Goal: Task Accomplishment & Management: Use online tool/utility

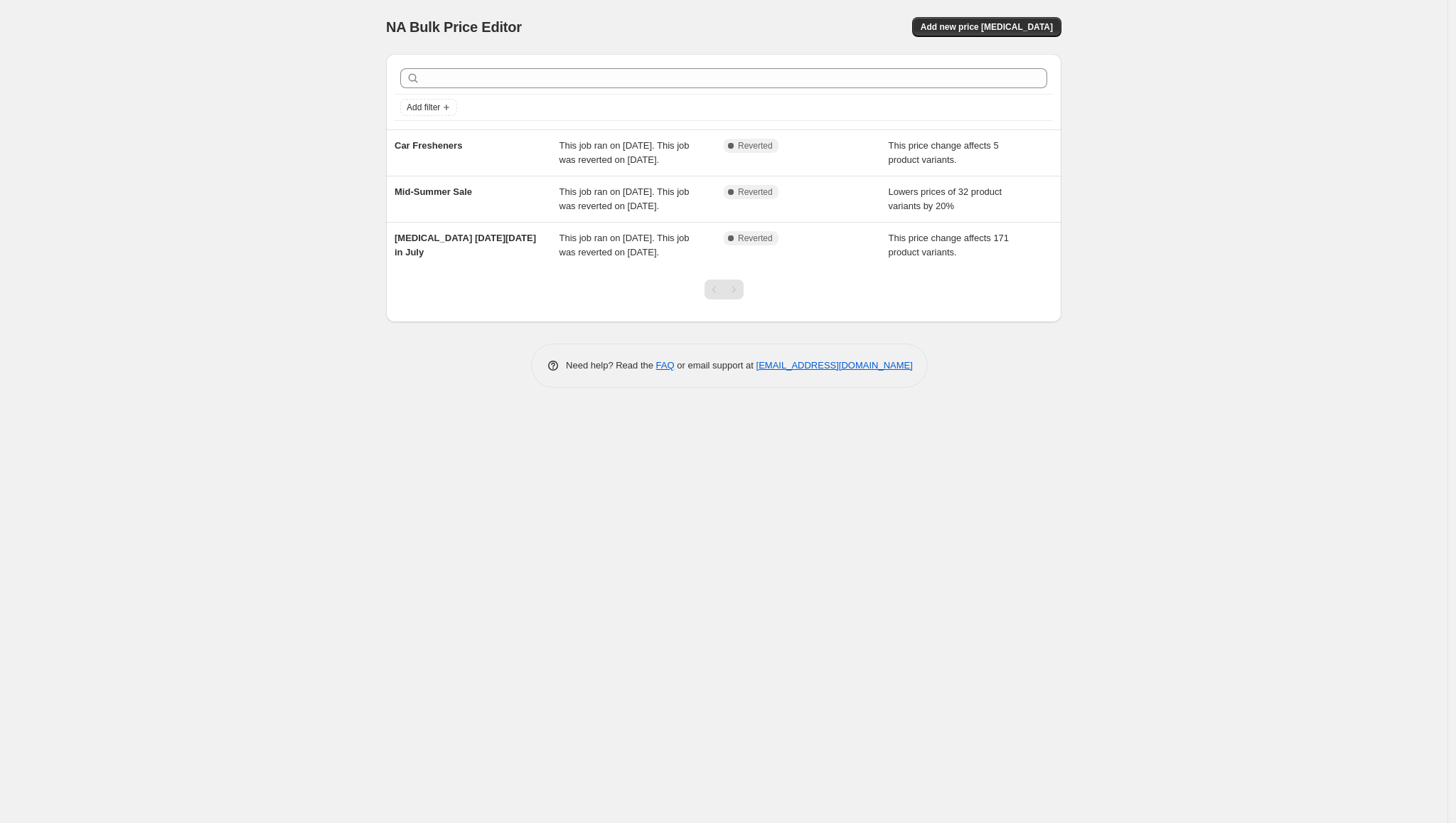
click at [1035, 5] on div "NA Bulk Price Editor. This page is ready NA Bulk Price Editor Add new price [ME…" at bounding box center [724, 27] width 675 height 54
click at [1034, 30] on span "Add new price [MEDICAL_DATA]" at bounding box center [987, 27] width 133 height 12
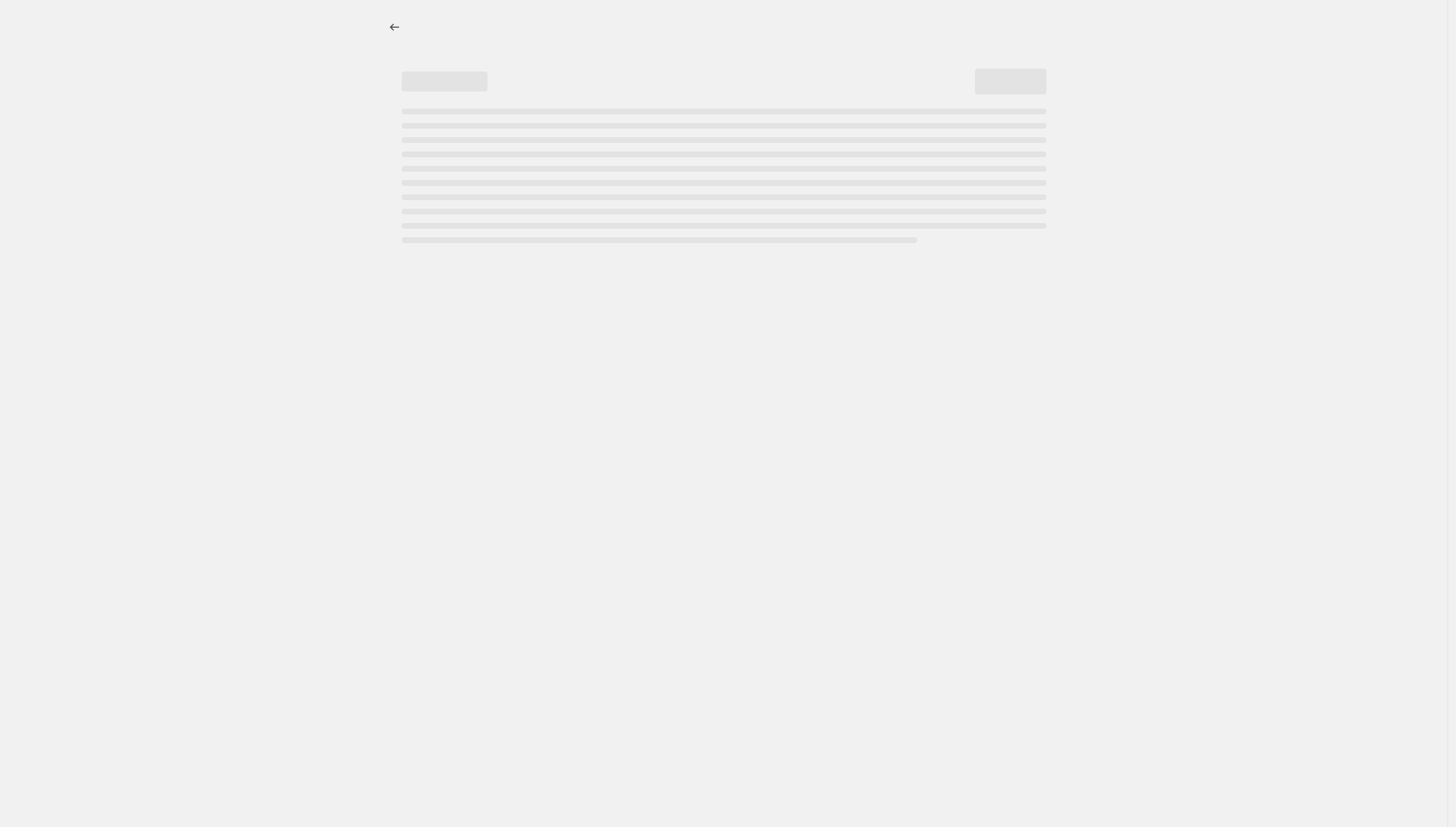
select select "percentage"
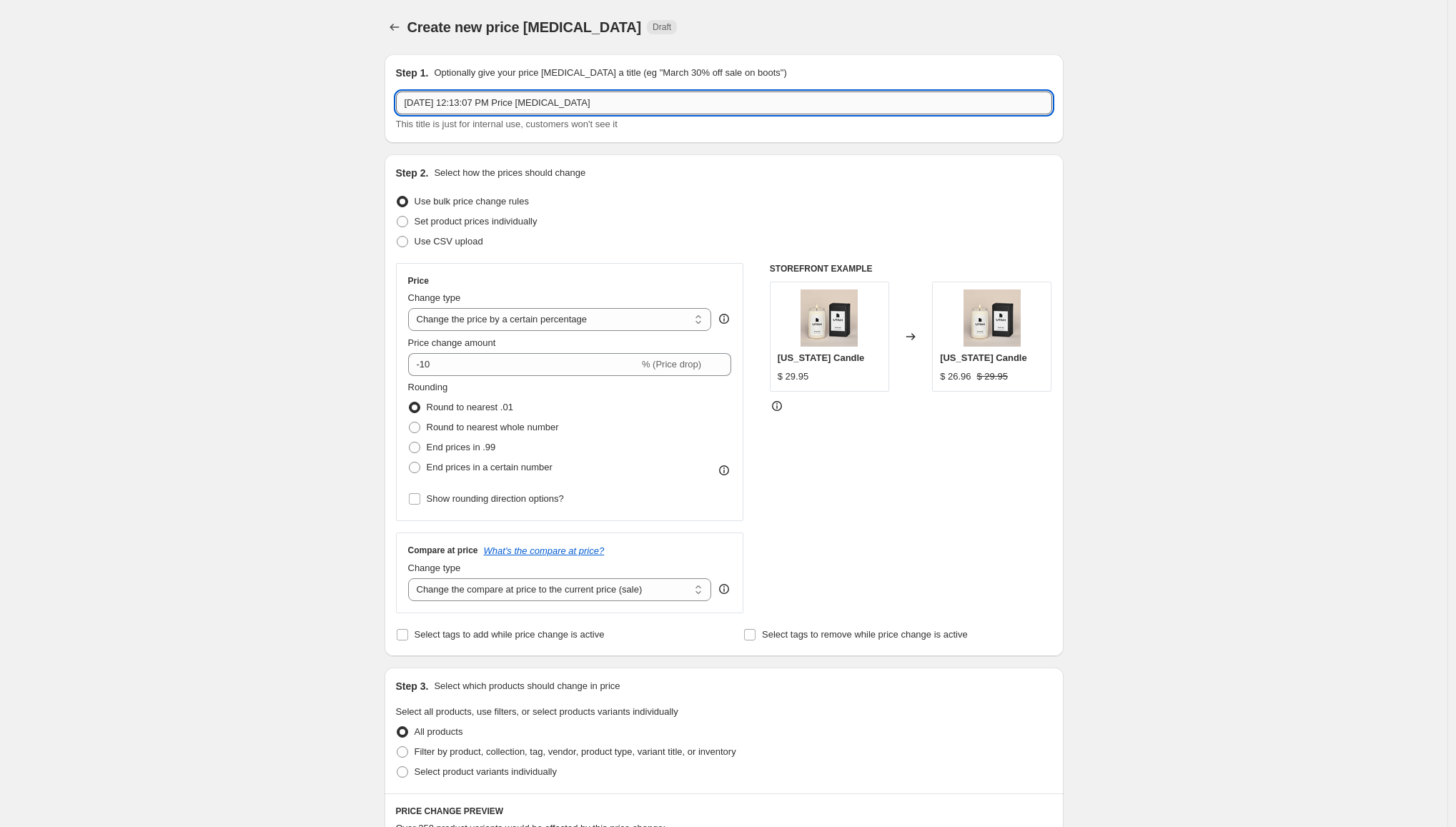
click at [629, 100] on input "[DATE] 12:13:07 PM Price [MEDICAL_DATA]" at bounding box center [724, 103] width 656 height 22
click at [644, 103] on input "[DATE] 12:13:07 PM Price [MEDICAL_DATA]" at bounding box center [724, 103] width 656 height 22
drag, startPoint x: 521, startPoint y: 102, endPoint x: 742, endPoint y: 99, distance: 221.0
click at [742, 99] on input "[DATE] 12:13:07 PM Price [MEDICAL_DATA]" at bounding box center [724, 103] width 656 height 22
type input "[DATE] 12:13:07 PM [MEDICAL_DATA] Warehouse Sale"
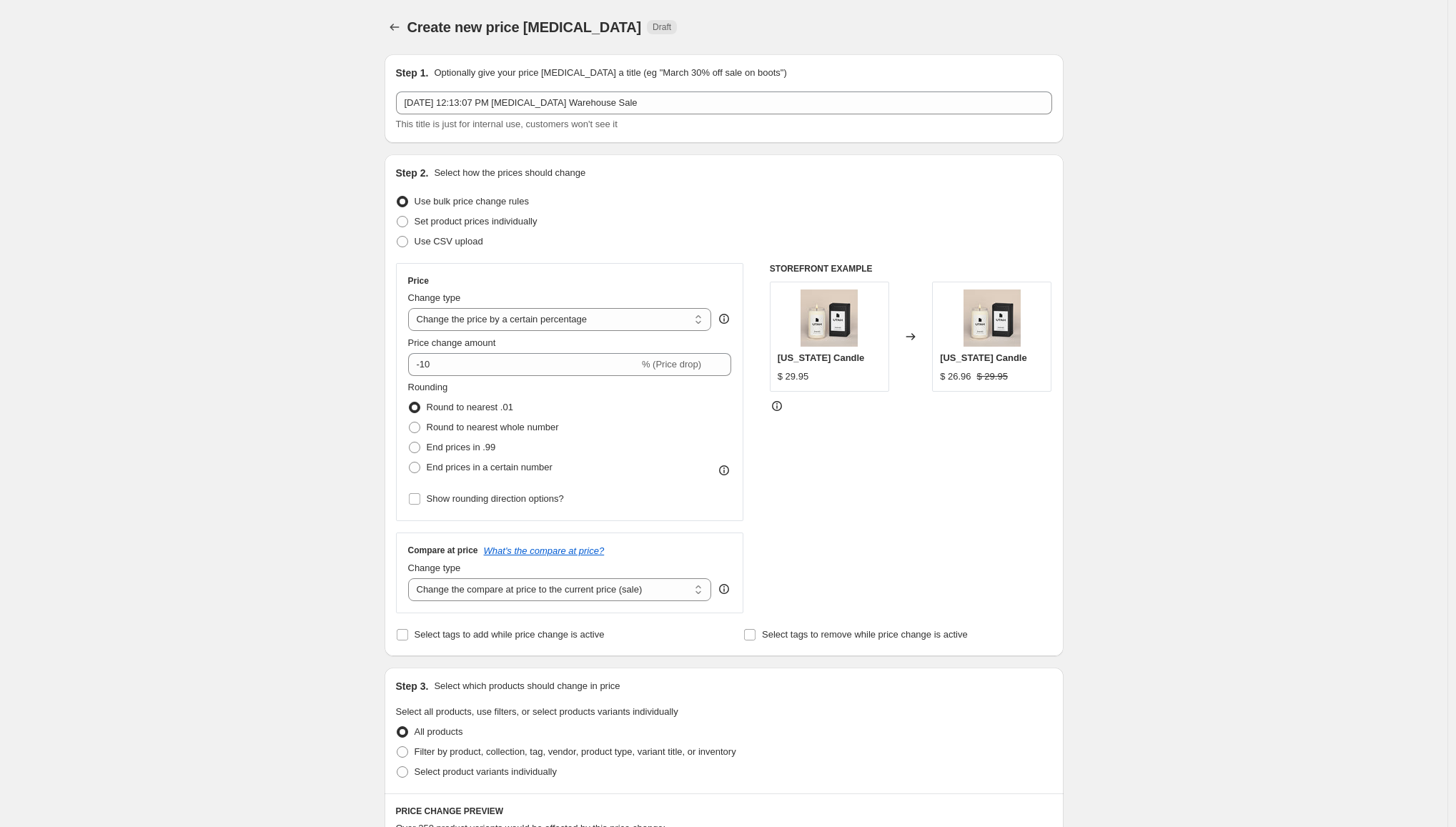
click at [75, 351] on div "Create new price [MEDICAL_DATA]. This page is ready Create new price [MEDICAL_D…" at bounding box center [724, 714] width 1448 height 1428
click at [480, 220] on span "Set product prices individually" at bounding box center [475, 221] width 123 height 11
click at [397, 217] on input "Set product prices individually" at bounding box center [397, 216] width 1 height 1
radio input "true"
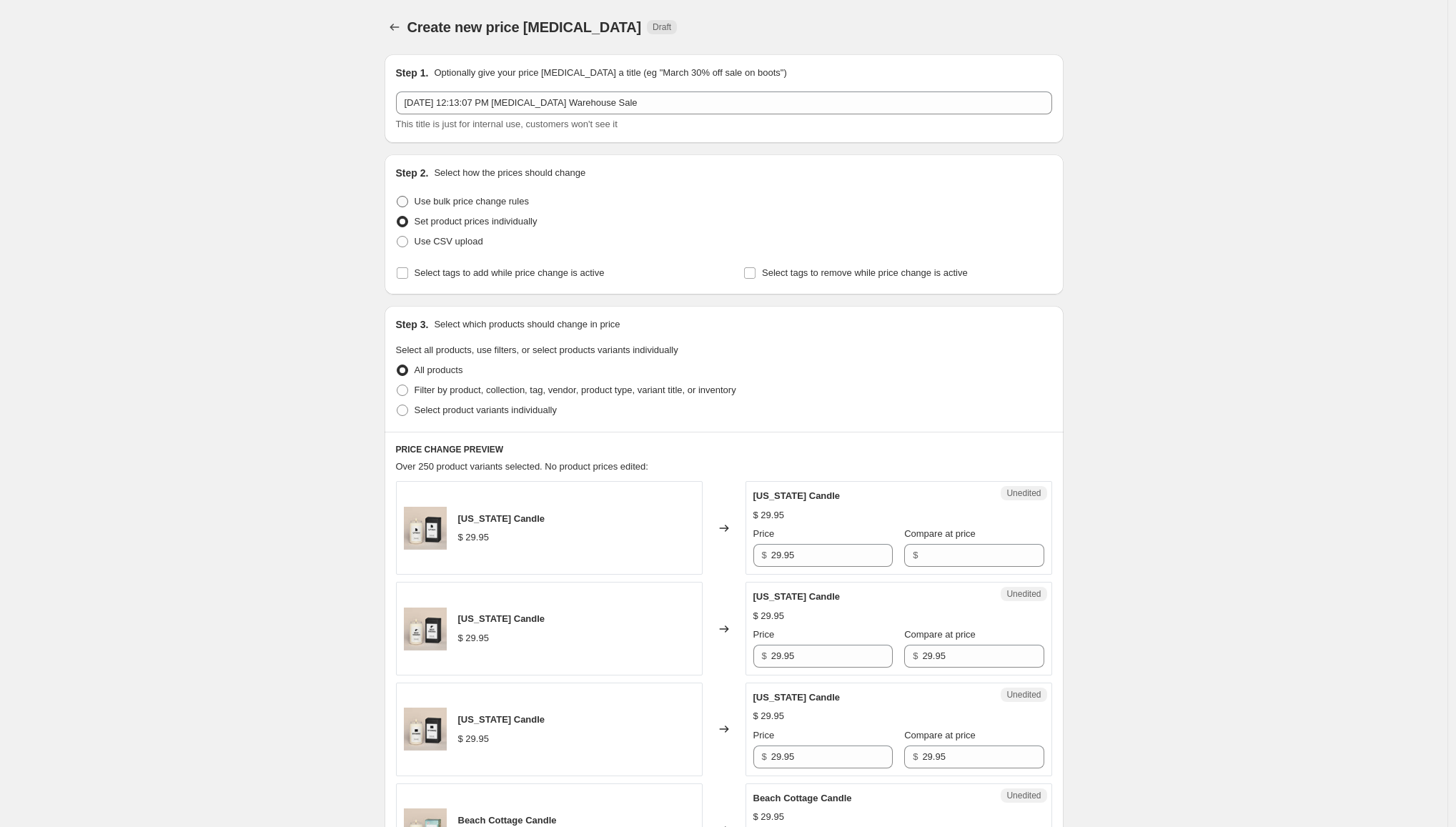
click at [453, 199] on span "Use bulk price change rules" at bounding box center [471, 202] width 114 height 11
click at [397, 196] on input "Use bulk price change rules" at bounding box center [397, 196] width 1 height 1
radio input "true"
select select "percentage"
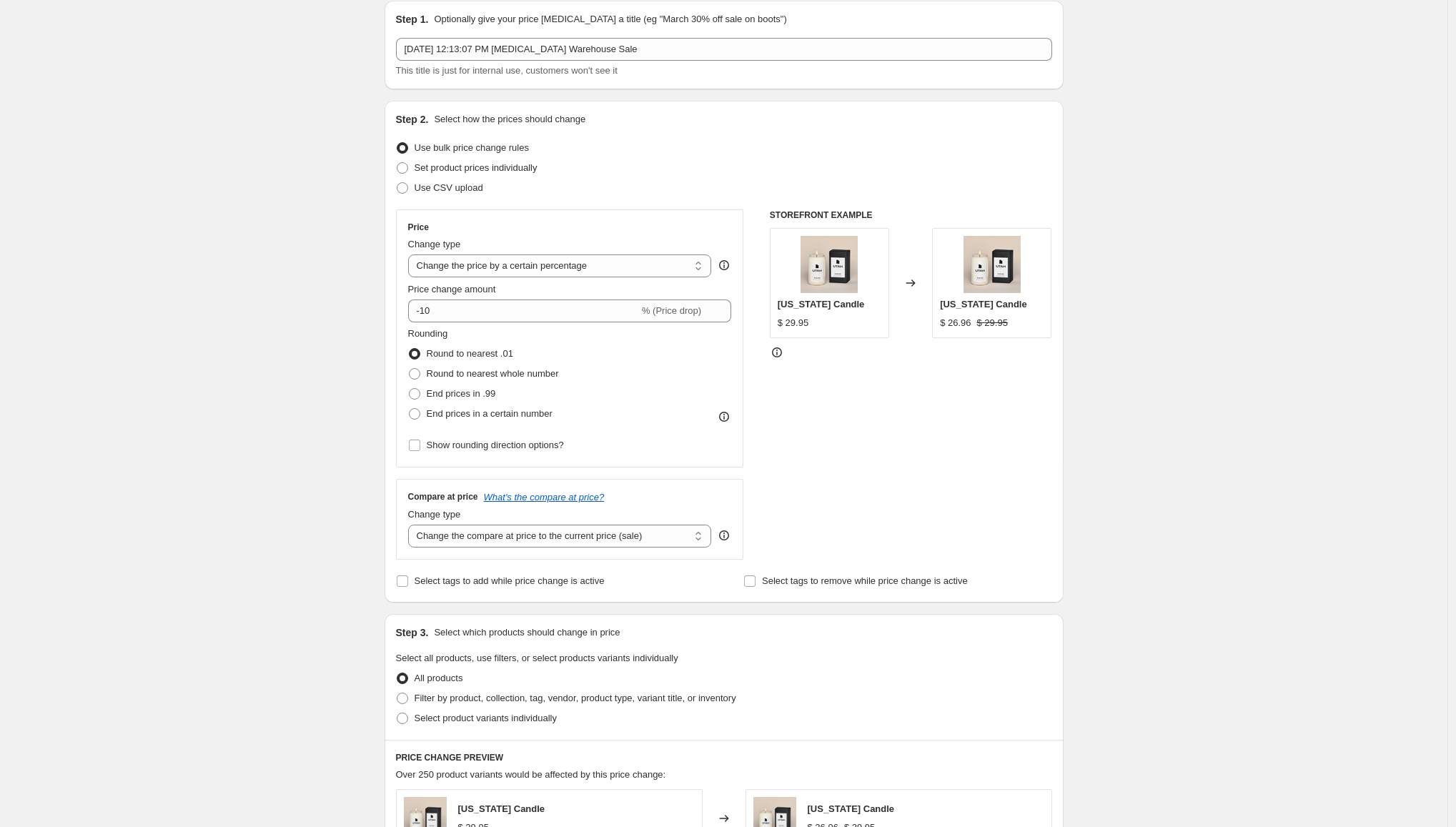
scroll to position [194, 0]
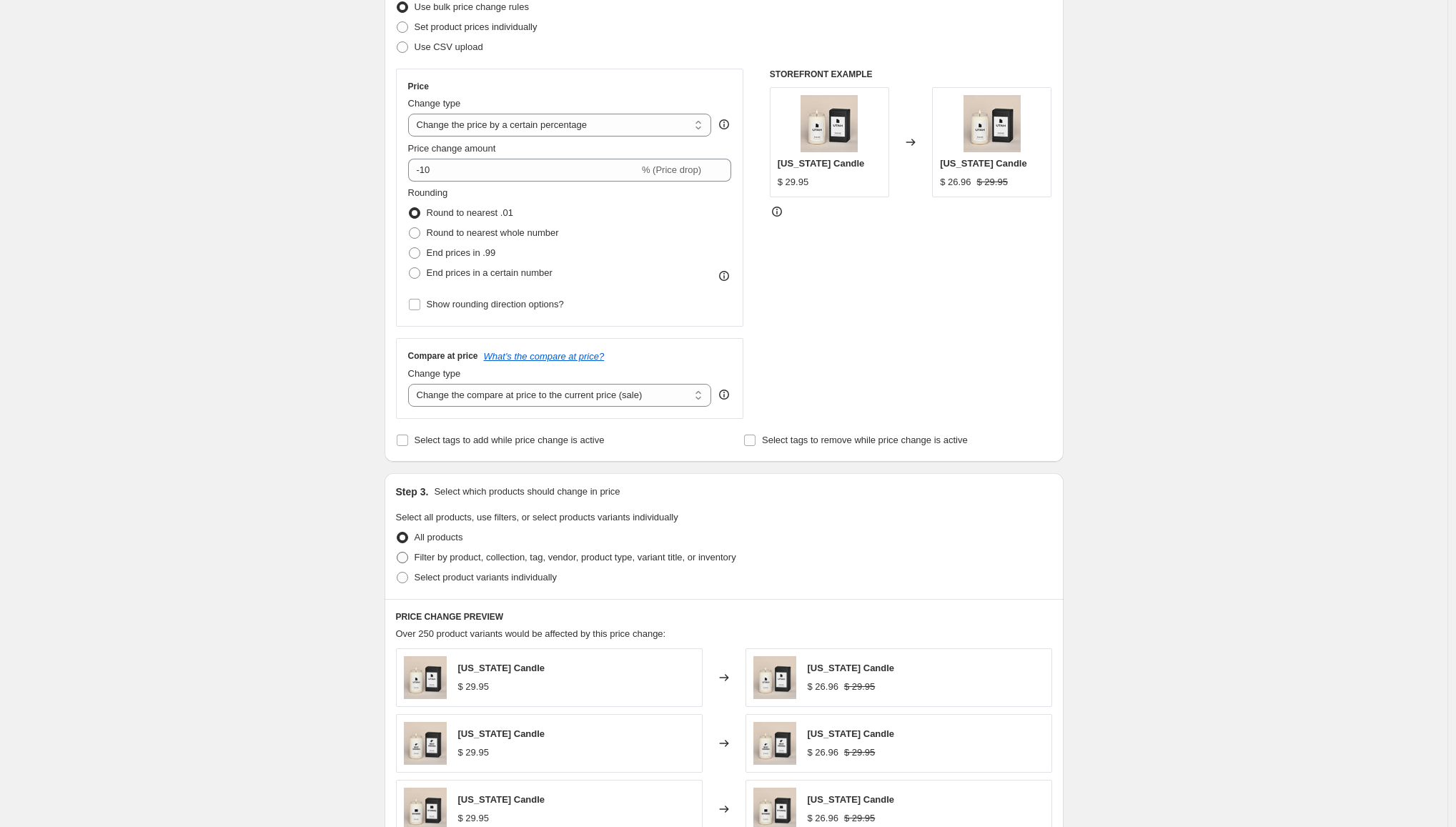
click at [466, 556] on span "Filter by product, collection, tag, vendor, product type, variant title, or inv…" at bounding box center [574, 557] width 321 height 11
click at [397, 553] on input "Filter by product, collection, tag, vendor, product type, variant title, or inv…" at bounding box center [397, 552] width 1 height 1
radio input "true"
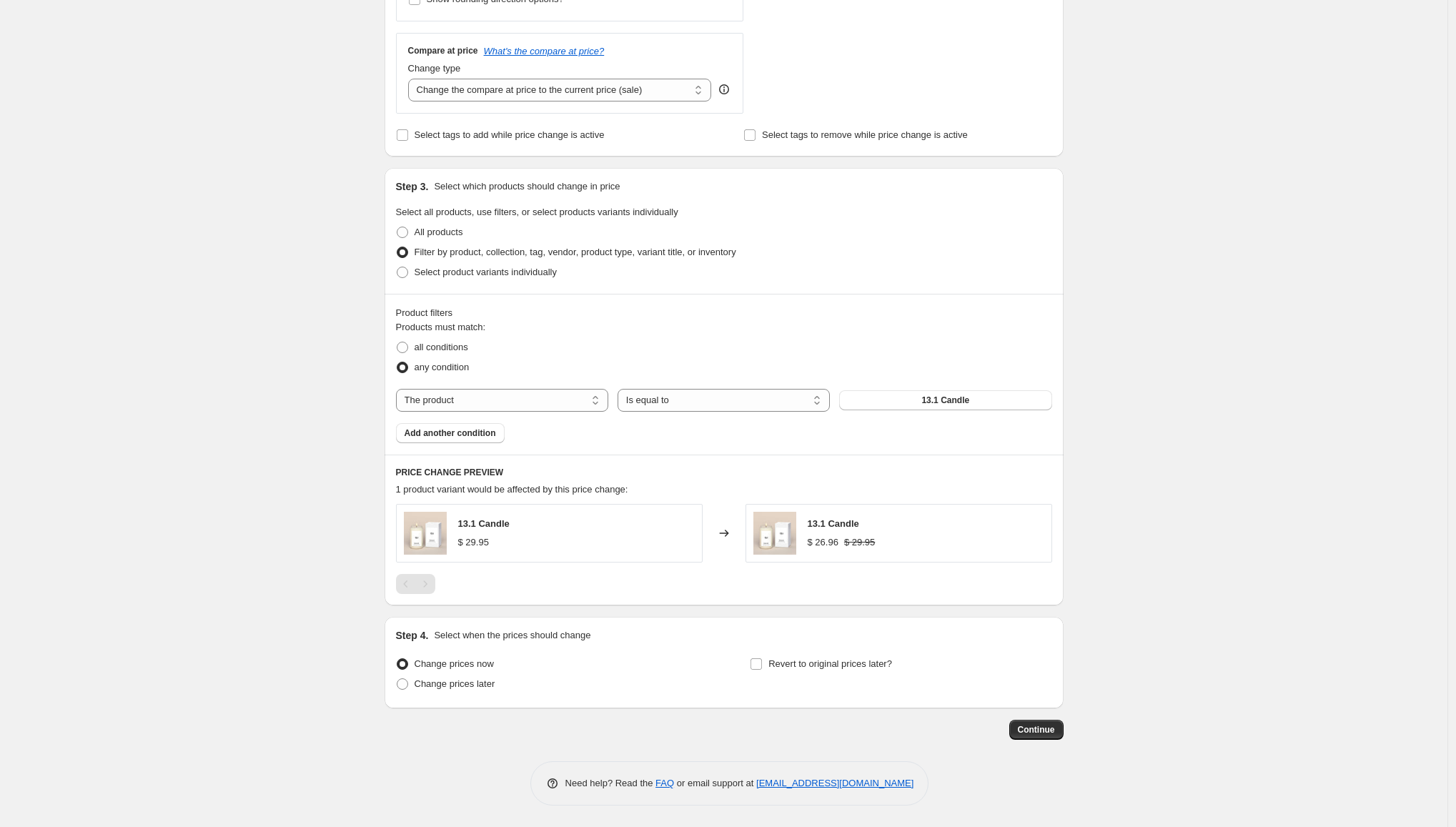
scroll to position [412, 0]
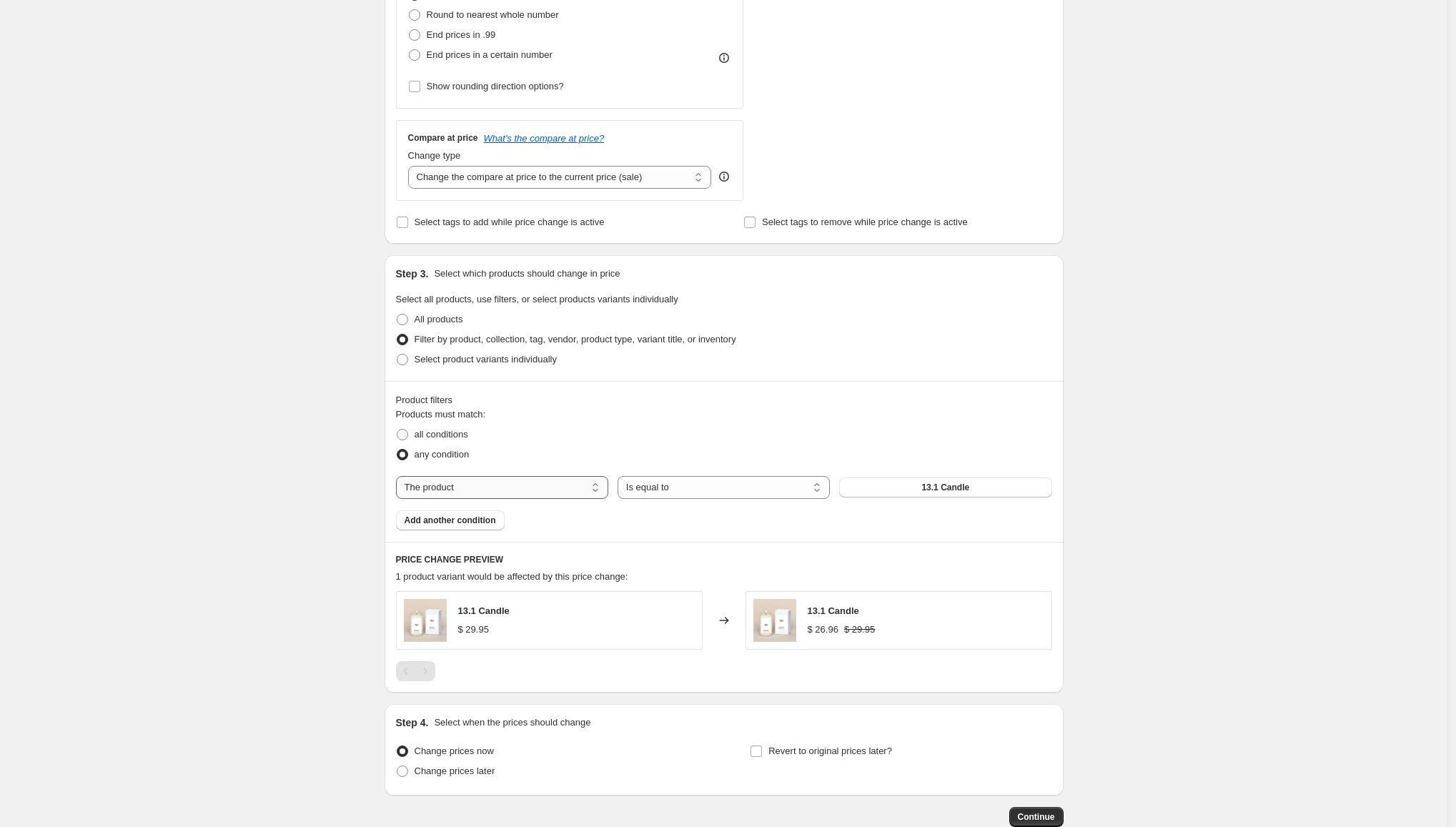
click at [484, 481] on select "The product The product's collection The product's tag The product's vendor The…" at bounding box center [502, 487] width 213 height 22
select select "collection"
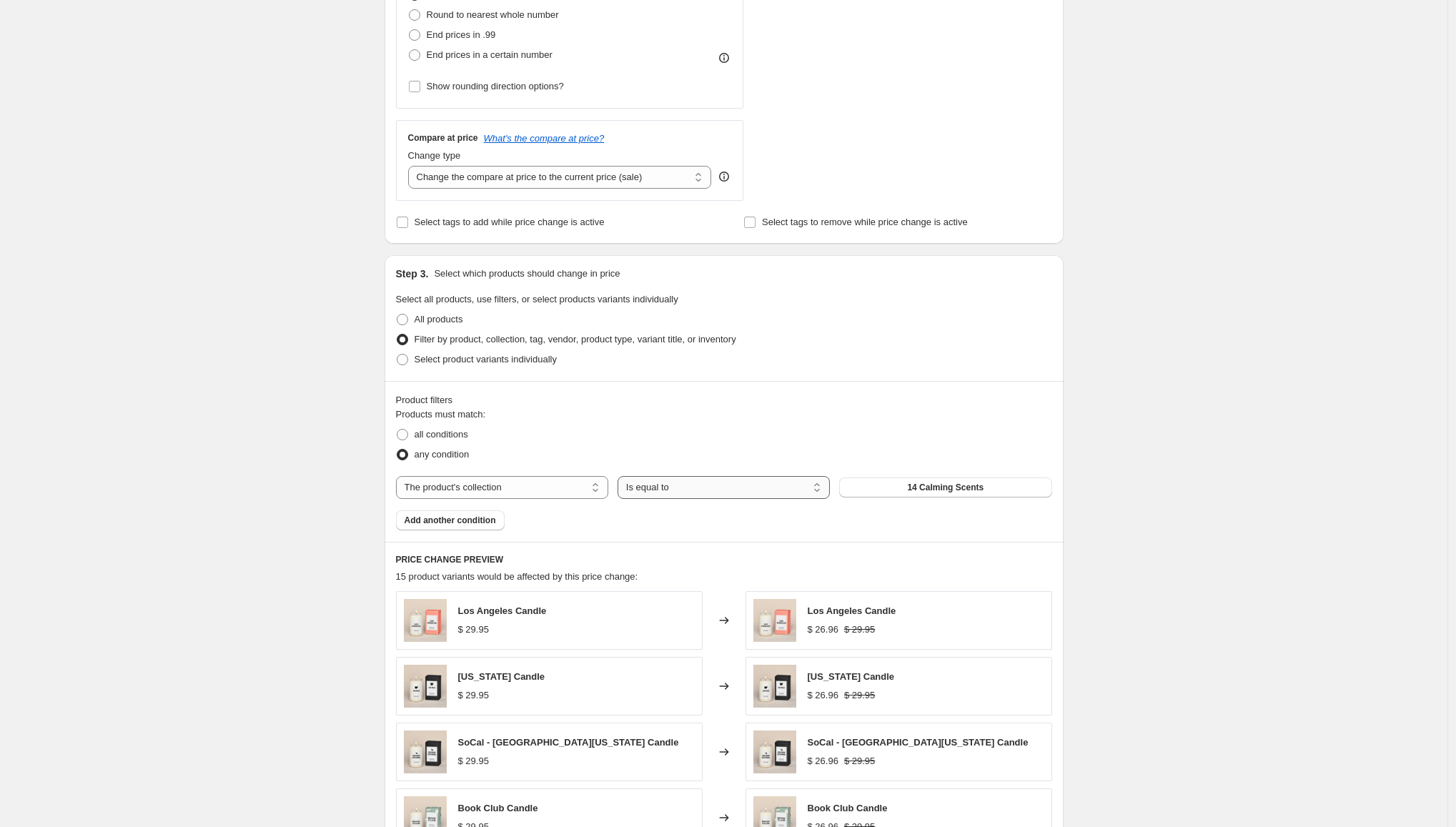
click at [696, 498] on select "Is equal to Is not equal to" at bounding box center [724, 487] width 213 height 22
click at [907, 488] on button "14 Calming Scents" at bounding box center [945, 487] width 213 height 20
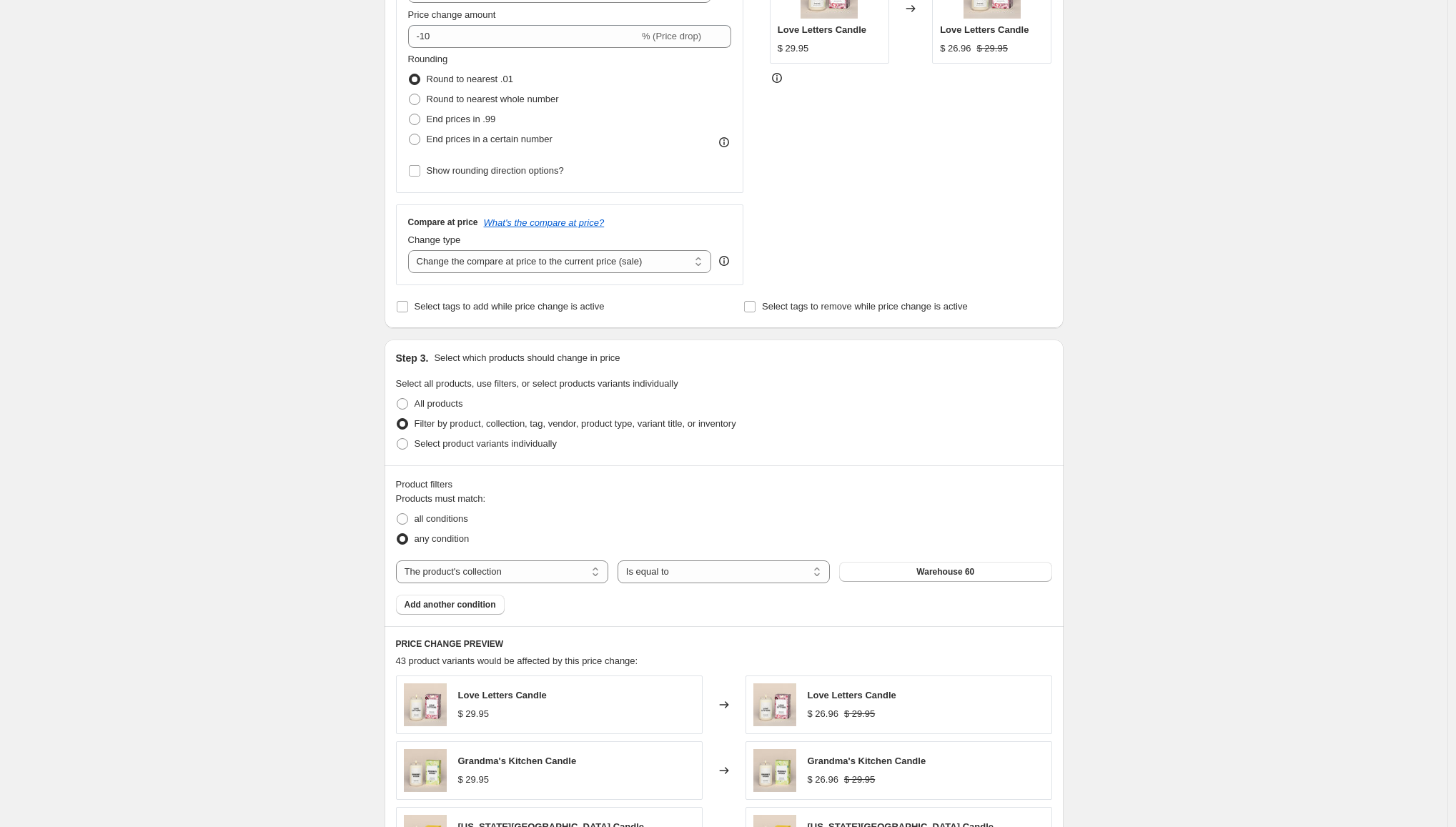
scroll to position [182, 0]
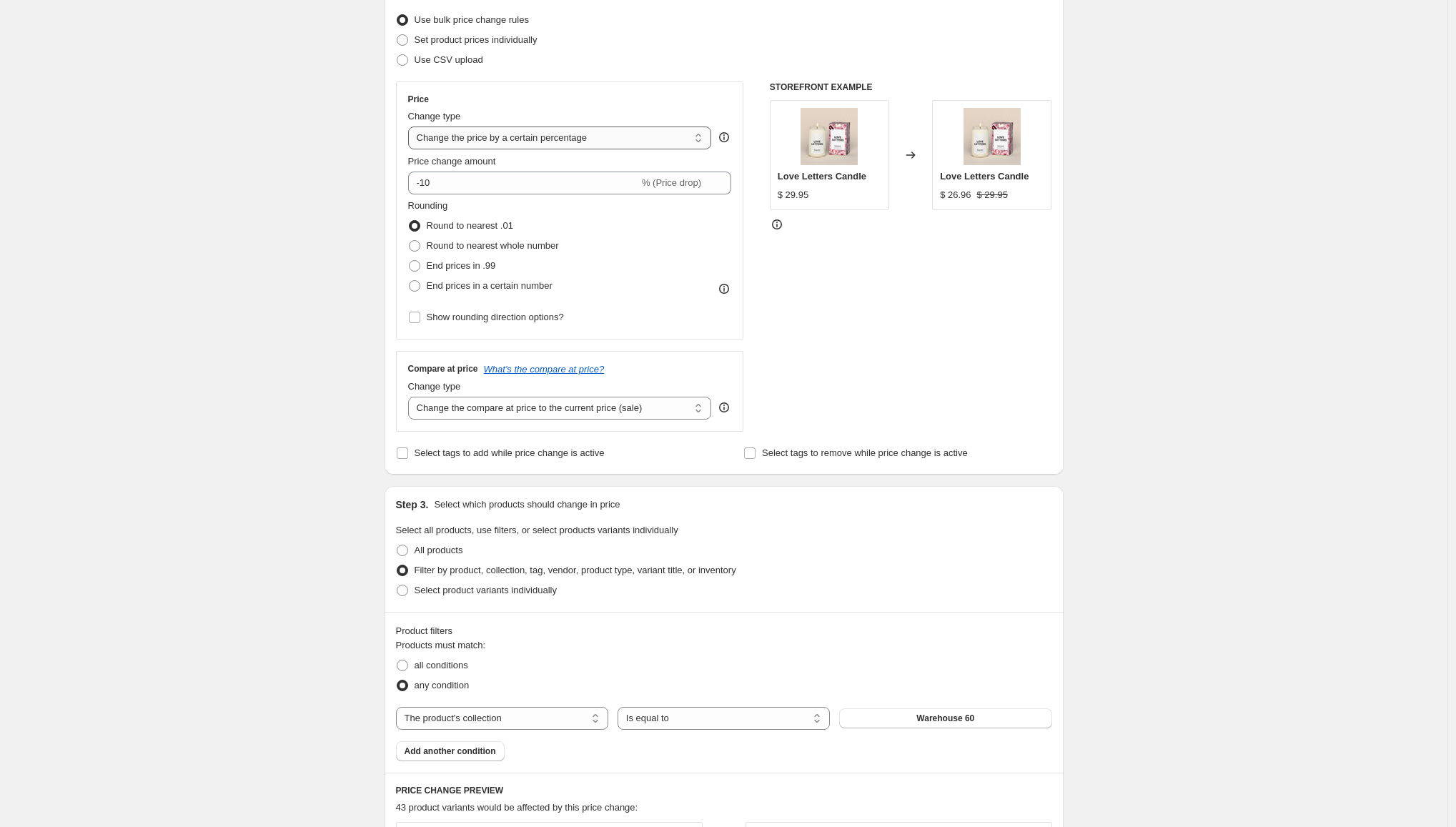
click at [496, 133] on select "Change the price to a certain amount Change the price by a certain amount Chang…" at bounding box center [559, 138] width 303 height 22
select select "pcap"
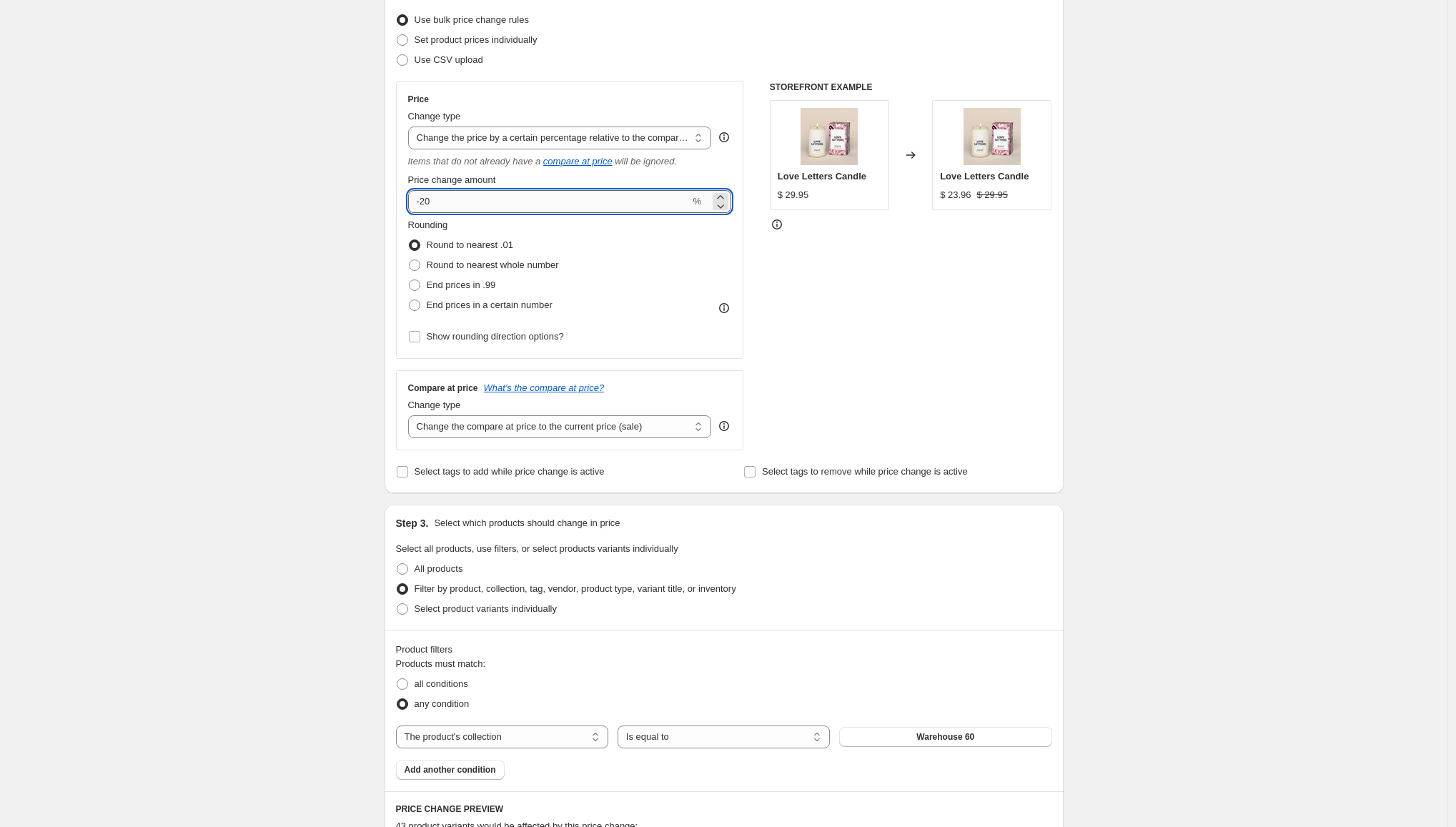
click at [478, 204] on input "-20" at bounding box center [549, 201] width 283 height 22
click at [430, 202] on input "-20" at bounding box center [549, 201] width 283 height 22
type input "-60"
click at [171, 232] on div "Create new price [MEDICAL_DATA]. This page is ready Create new price [MEDICAL_D…" at bounding box center [724, 622] width 1448 height 1607
drag, startPoint x: 791, startPoint y: 194, endPoint x: 811, endPoint y: 194, distance: 20.0
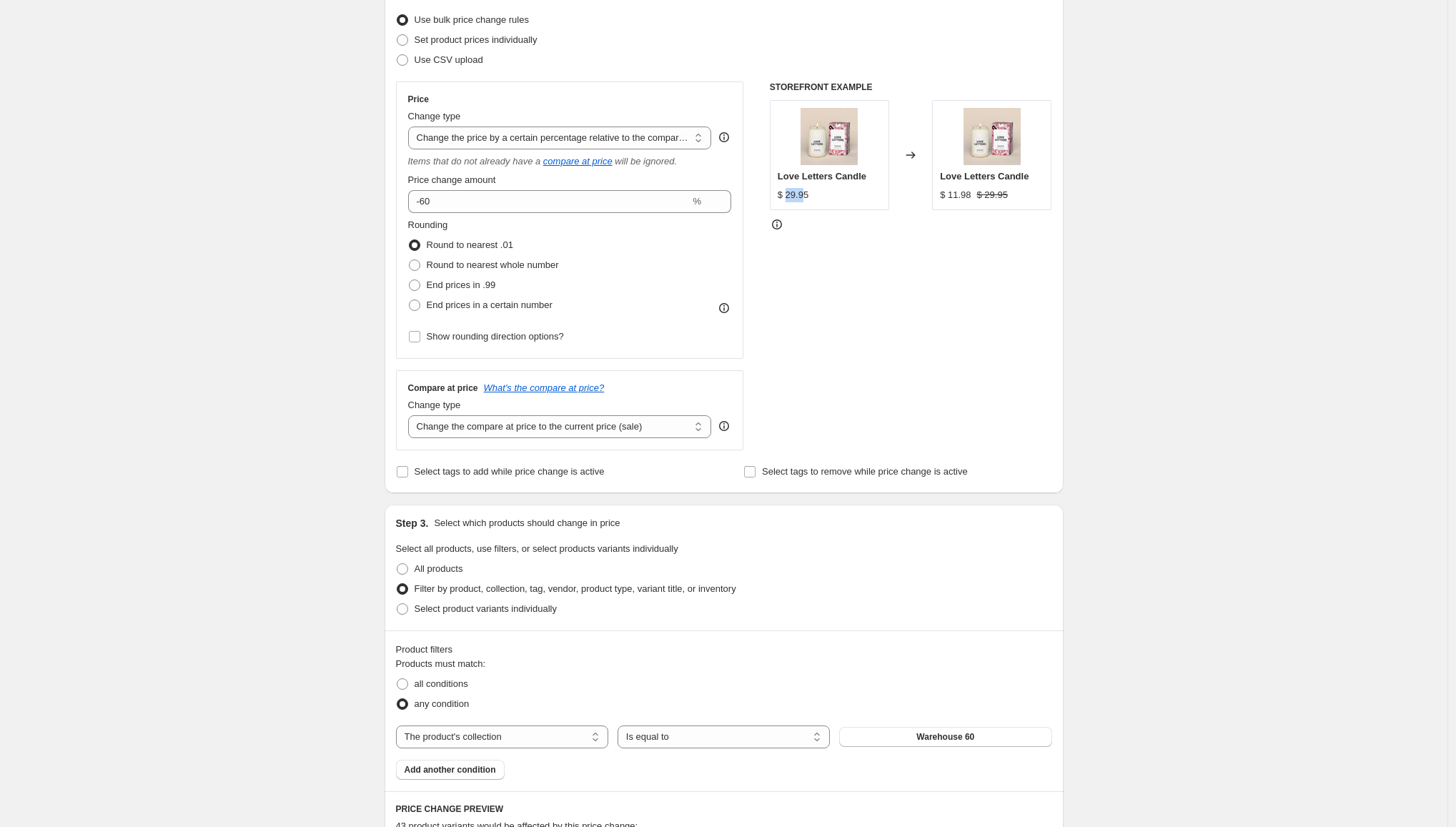
click at [809, 194] on div "$ 29.95" at bounding box center [793, 195] width 31 height 14
drag, startPoint x: 958, startPoint y: 191, endPoint x: 976, endPoint y: 196, distance: 18.7
click at [976, 196] on div "$ 11.98 $ 29.95" at bounding box center [991, 195] width 104 height 14
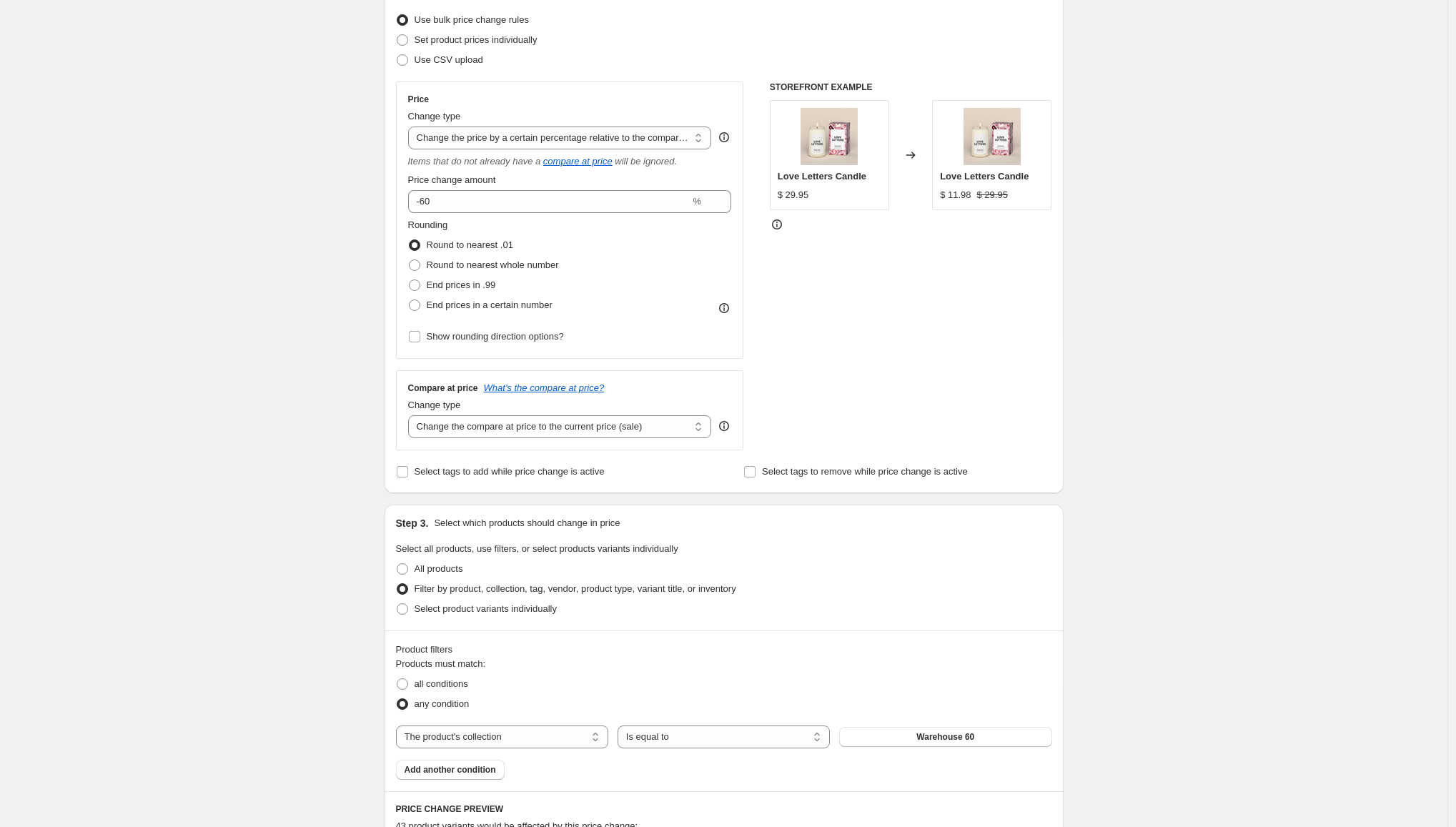
scroll to position [217, 0]
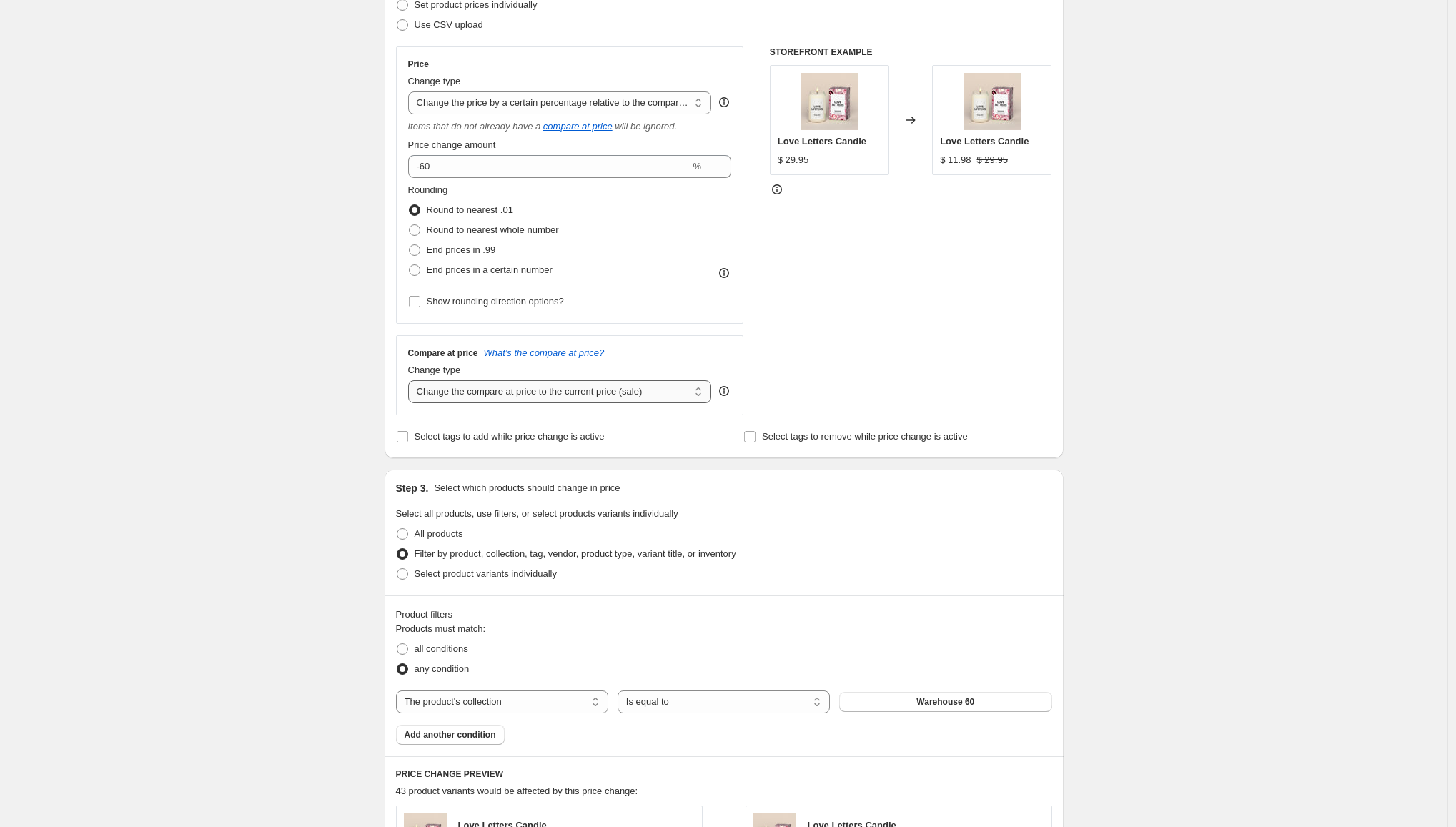
click at [473, 390] on select "Change the compare at price to the current price (sale) Change the compare at p…" at bounding box center [559, 391] width 303 height 22
select select "no_change"
click at [241, 382] on div "Create new price [MEDICAL_DATA]. This page is ready Create new price [MEDICAL_D…" at bounding box center [724, 587] width 1448 height 1607
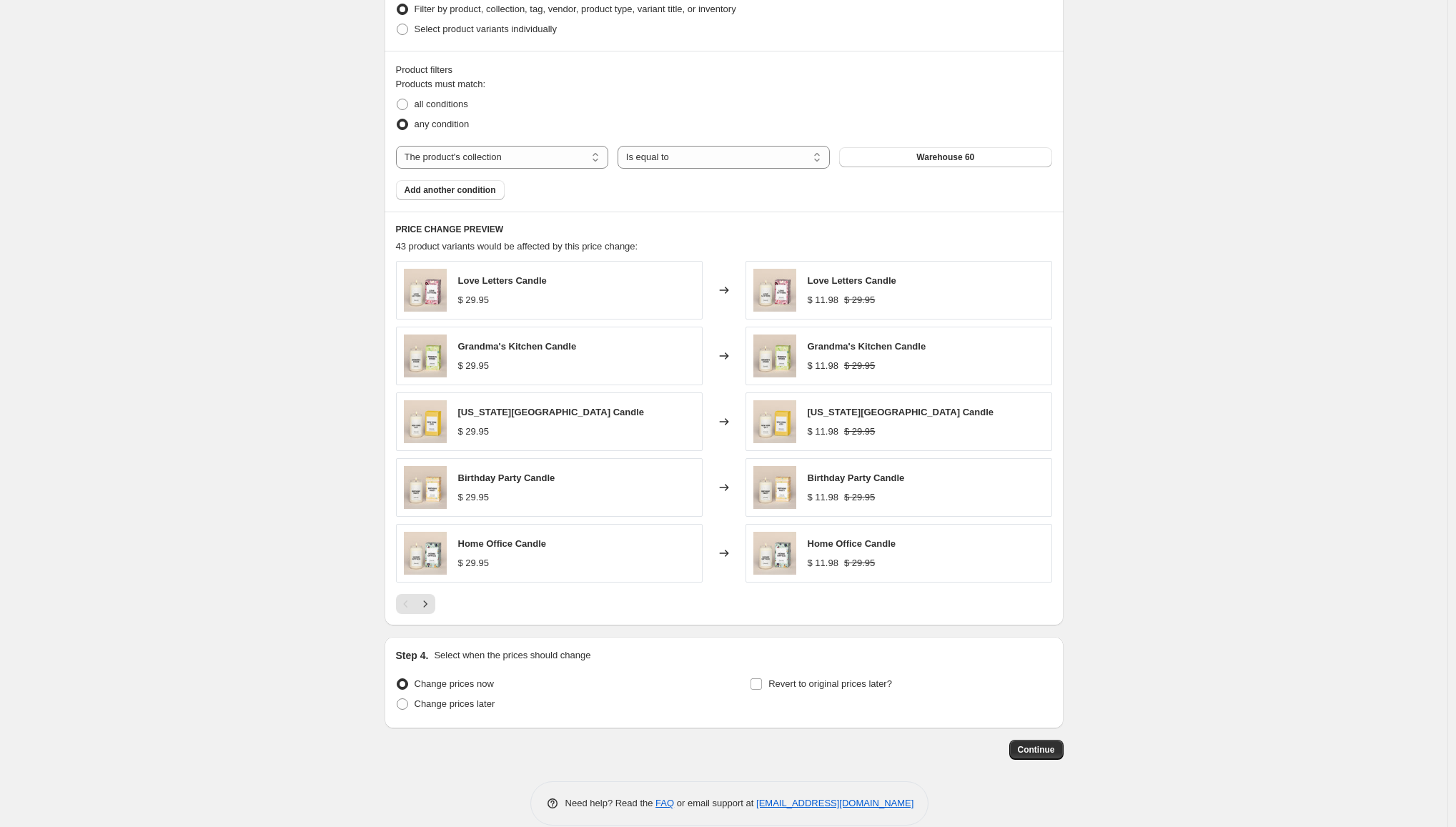
scroll to position [781, 0]
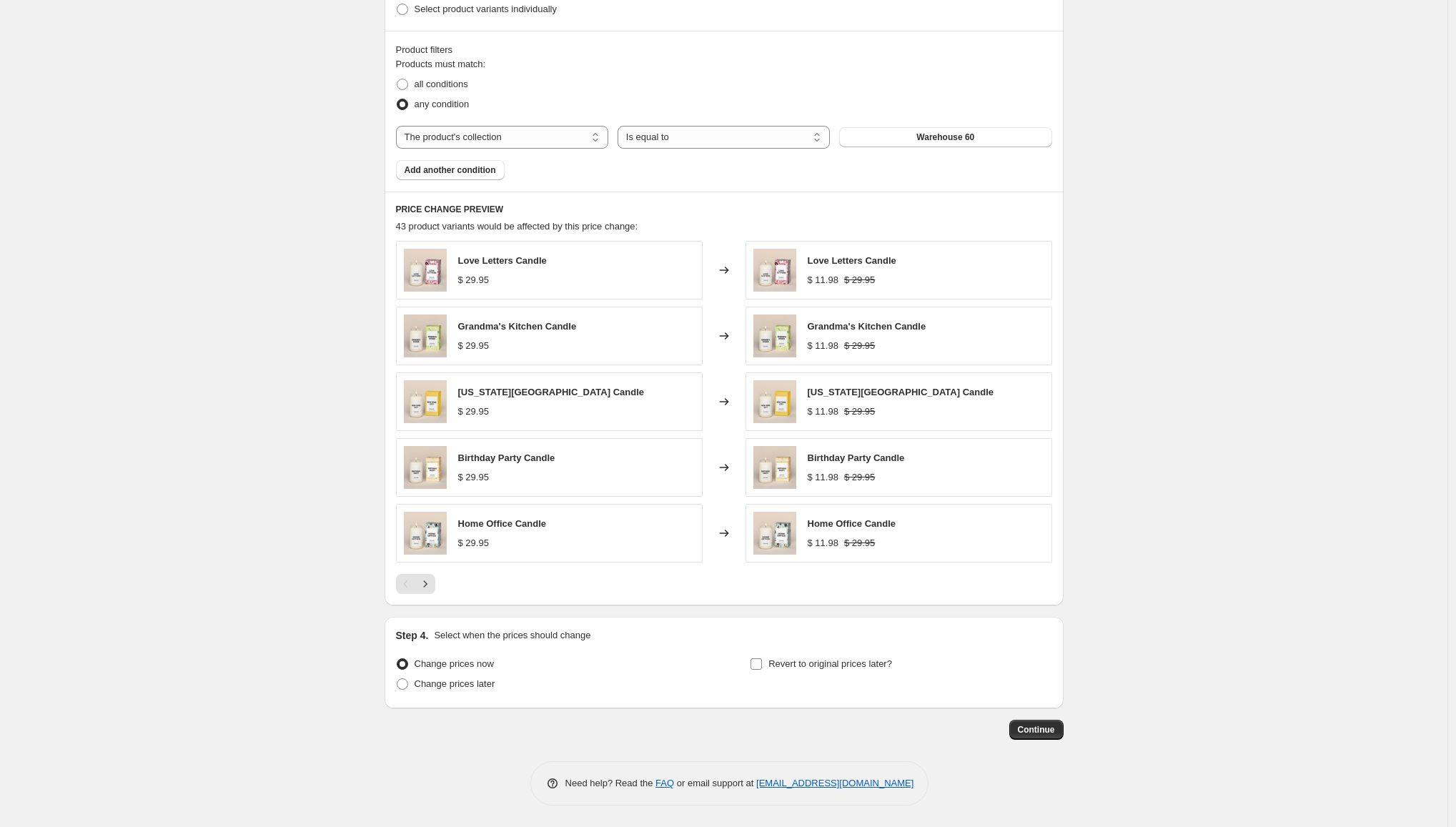
click at [759, 663] on input "Revert to original prices later?" at bounding box center [756, 663] width 12 height 12
checkbox input "true"
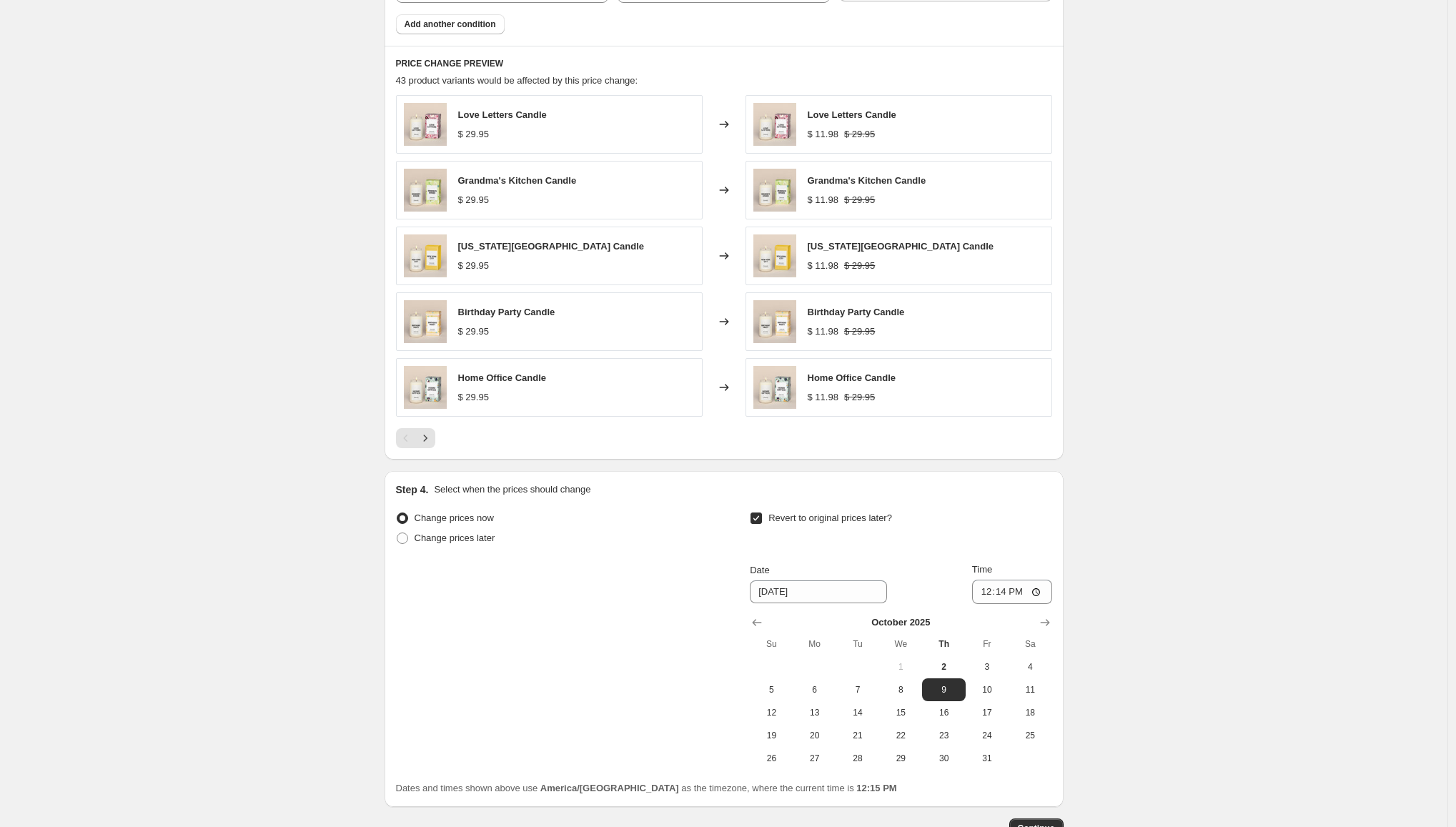
scroll to position [936, 0]
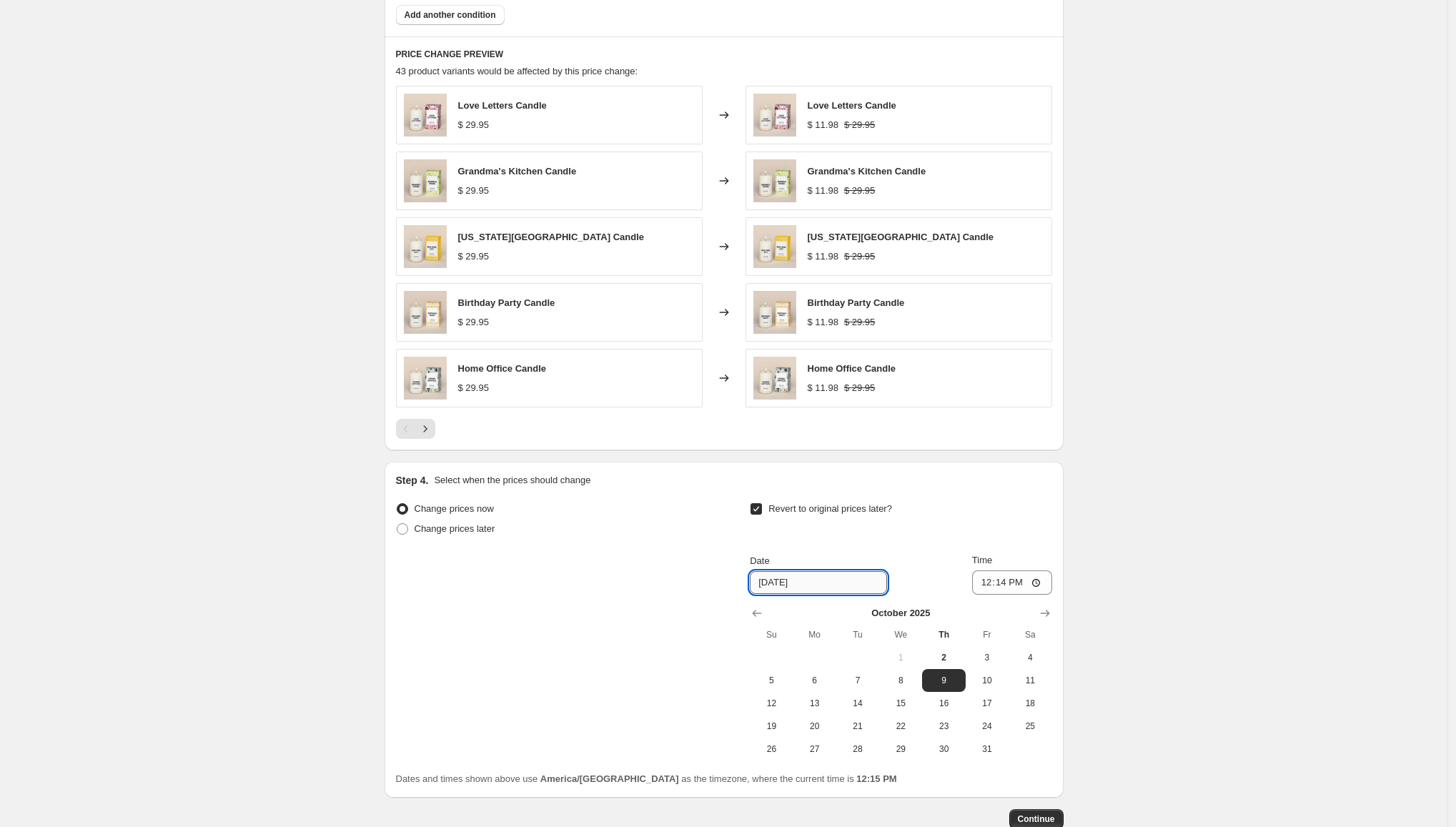
click at [809, 580] on input "[DATE]" at bounding box center [818, 581] width 137 height 22
click at [784, 702] on span "12" at bounding box center [771, 703] width 32 height 12
type input "[DATE]"
click at [1049, 583] on input "12:14" at bounding box center [1012, 582] width 80 height 24
click at [1037, 582] on input "12:14" at bounding box center [1012, 582] width 80 height 24
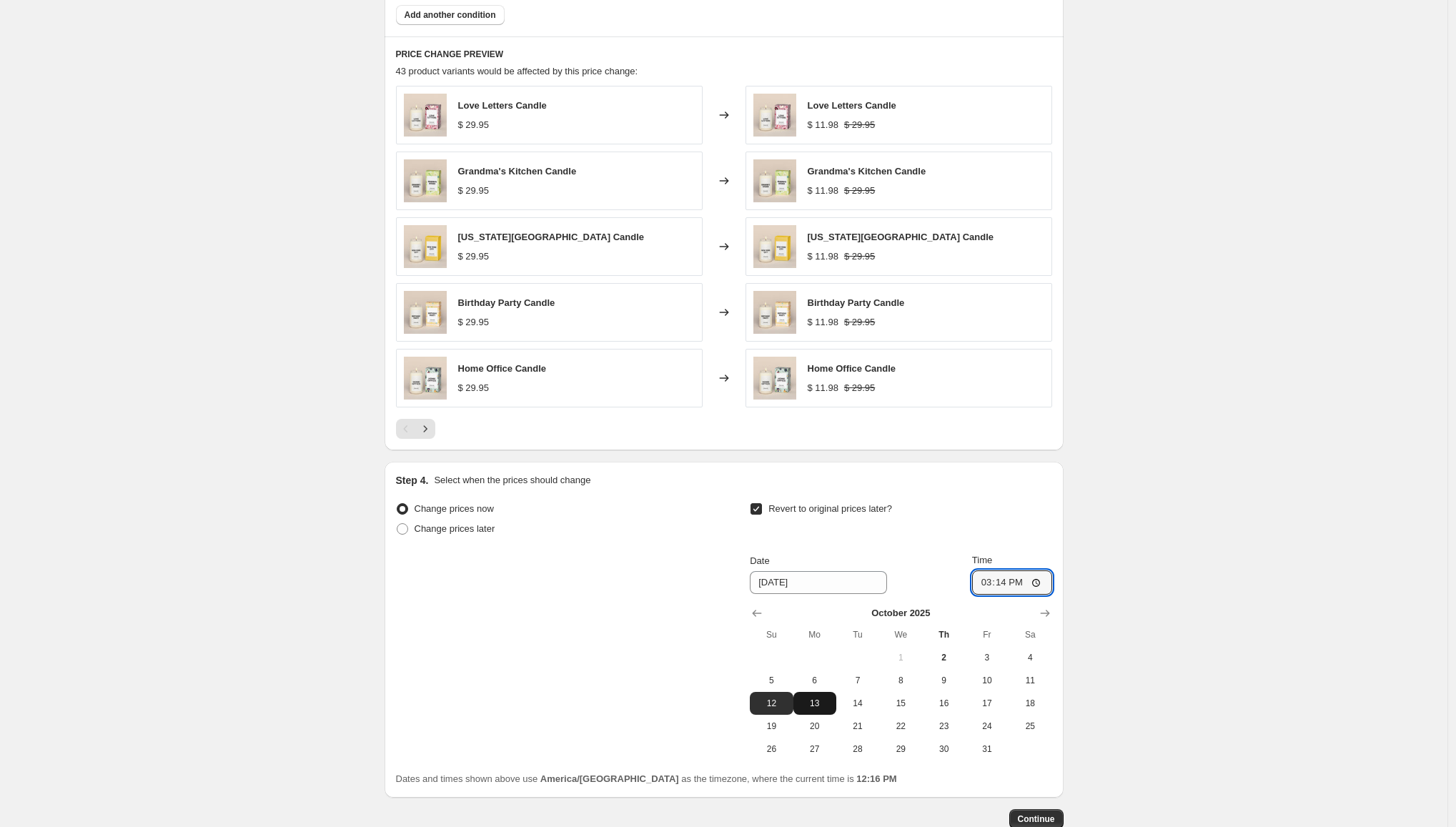
type input "15:14"
click at [822, 706] on span "13" at bounding box center [815, 703] width 32 height 12
type input "[DATE]"
click at [1016, 583] on input "15:14" at bounding box center [1012, 582] width 80 height 24
click at [990, 580] on input "15:14" at bounding box center [1012, 582] width 80 height 24
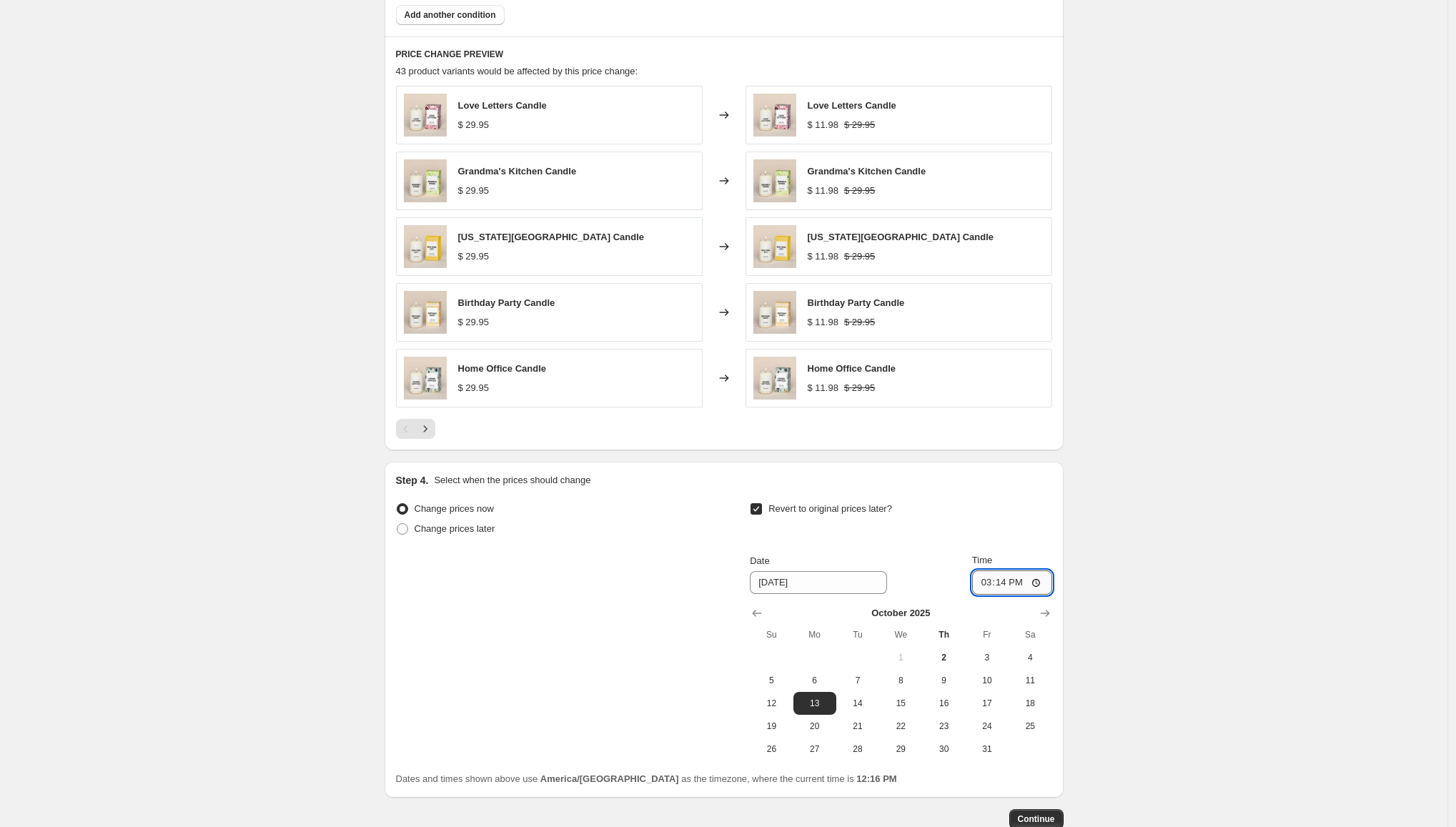
click at [1049, 581] on input "15:14" at bounding box center [1012, 582] width 80 height 24
click at [1045, 582] on input "15:14" at bounding box center [1012, 582] width 80 height 24
click at [1035, 583] on input "15:14" at bounding box center [1012, 582] width 80 height 24
type input "09:30"
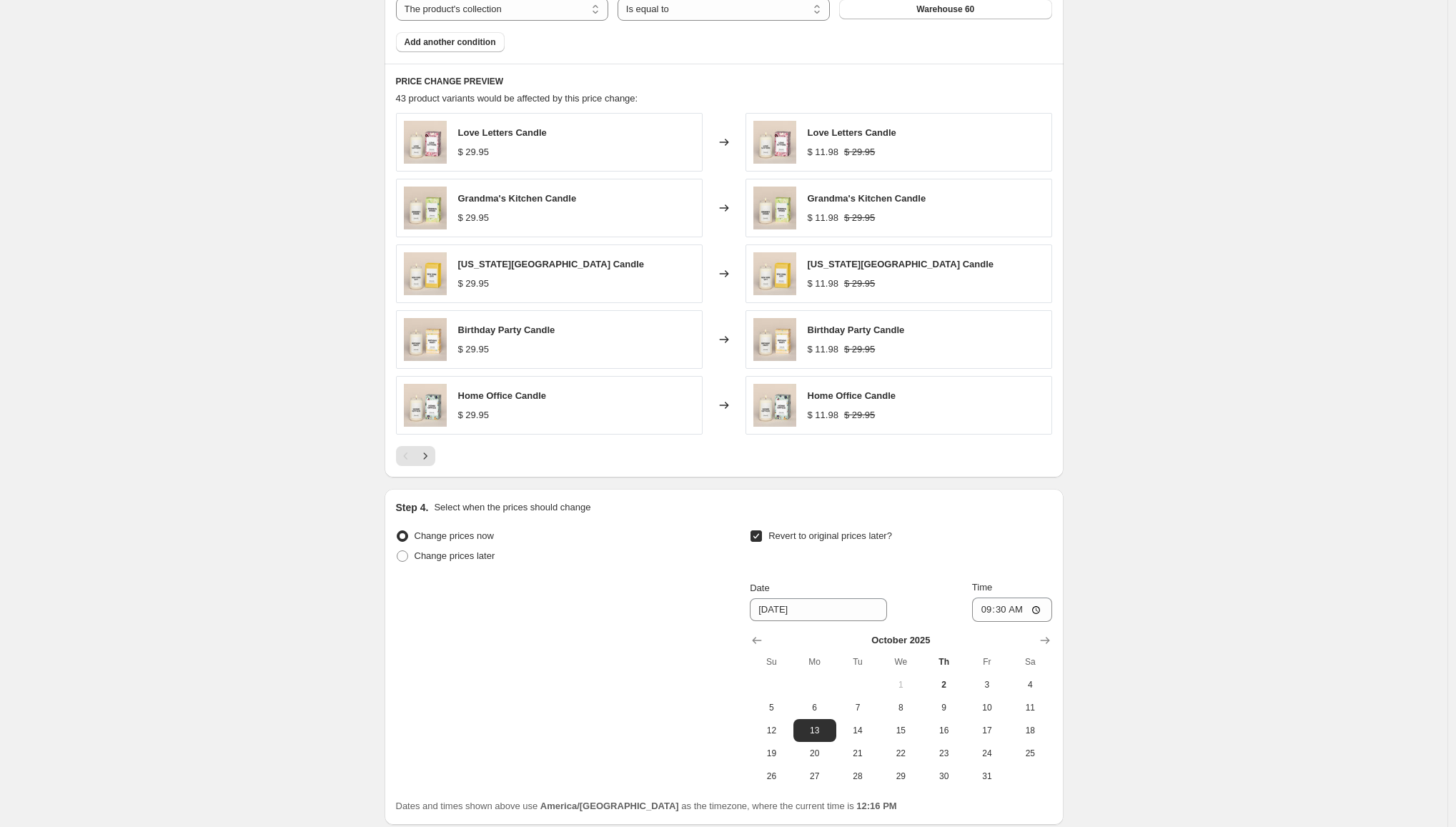
scroll to position [1025, 0]
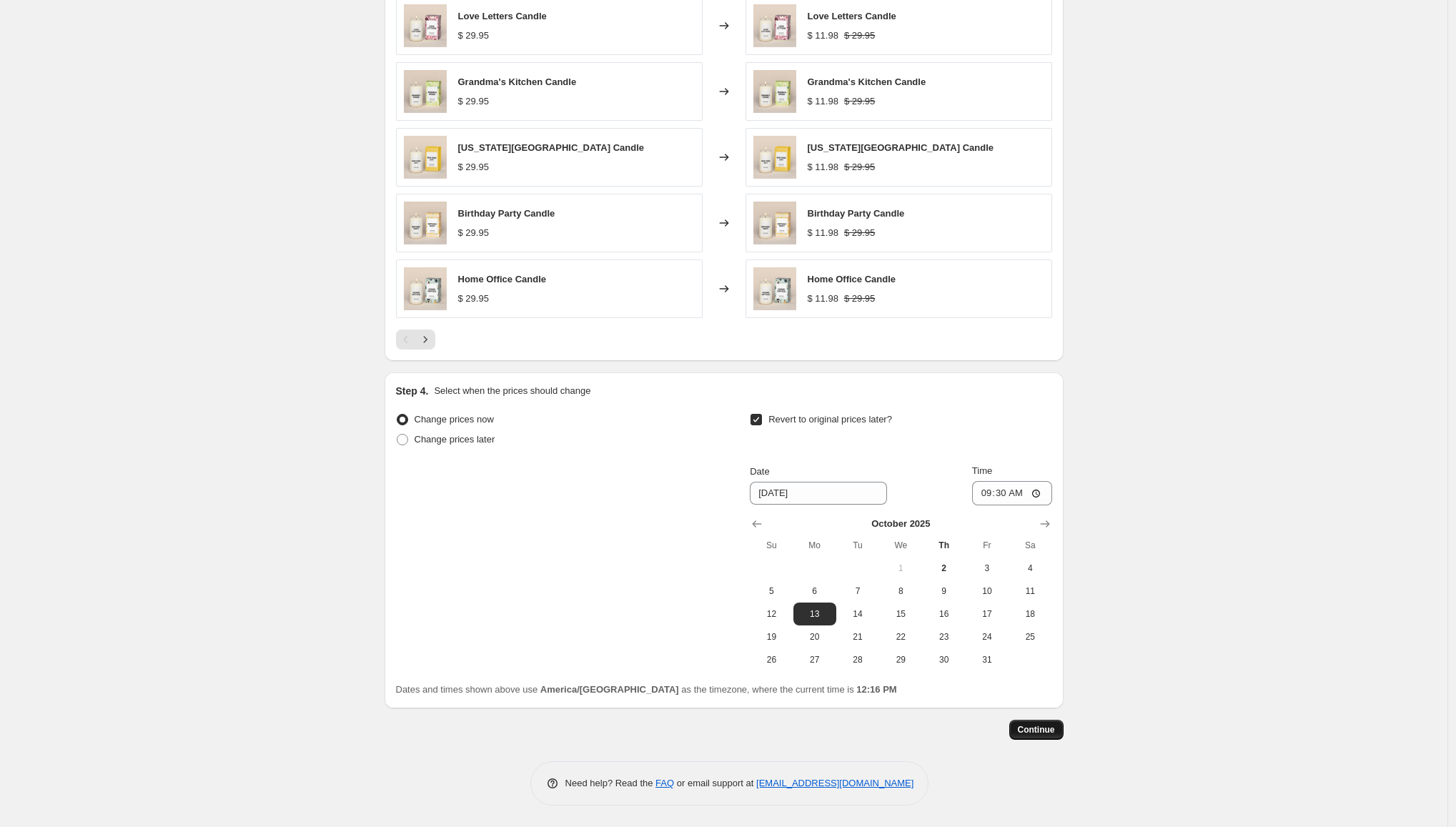
click at [1050, 728] on span "Continue" at bounding box center [1036, 729] width 37 height 12
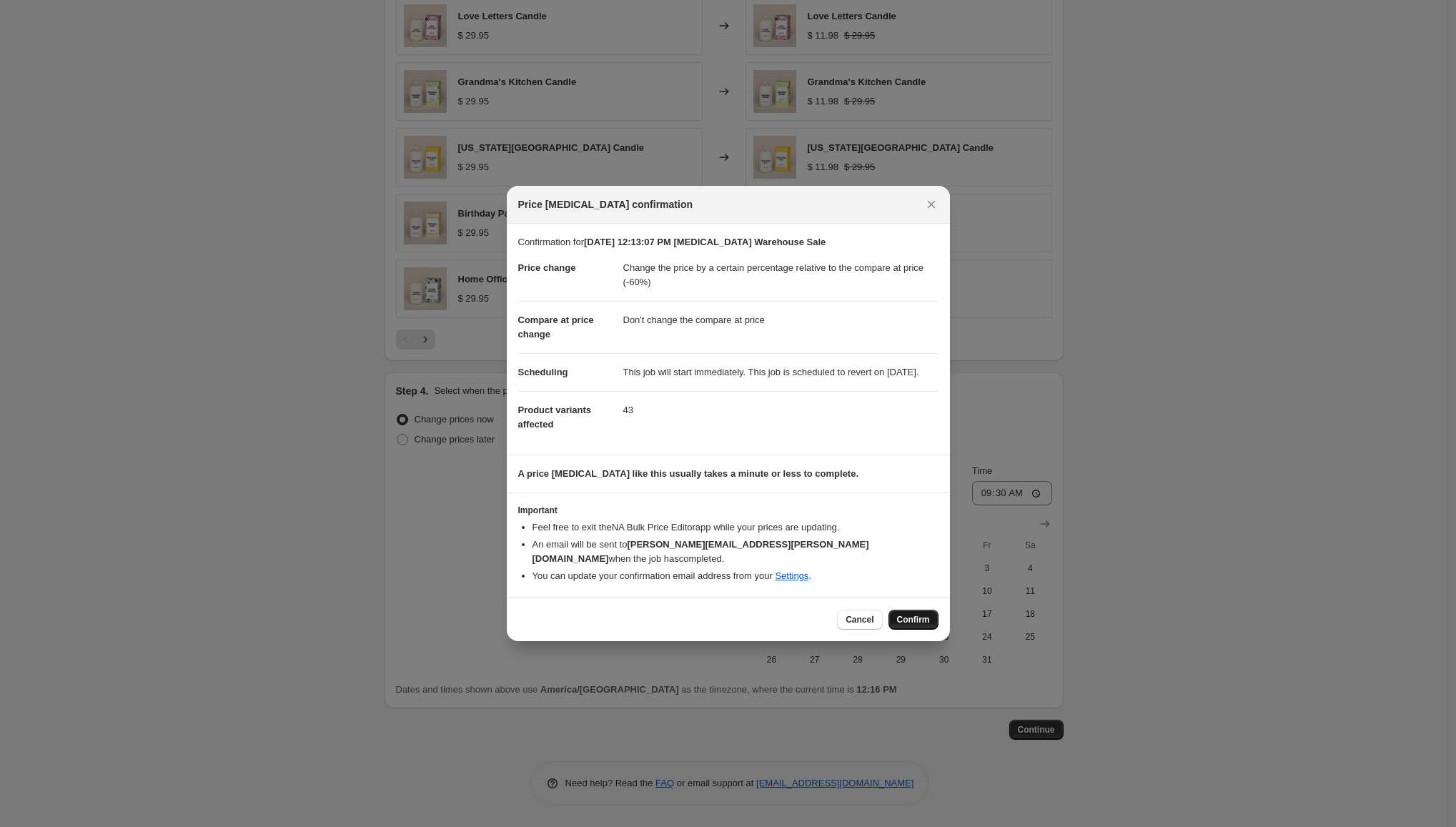
click at [928, 616] on span "Confirm" at bounding box center [913, 619] width 33 height 12
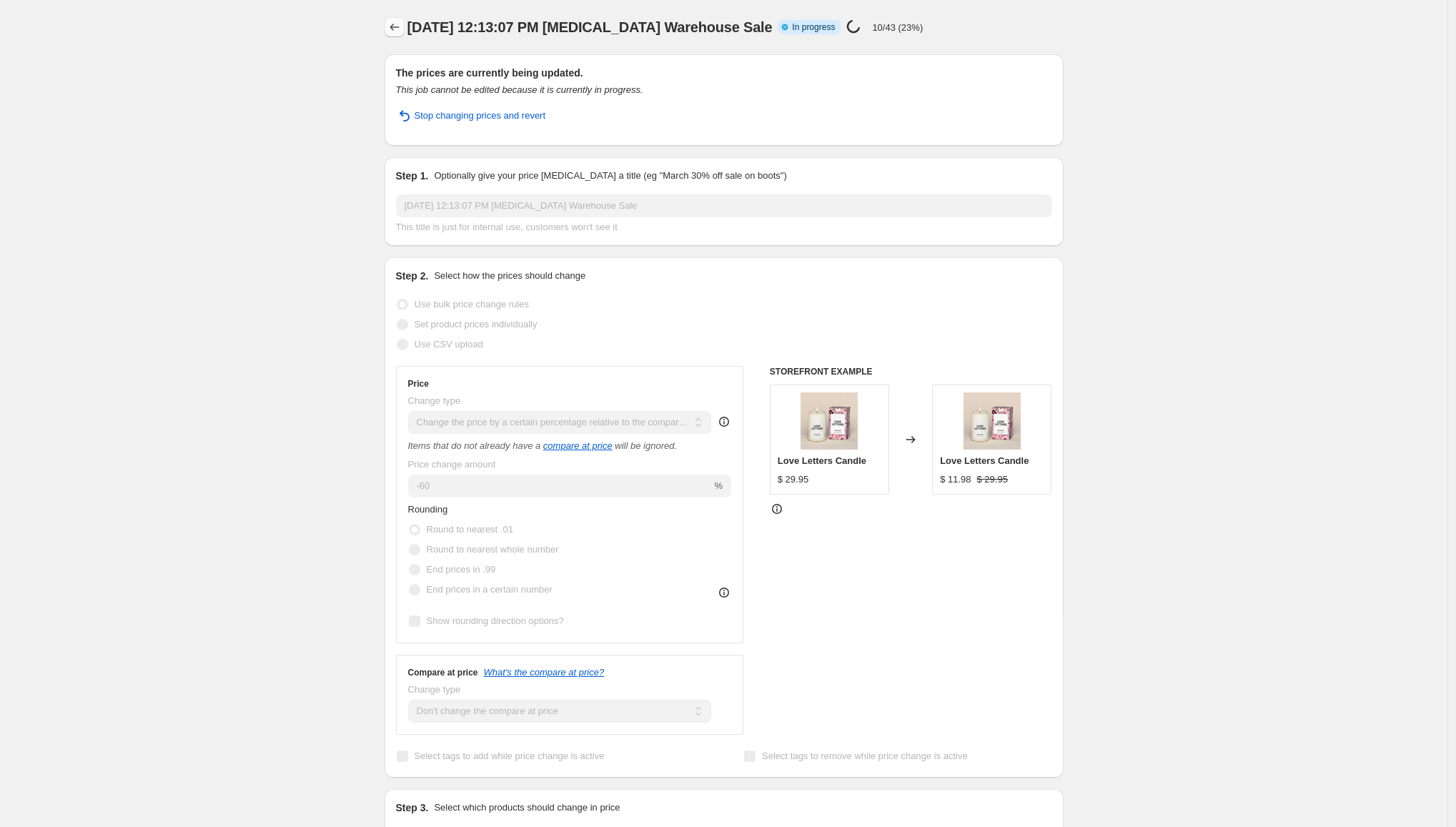
click at [398, 29] on icon "Price change jobs" at bounding box center [394, 27] width 14 height 14
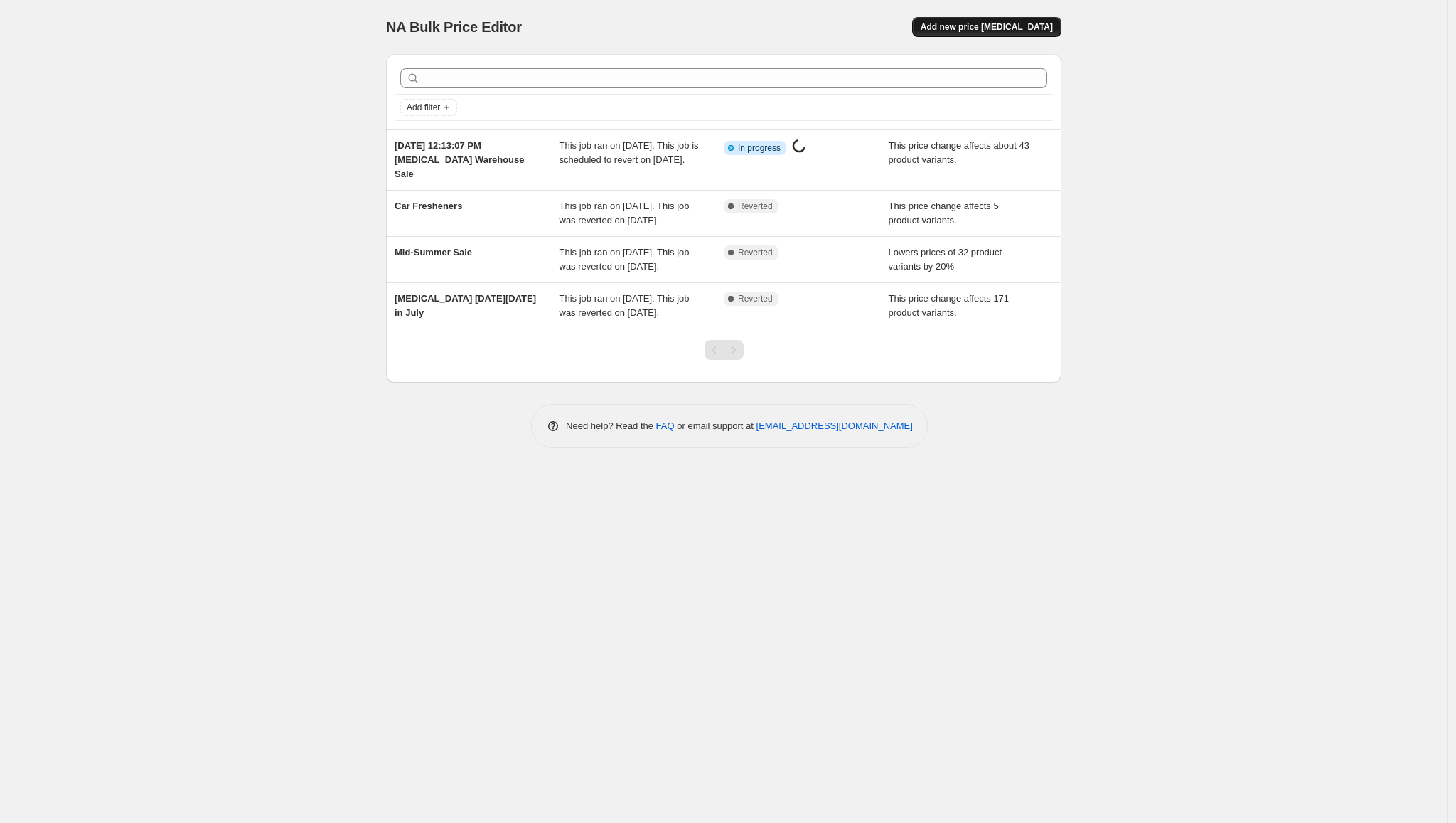
click at [1019, 33] on button "Add new price [MEDICAL_DATA]" at bounding box center [987, 27] width 150 height 20
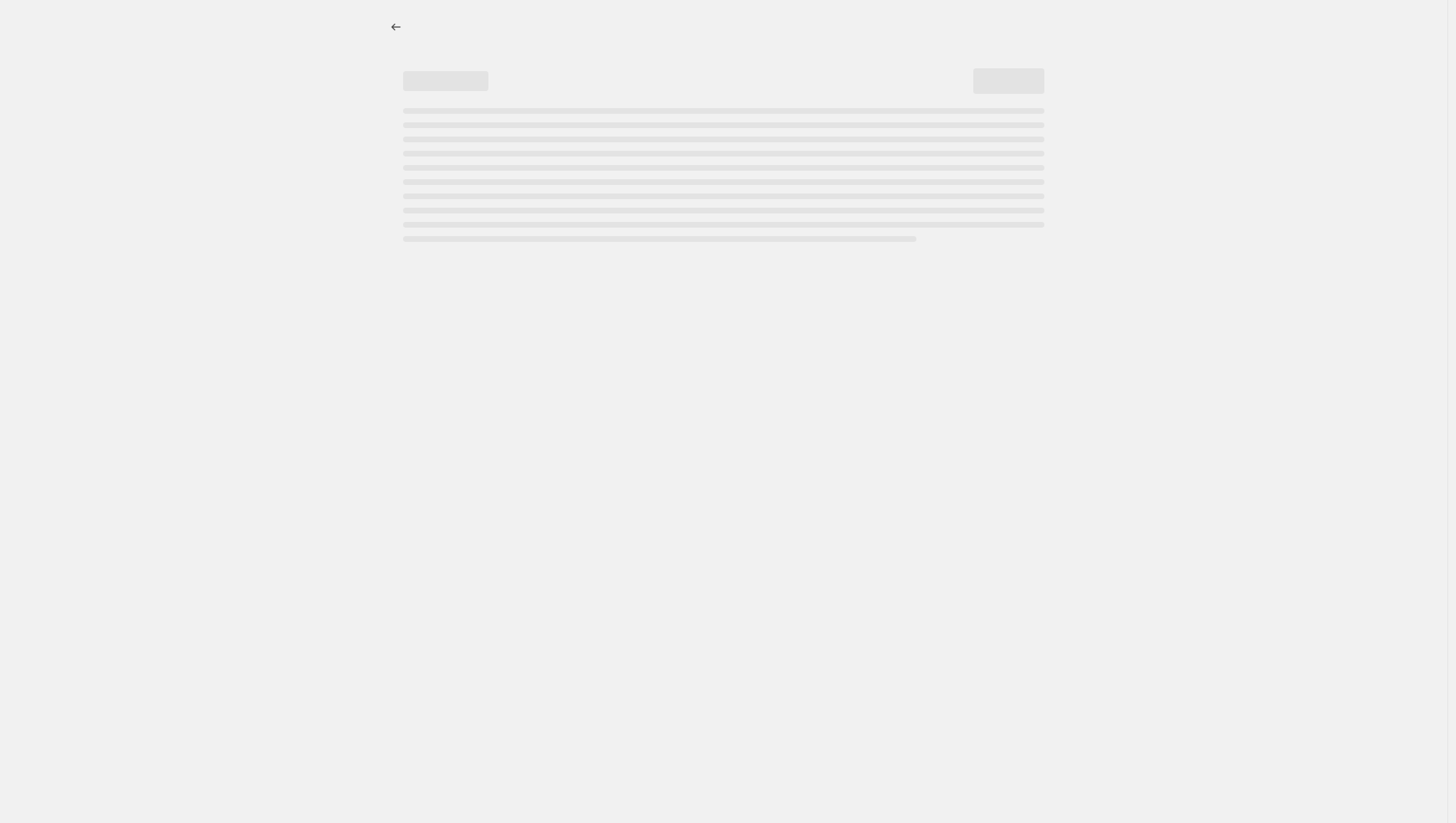
select select "percentage"
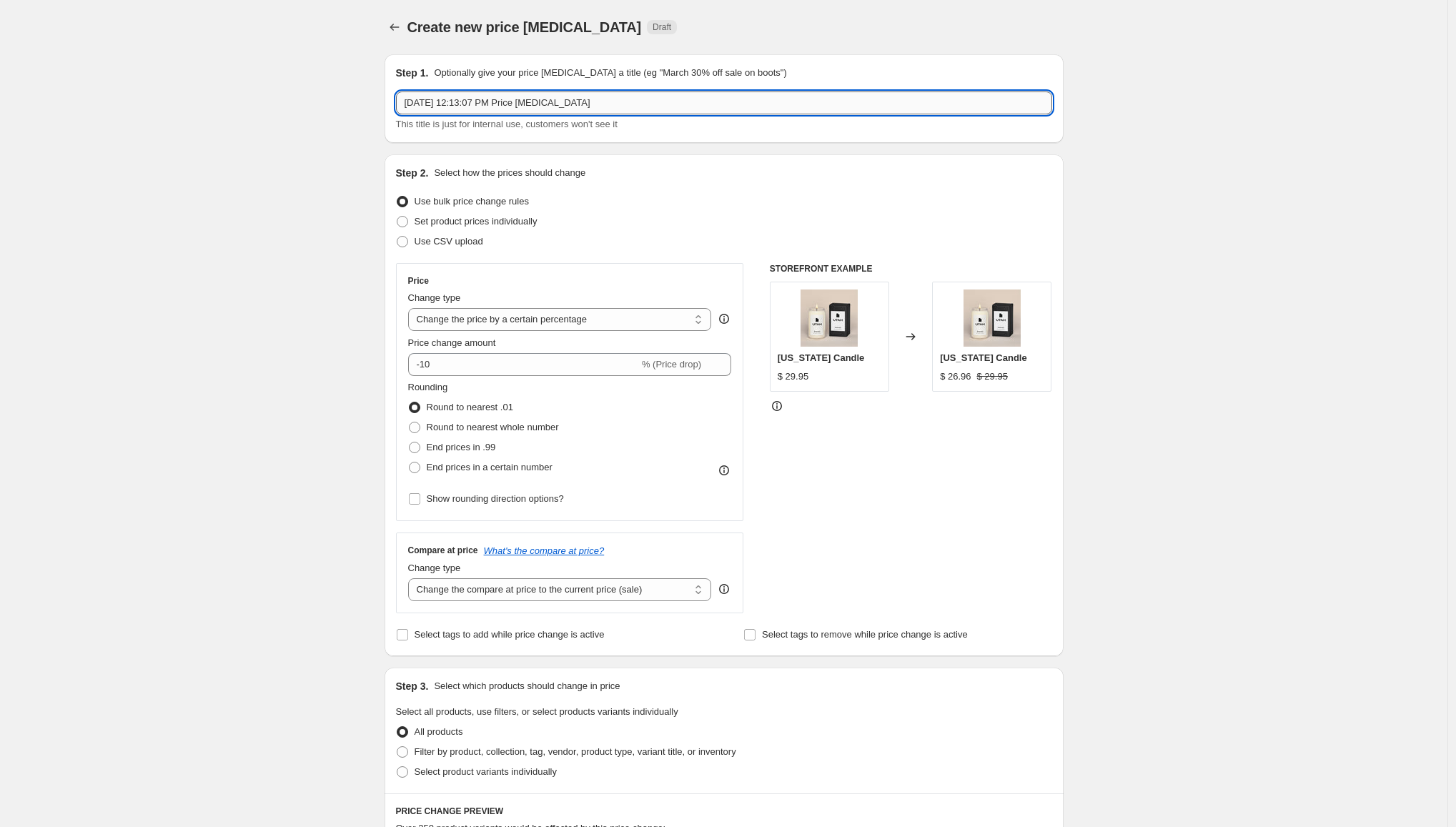
drag, startPoint x: 629, startPoint y: 111, endPoint x: 520, endPoint y: 109, distance: 109.0
click at [520, 109] on input "[DATE] 12:13:07 PM Price [MEDICAL_DATA]" at bounding box center [724, 103] width 656 height 22
type input "[DATE] 12:13:07 PM Warehouse Sale 40"
click at [245, 247] on div "Create new price [MEDICAL_DATA]. This page is ready Create new price [MEDICAL_D…" at bounding box center [724, 714] width 1448 height 1428
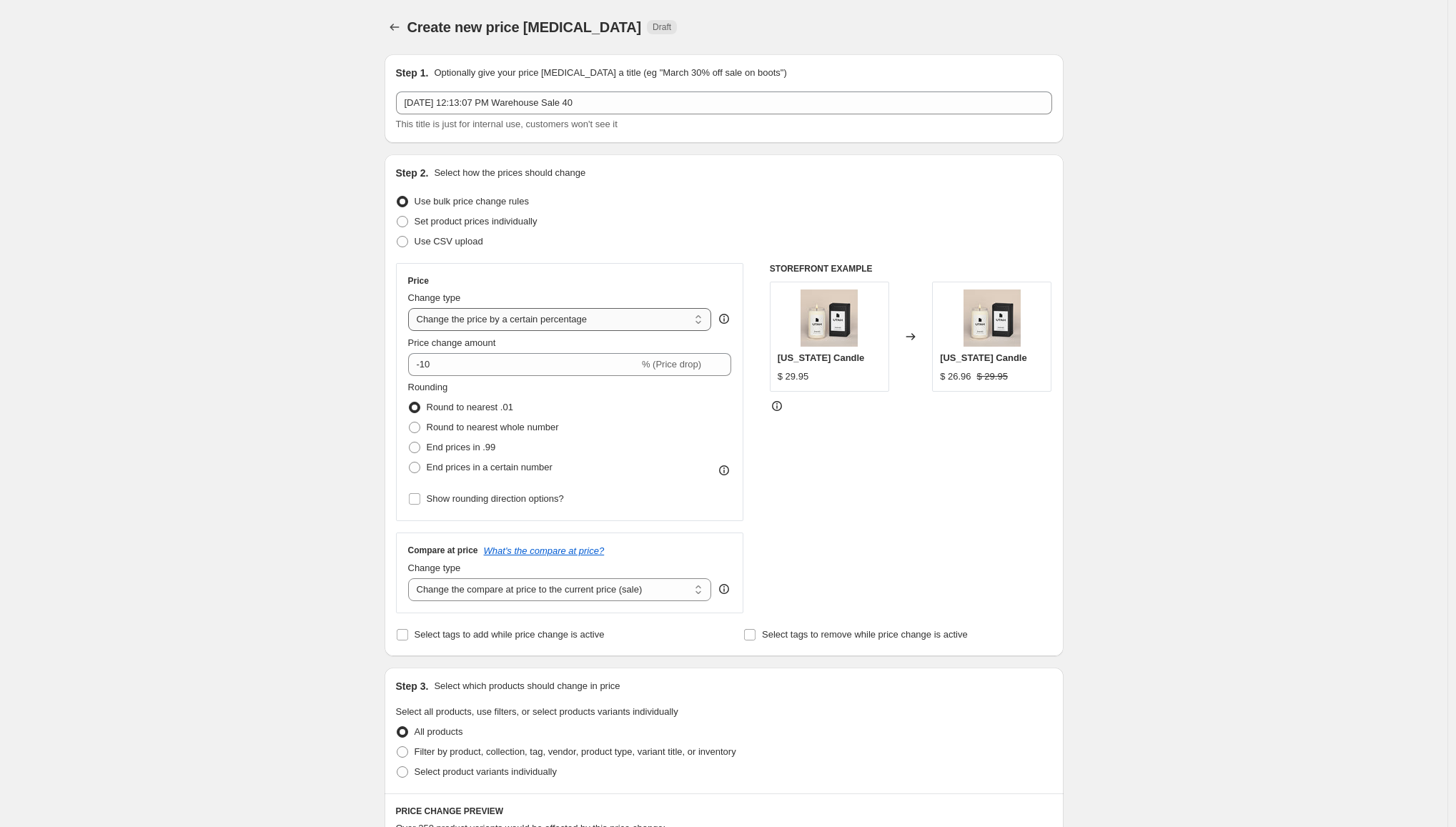
click at [513, 314] on select "Change the price to a certain amount Change the price by a certain amount Chang…" at bounding box center [559, 319] width 303 height 22
select select "pcap"
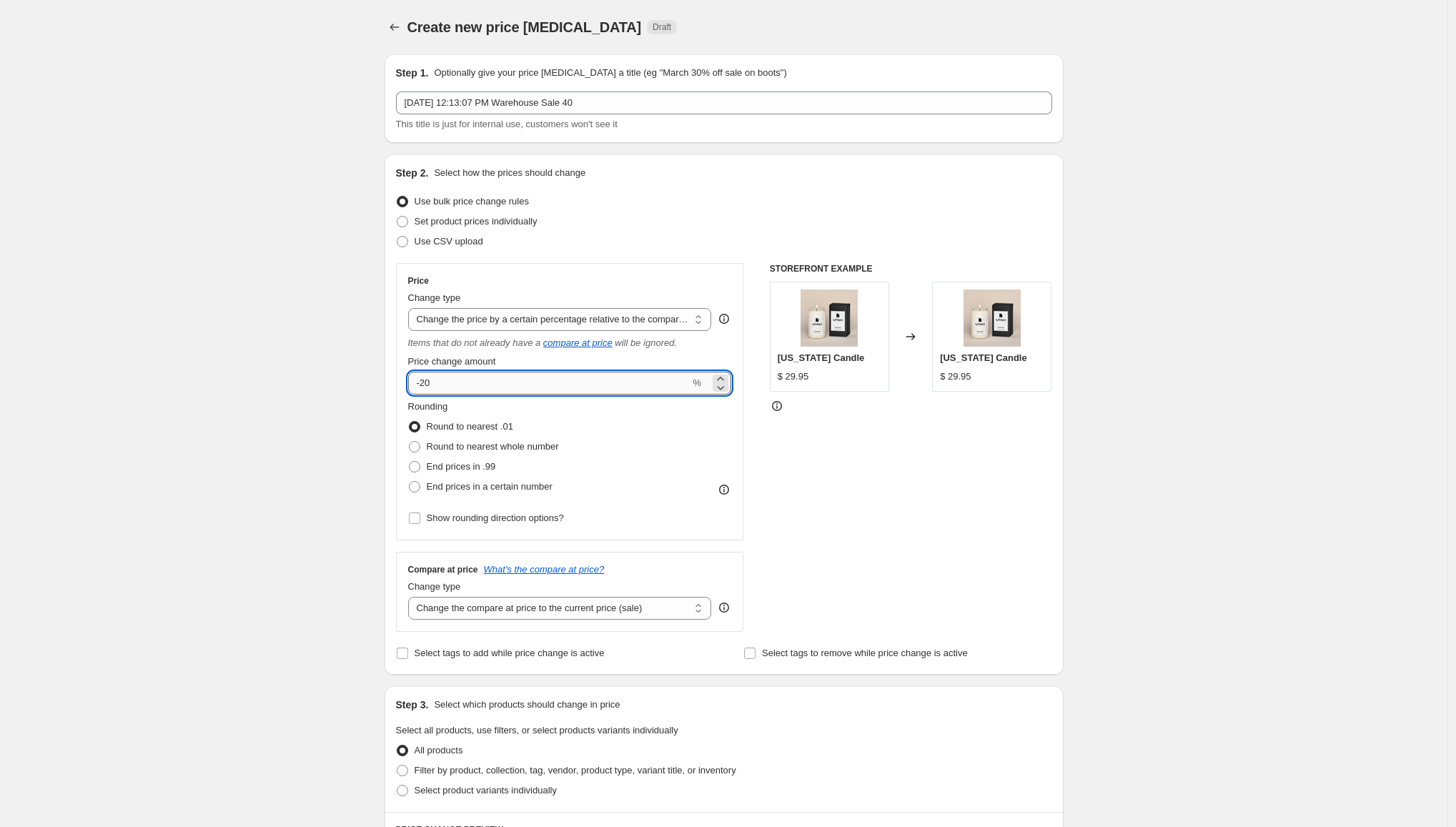
drag, startPoint x: 513, startPoint y: 314, endPoint x: 425, endPoint y: 383, distance: 111.8
click at [425, 383] on input "-20" at bounding box center [549, 382] width 283 height 22
type input "-40"
click at [289, 425] on div "Create new price [MEDICAL_DATA]. This page is ready Create new price [MEDICAL_D…" at bounding box center [724, 724] width 1448 height 1447
click at [529, 598] on select "Change the compare at price to the current price (sale) Change the compare at p…" at bounding box center [559, 607] width 303 height 22
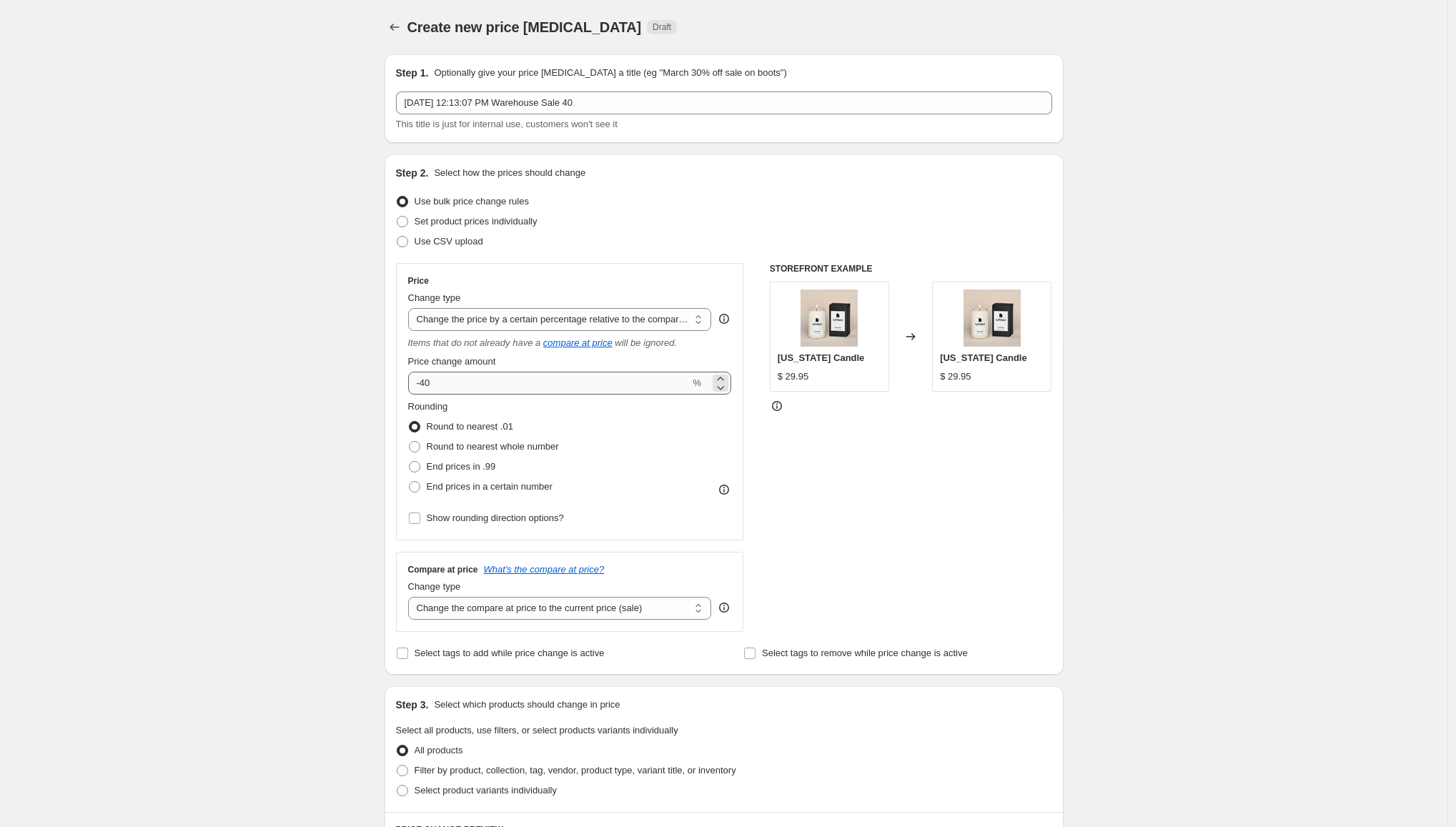
select select "no_change"
click at [263, 530] on div "Create new price [MEDICAL_DATA]. This page is ready Create new price [MEDICAL_D…" at bounding box center [724, 724] width 1448 height 1447
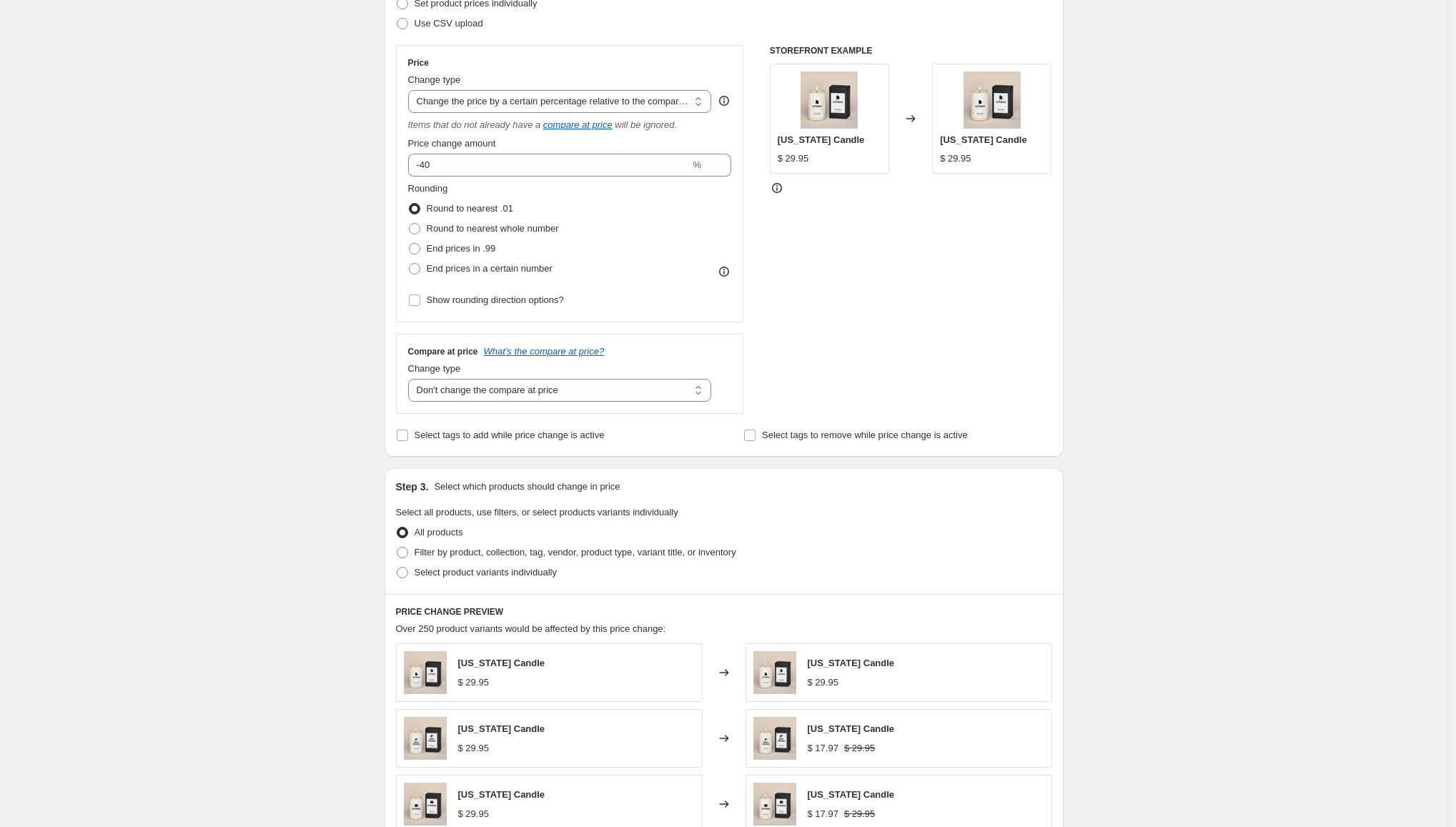
scroll to position [265, 0]
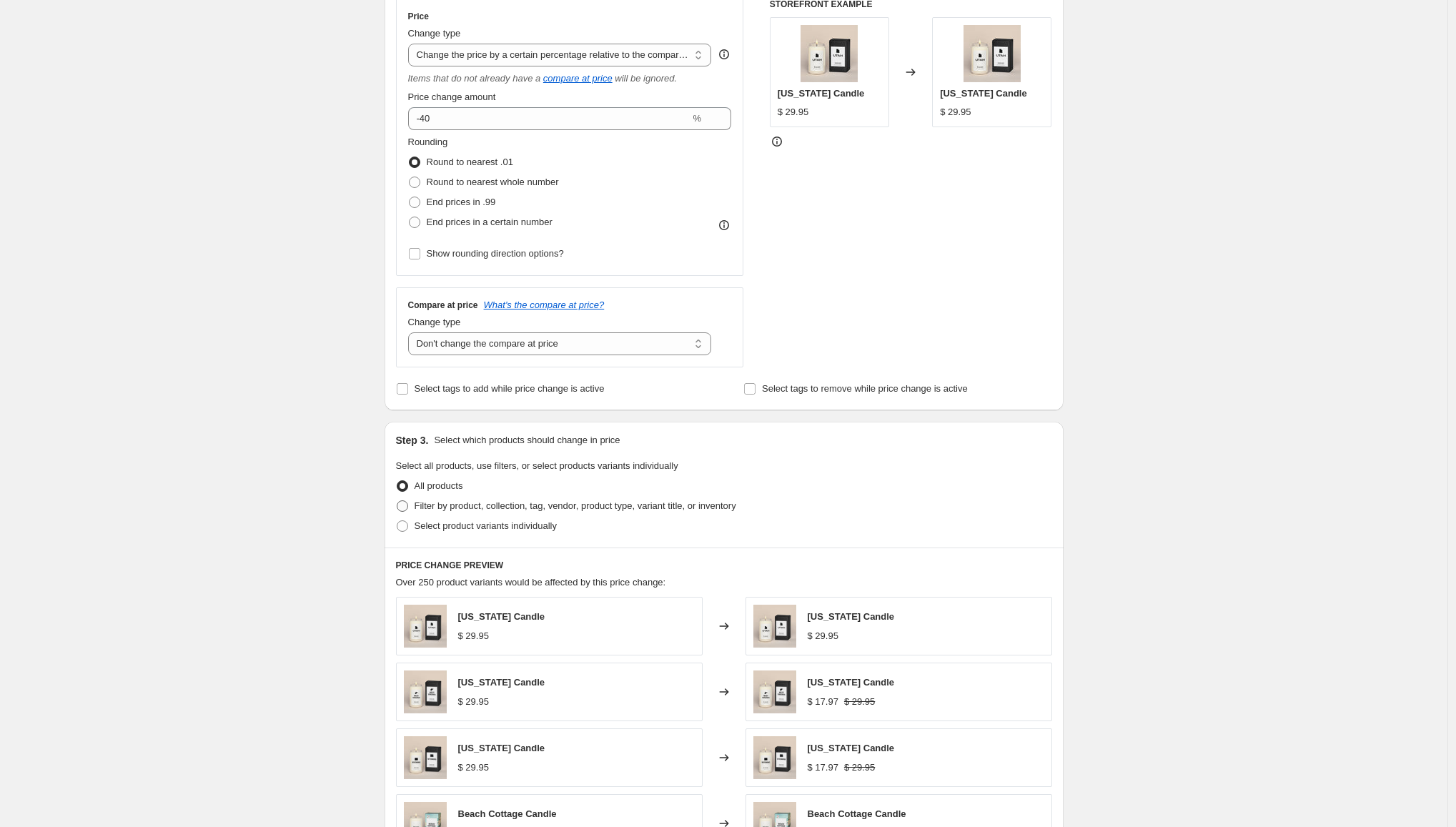
click at [408, 506] on span at bounding box center [402, 506] width 12 height 12
click at [397, 501] on input "Filter by product, collection, tag, vendor, product type, variant title, or inv…" at bounding box center [397, 500] width 1 height 1
radio input "true"
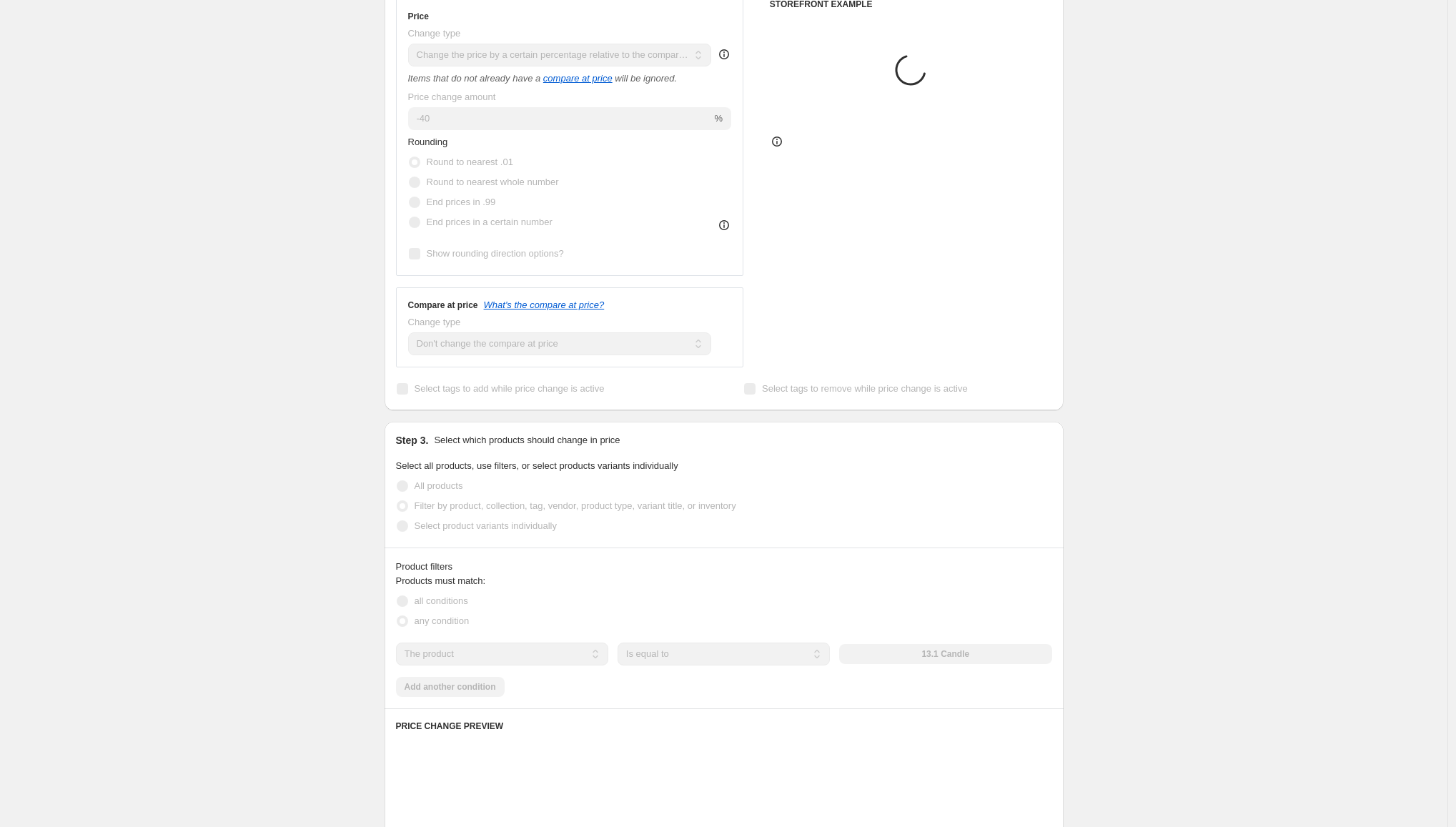
scroll to position [274, 0]
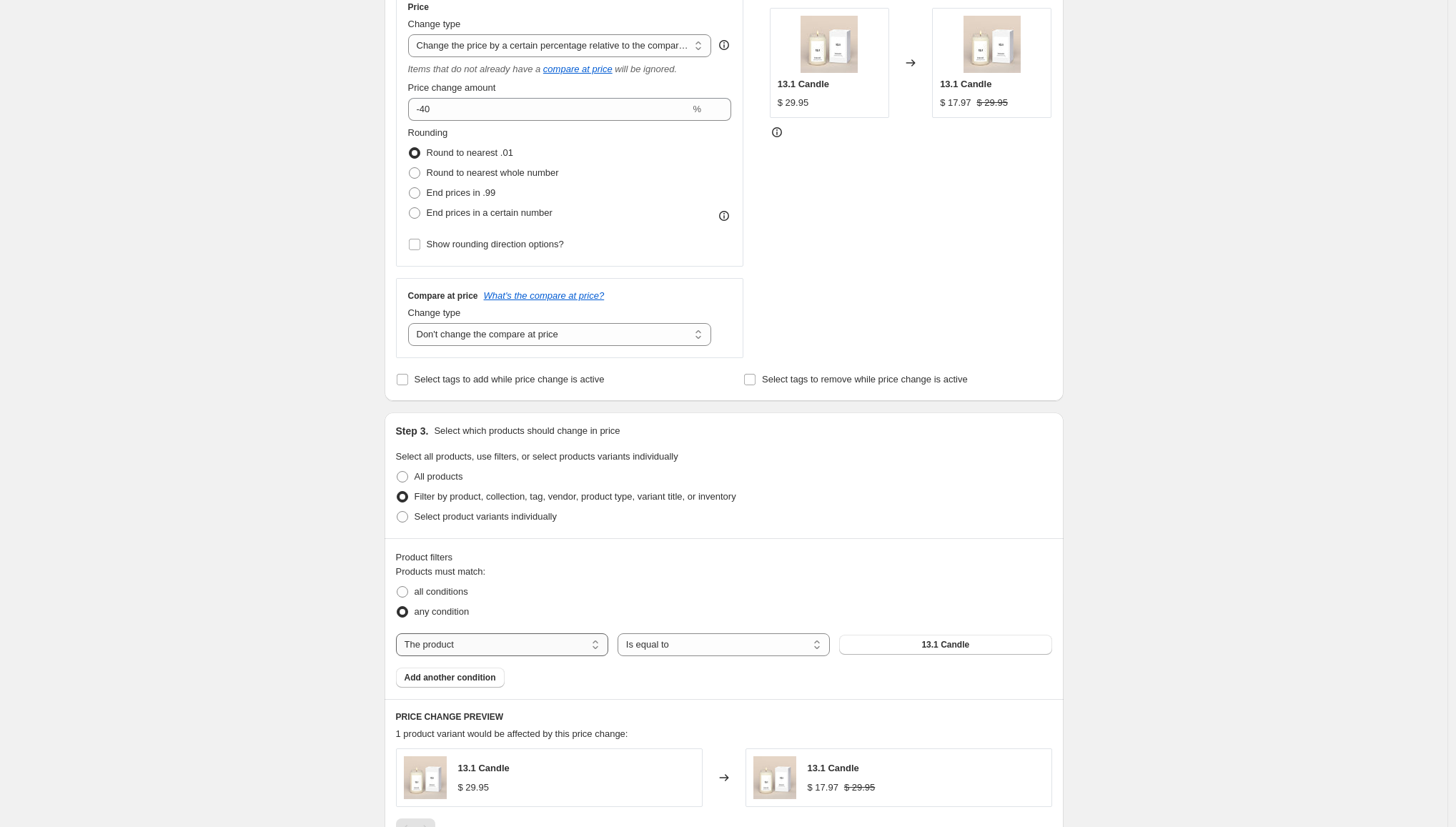
drag, startPoint x: 472, startPoint y: 661, endPoint x: 482, endPoint y: 644, distance: 19.7
click at [479, 658] on div "Products must match: all conditions any condition The product The product's col…" at bounding box center [724, 625] width 656 height 123
click at [482, 644] on select "The product The product's collection The product's tag The product's vendor The…" at bounding box center [502, 643] width 213 height 22
select select "collection"
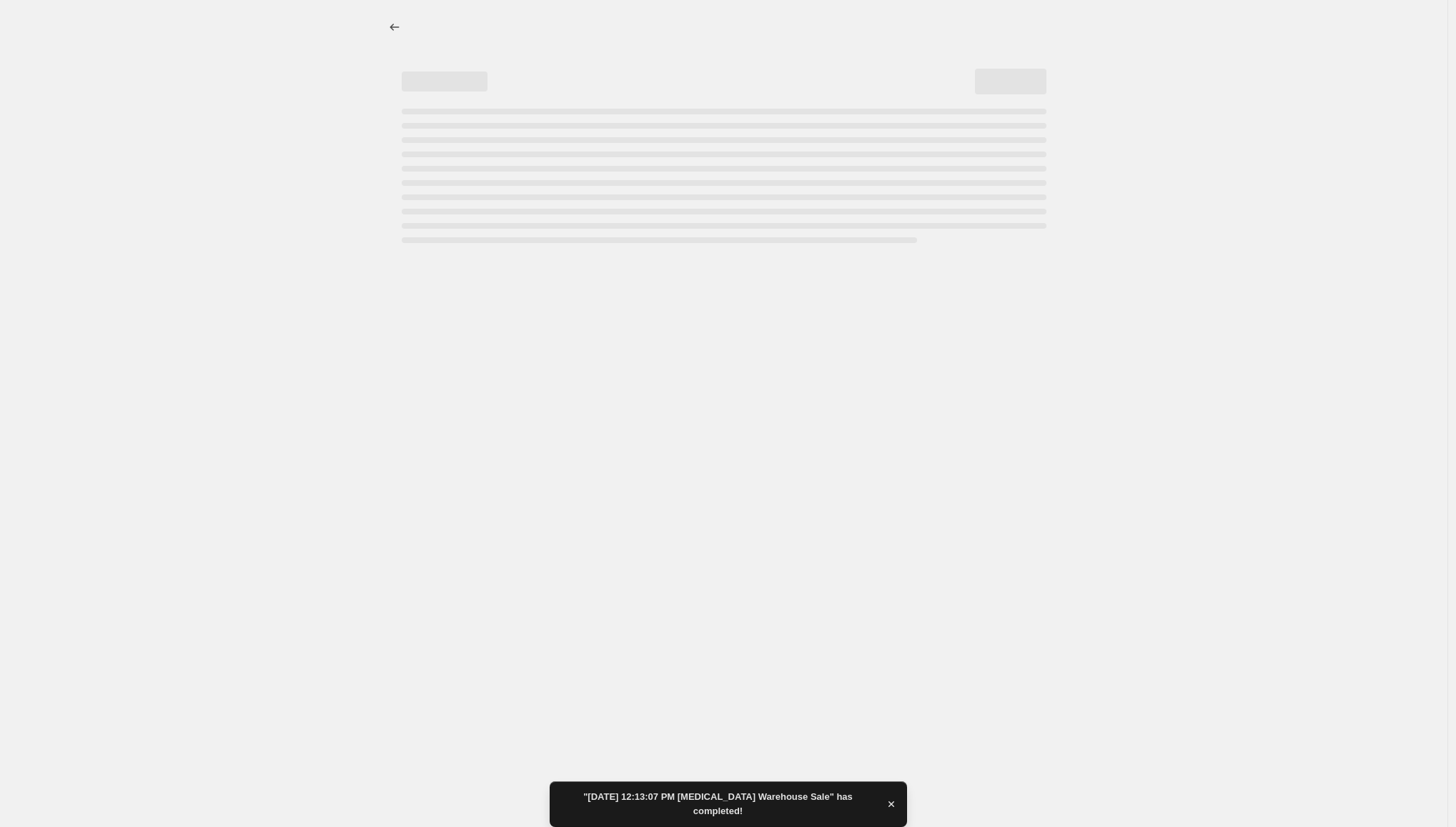
scroll to position [0, 0]
click at [706, 643] on div at bounding box center [724, 413] width 1448 height 827
select select "pcap"
select select "no_change"
select select "collection"
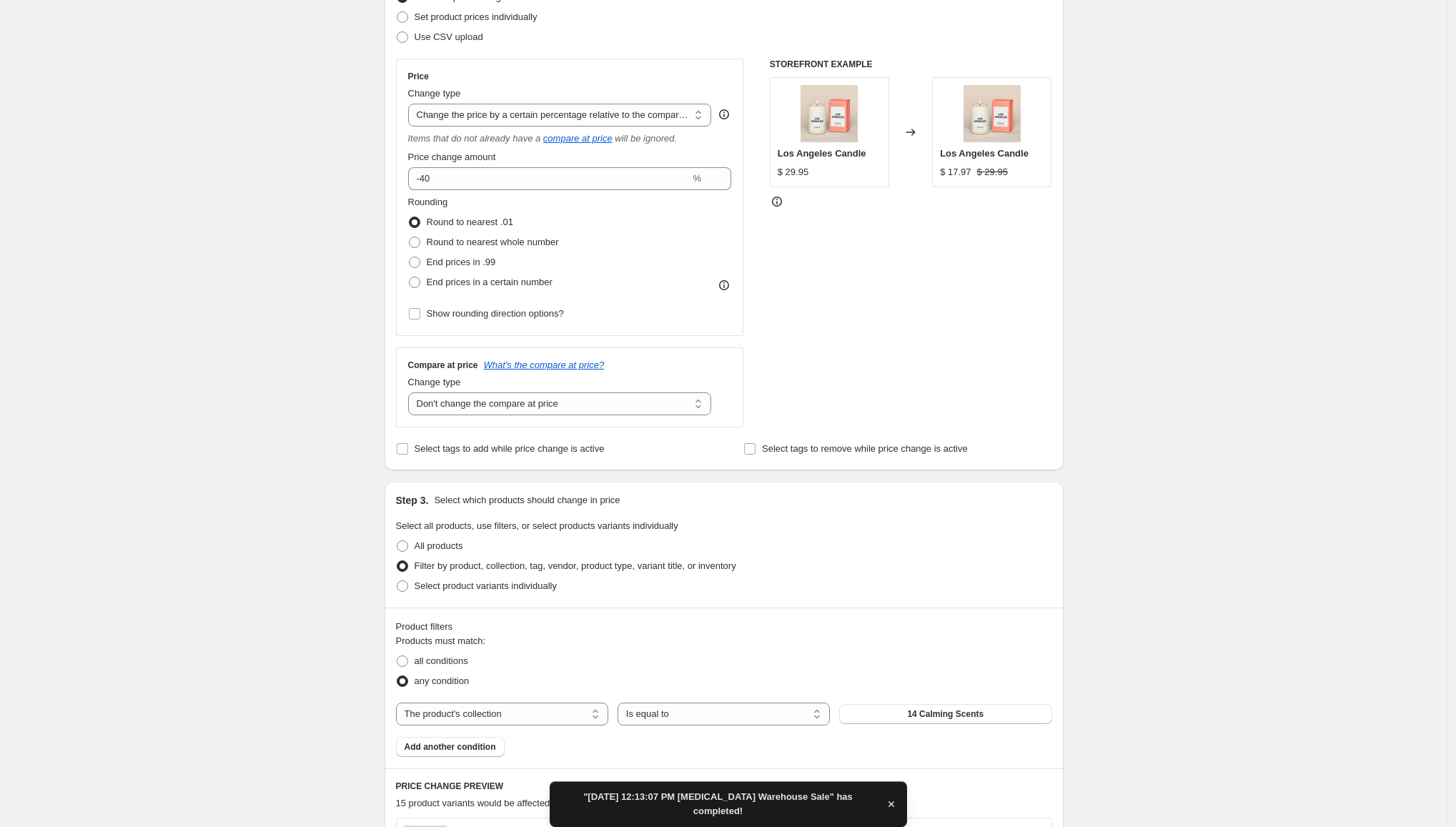
scroll to position [277, 0]
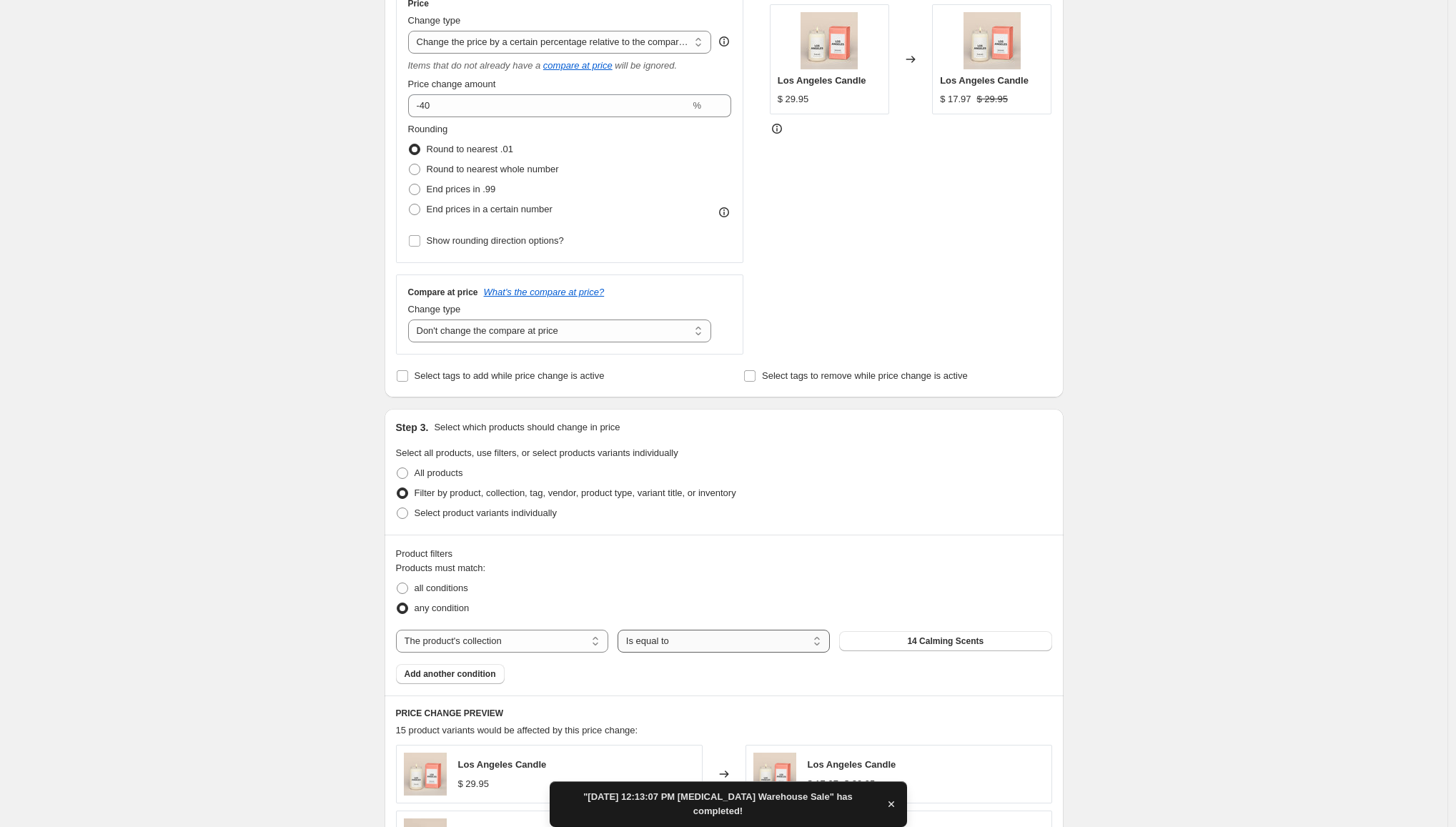
click at [682, 636] on select "Is equal to Is not equal to" at bounding box center [724, 640] width 213 height 22
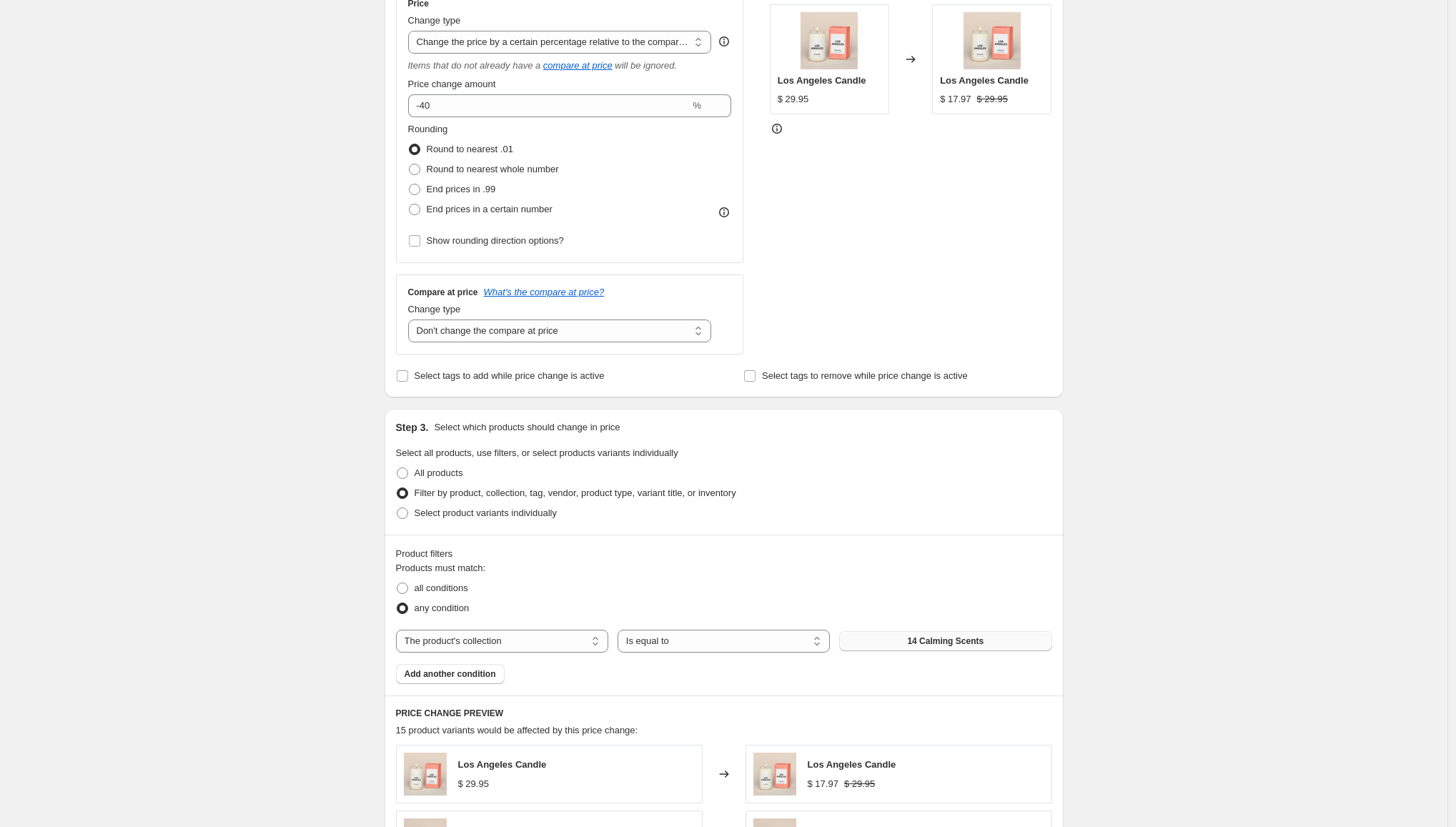
click at [924, 636] on span "14 Calming Scents" at bounding box center [945, 641] width 77 height 12
drag, startPoint x: 1234, startPoint y: 488, endPoint x: 1249, endPoint y: 490, distance: 15.1
click at [1249, 490] on div "Create new price [MEDICAL_DATA]. This page is ready Create new price [MEDICAL_D…" at bounding box center [724, 526] width 1448 height 1607
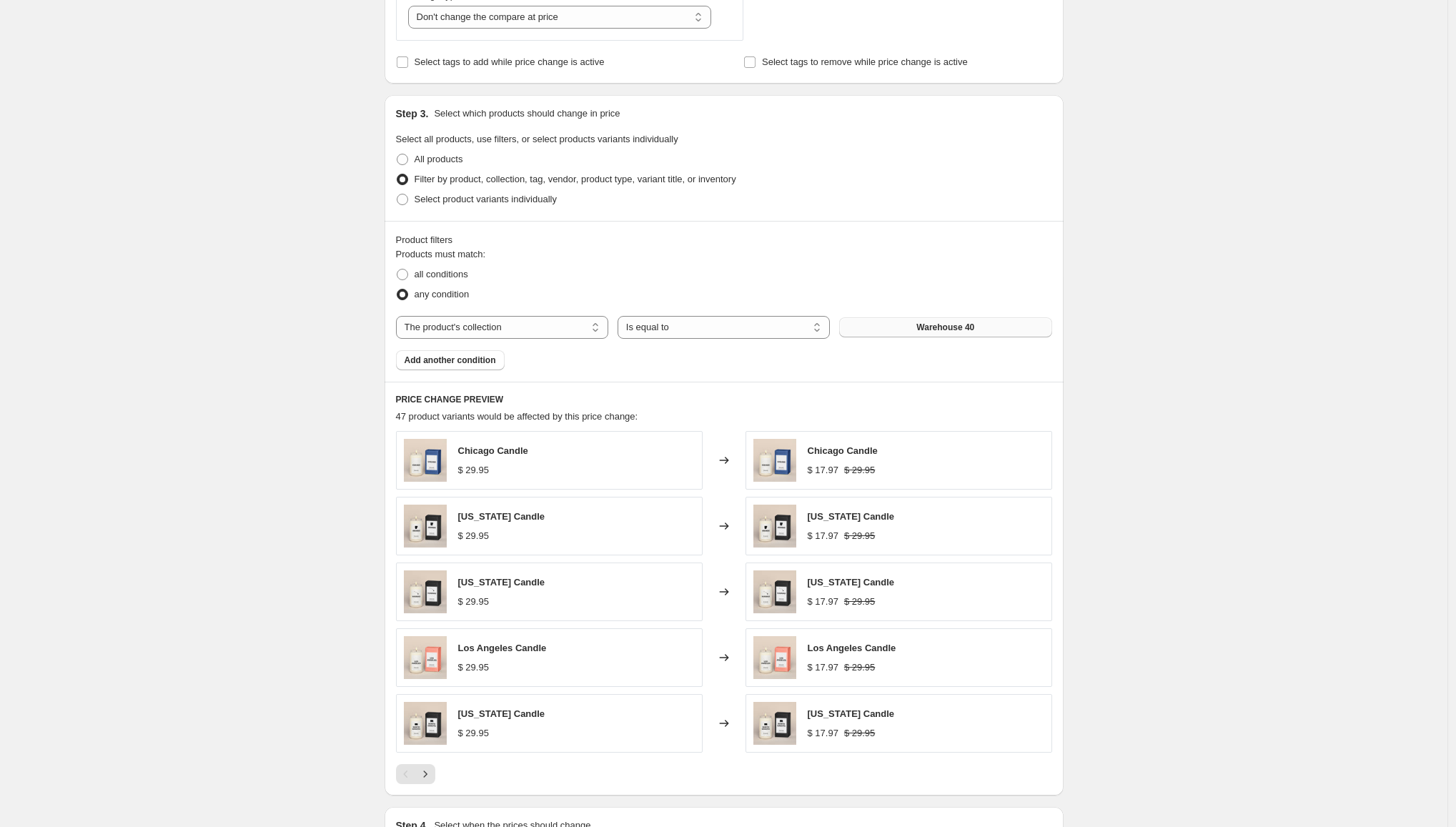
scroll to position [781, 0]
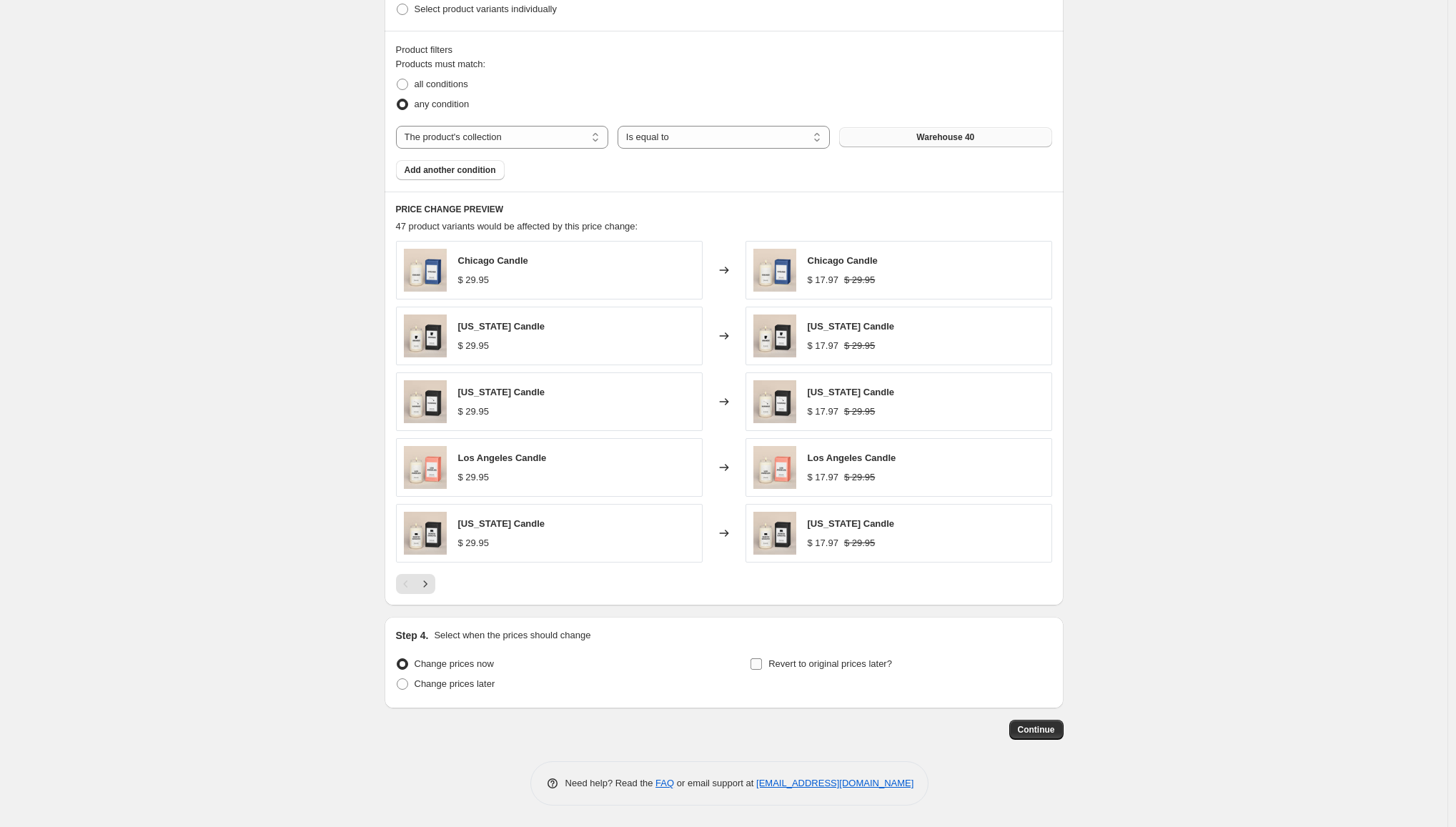
click at [762, 661] on input "Revert to original prices later?" at bounding box center [756, 663] width 12 height 12
checkbox input "true"
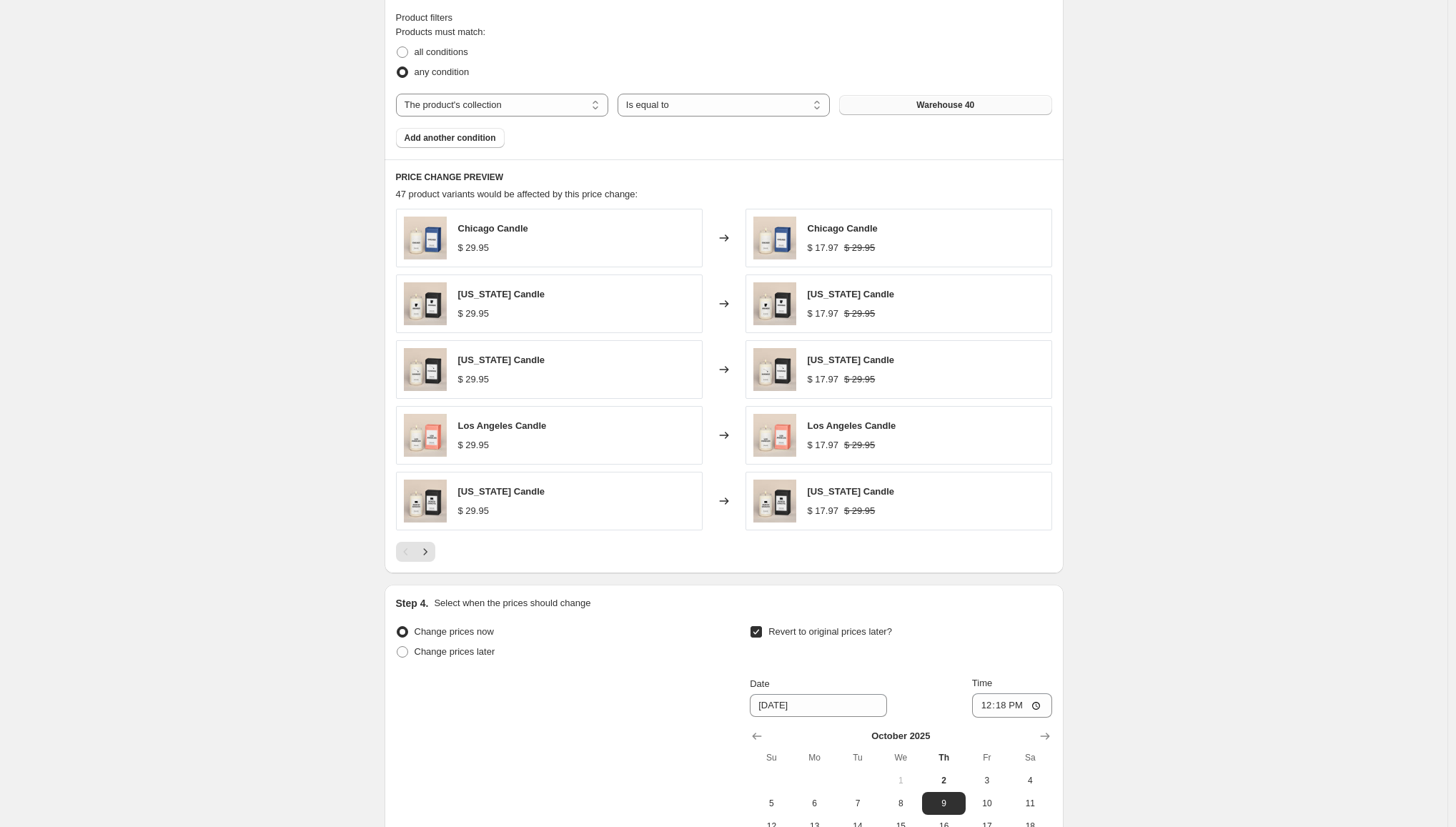
scroll to position [932, 0]
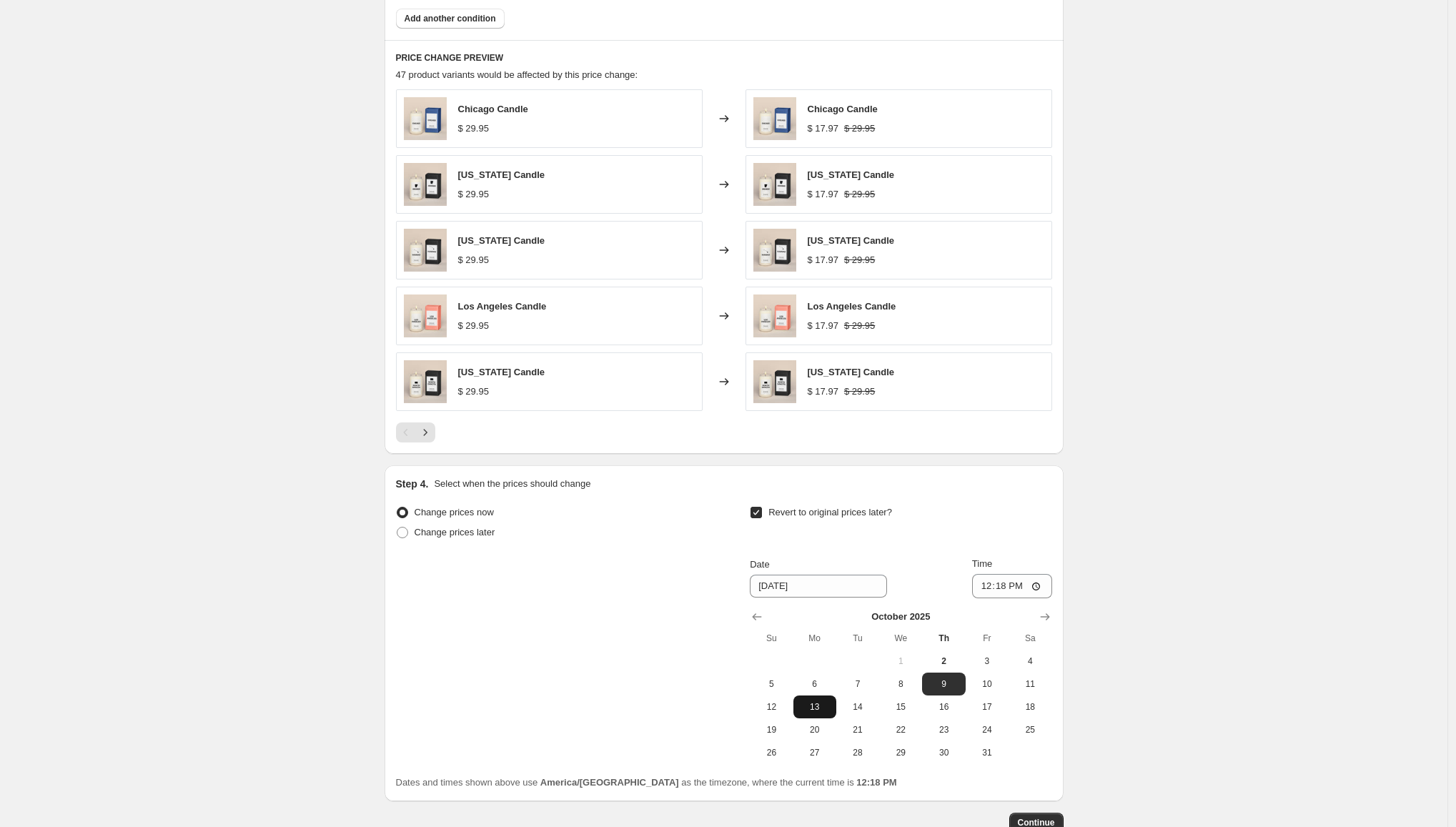
click at [818, 710] on span "13" at bounding box center [815, 706] width 32 height 12
type input "[DATE]"
click at [1005, 587] on input "12:18" at bounding box center [1012, 586] width 80 height 24
click at [1041, 584] on input "12:18" at bounding box center [1012, 586] width 80 height 24
type input "09:33"
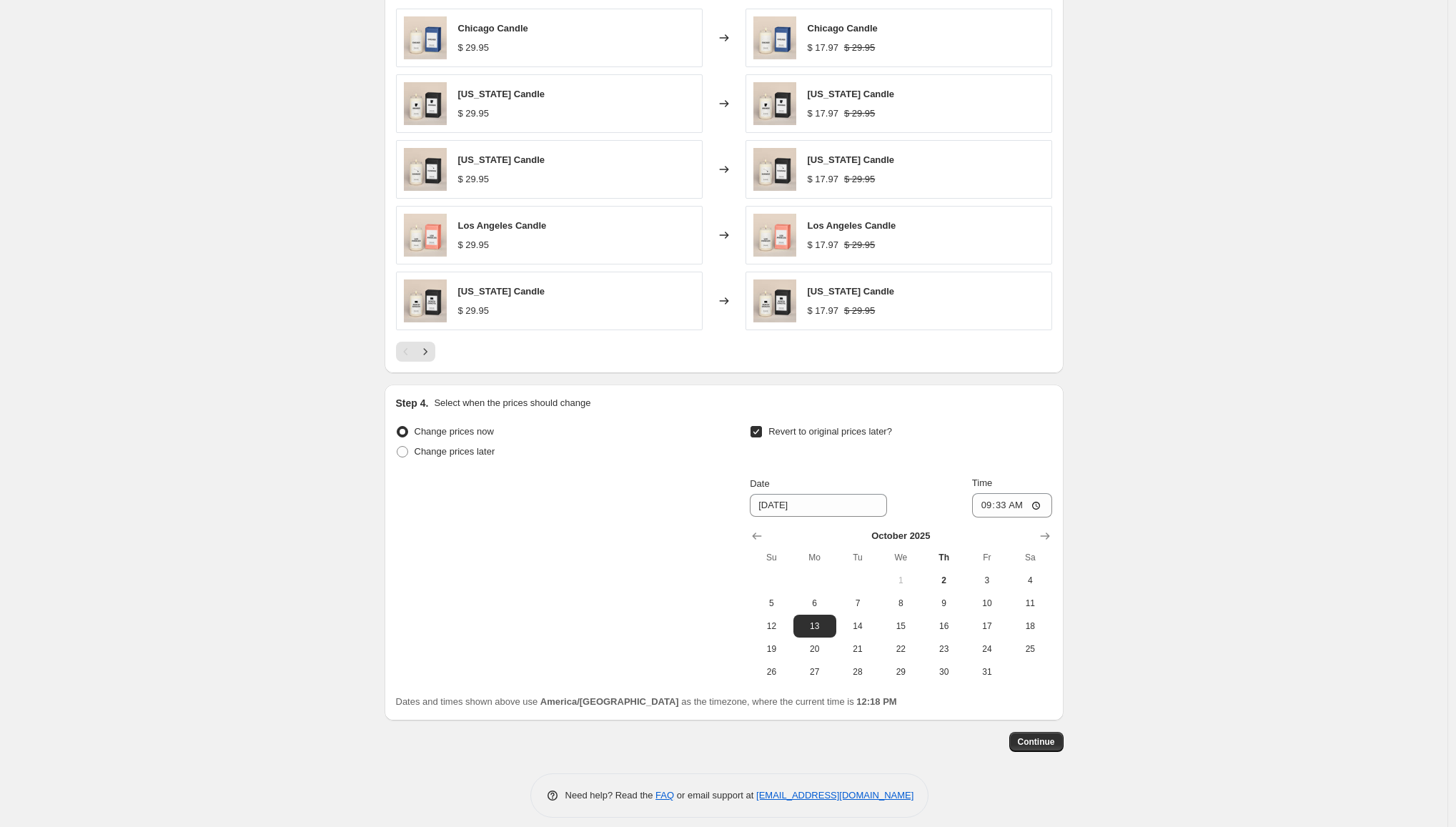
scroll to position [1025, 0]
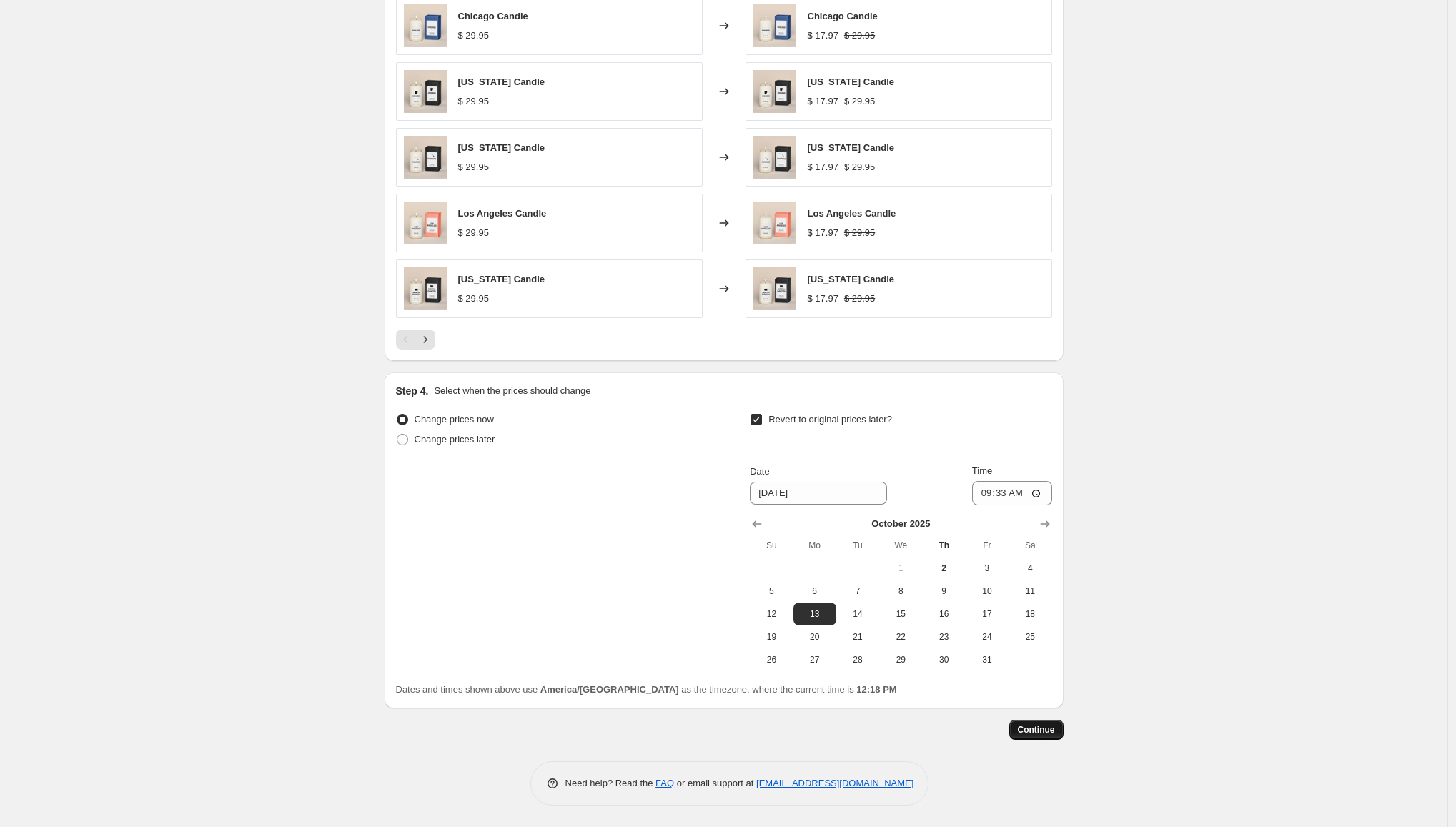
click at [1045, 728] on span "Continue" at bounding box center [1036, 729] width 37 height 12
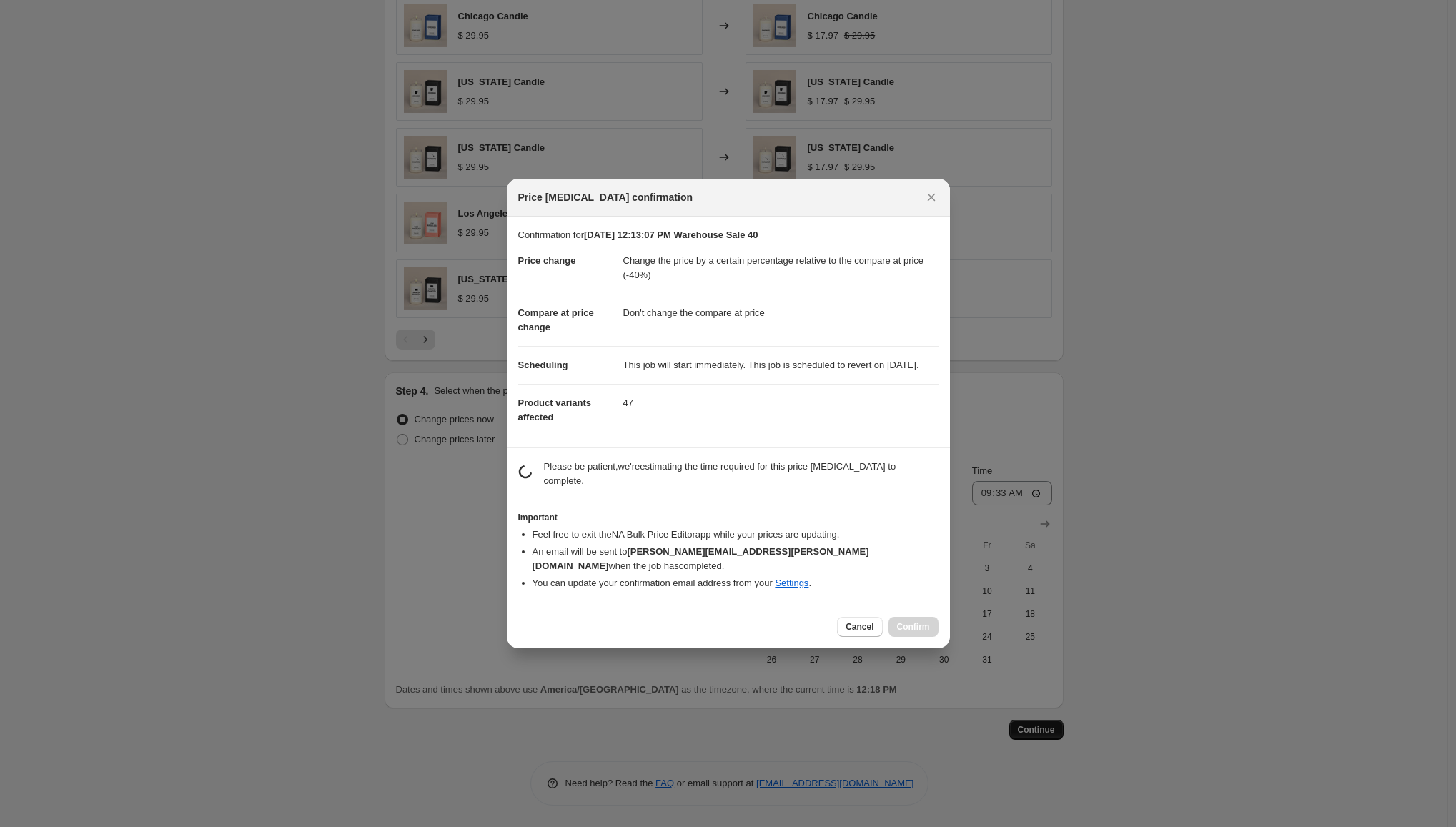
scroll to position [0, 0]
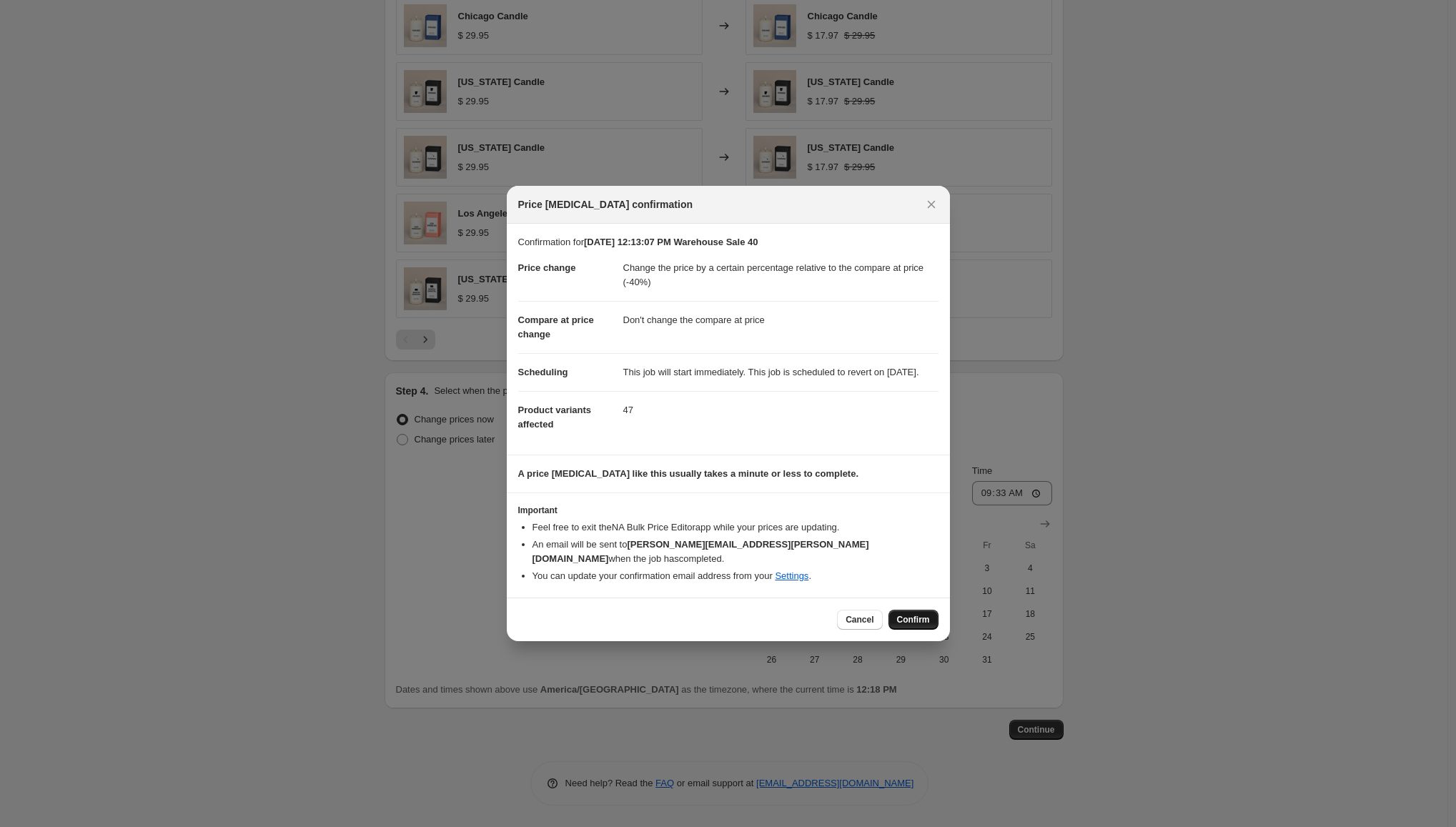
click at [921, 620] on span "Confirm" at bounding box center [913, 619] width 33 height 12
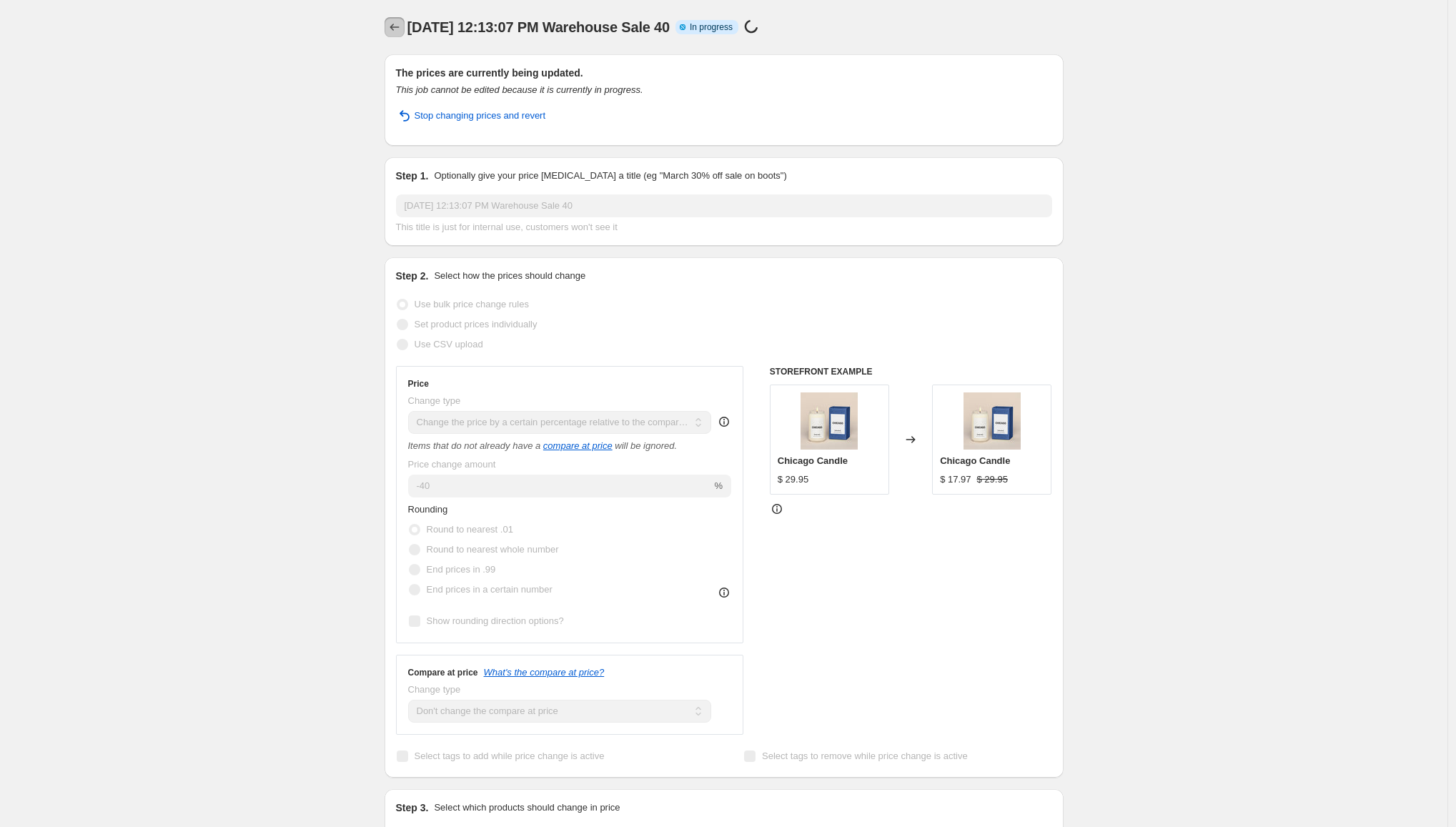
click at [393, 25] on icon "Price change jobs" at bounding box center [394, 27] width 14 height 14
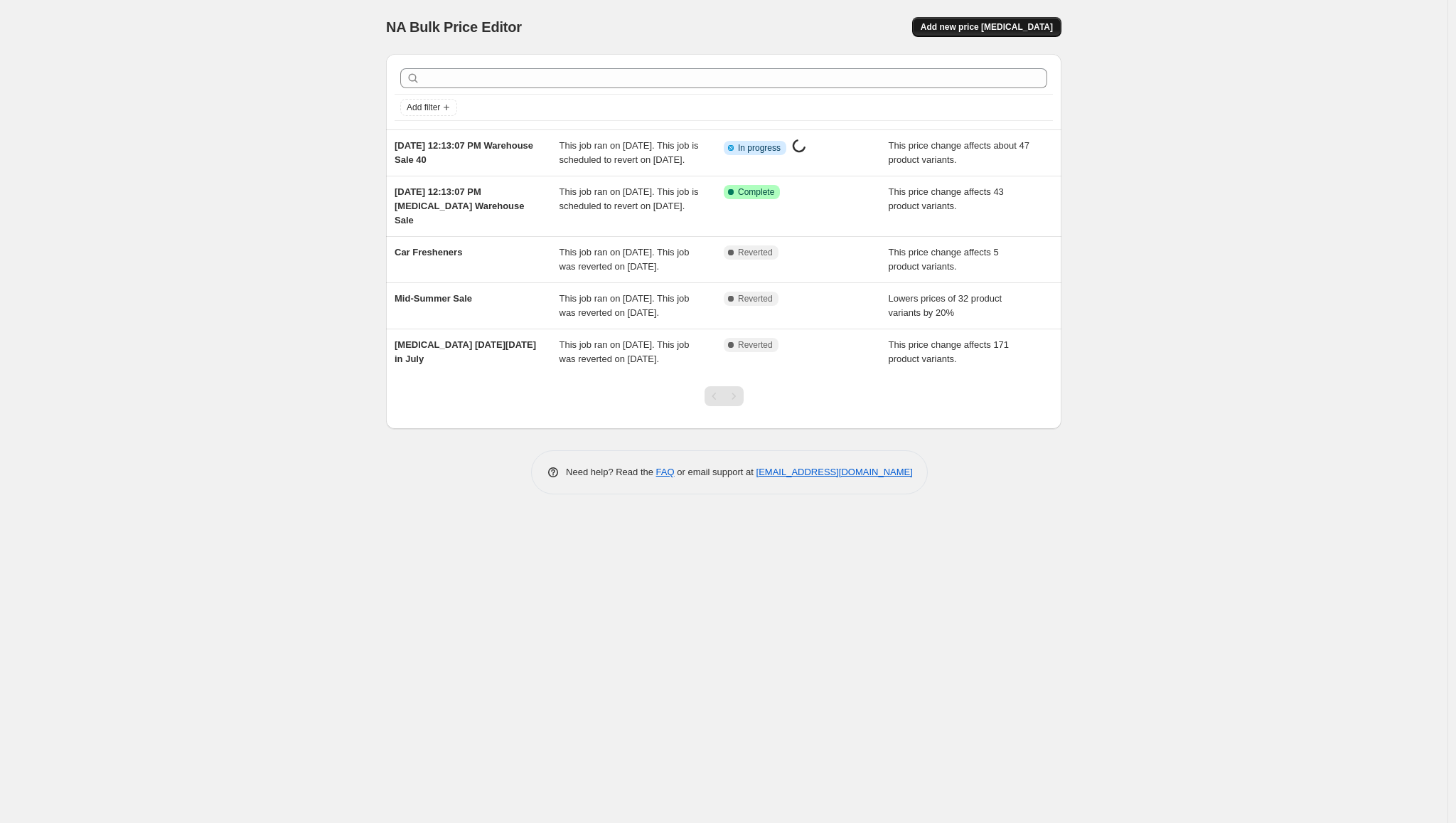
click at [991, 25] on span "Add new price [MEDICAL_DATA]" at bounding box center [987, 27] width 133 height 12
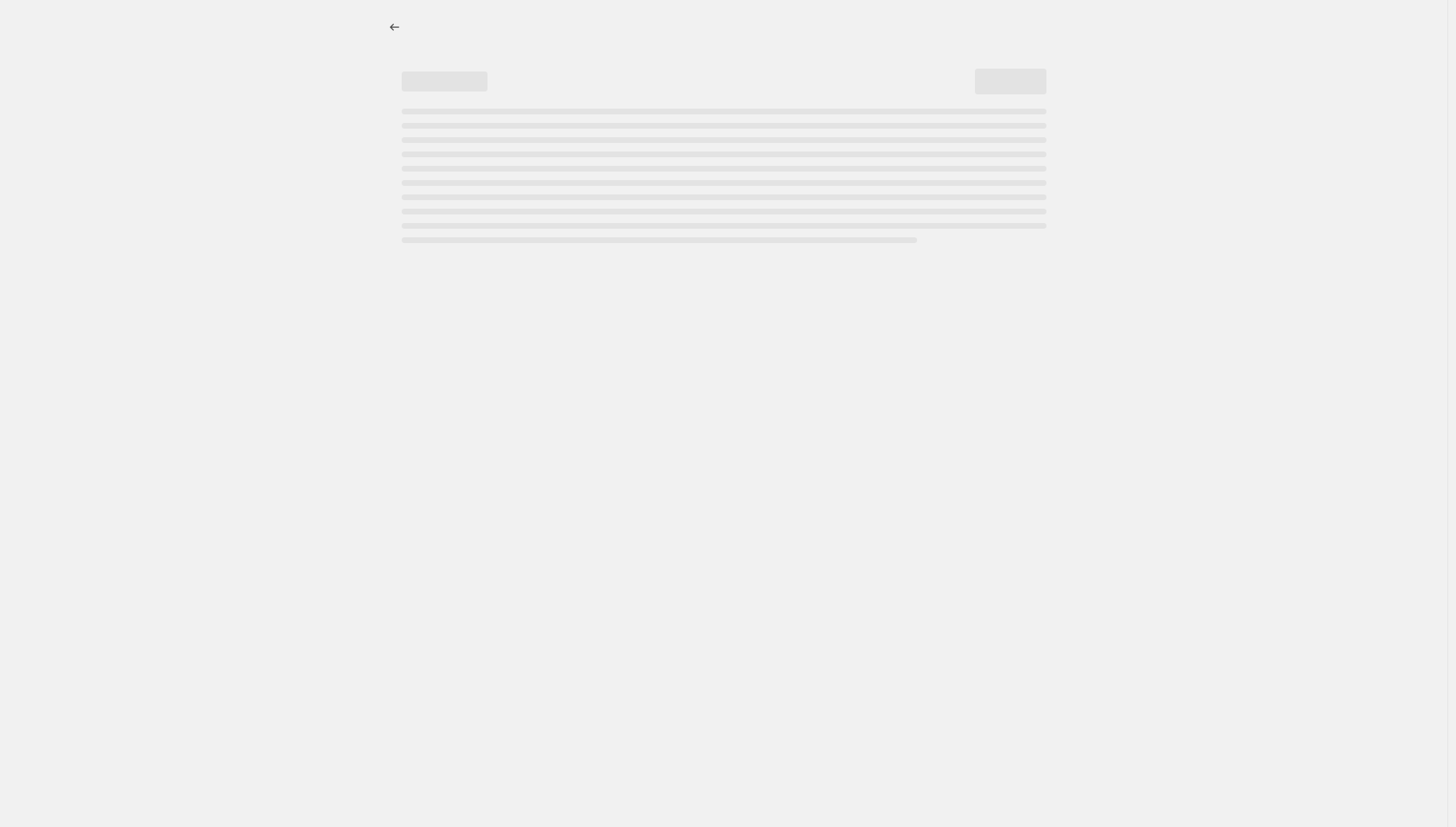
select select "percentage"
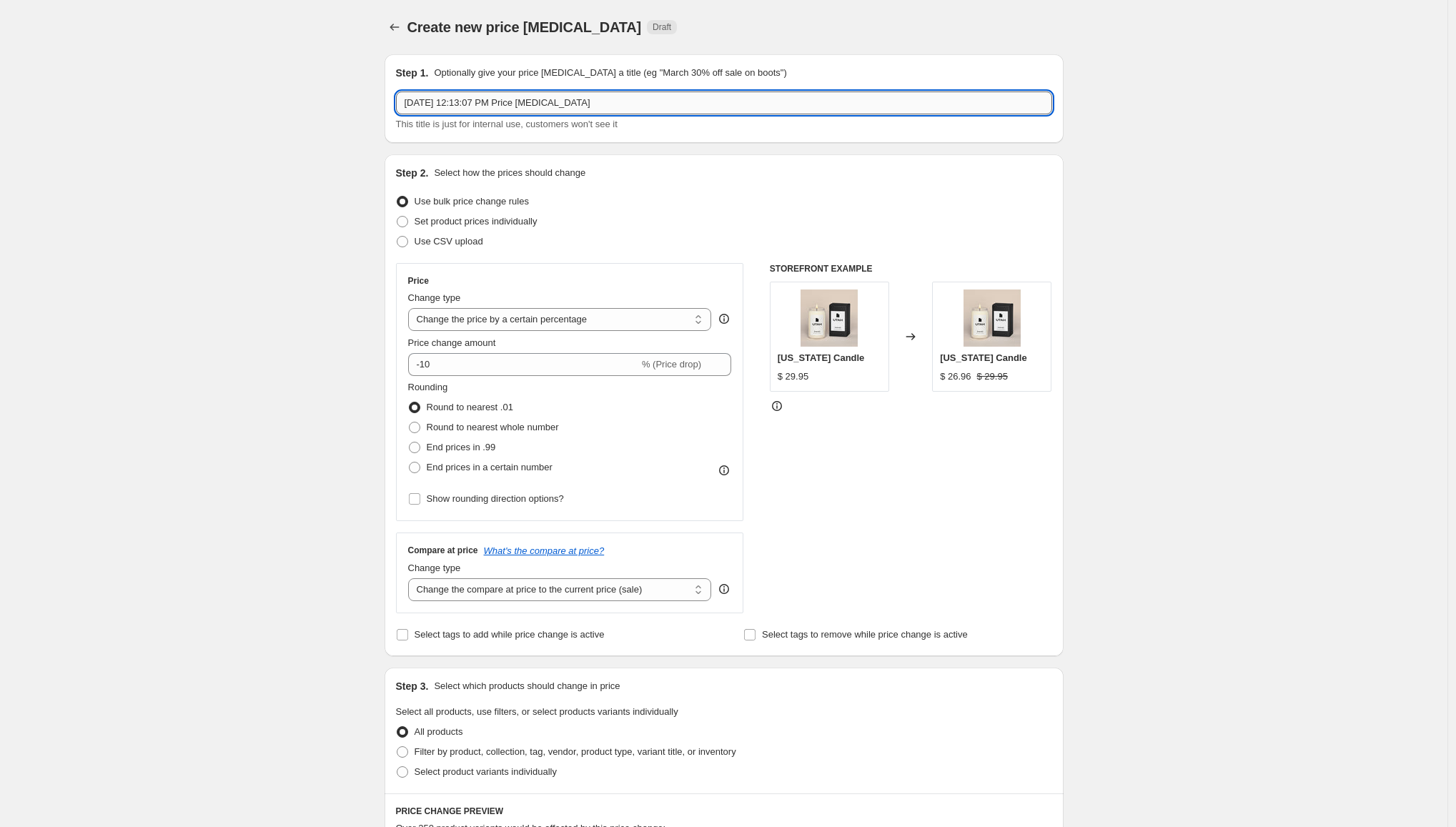
drag, startPoint x: 596, startPoint y: 105, endPoint x: 520, endPoint y: 106, distance: 76.0
click at [520, 106] on input "[DATE] 12:13:07 PM Price [MEDICAL_DATA]" at bounding box center [724, 103] width 656 height 22
type input "[DATE] 12:13:07 PM Warehouse 30"
click at [494, 318] on select "Change the price to a certain amount Change the price by a certain amount Chang…" at bounding box center [559, 319] width 303 height 22
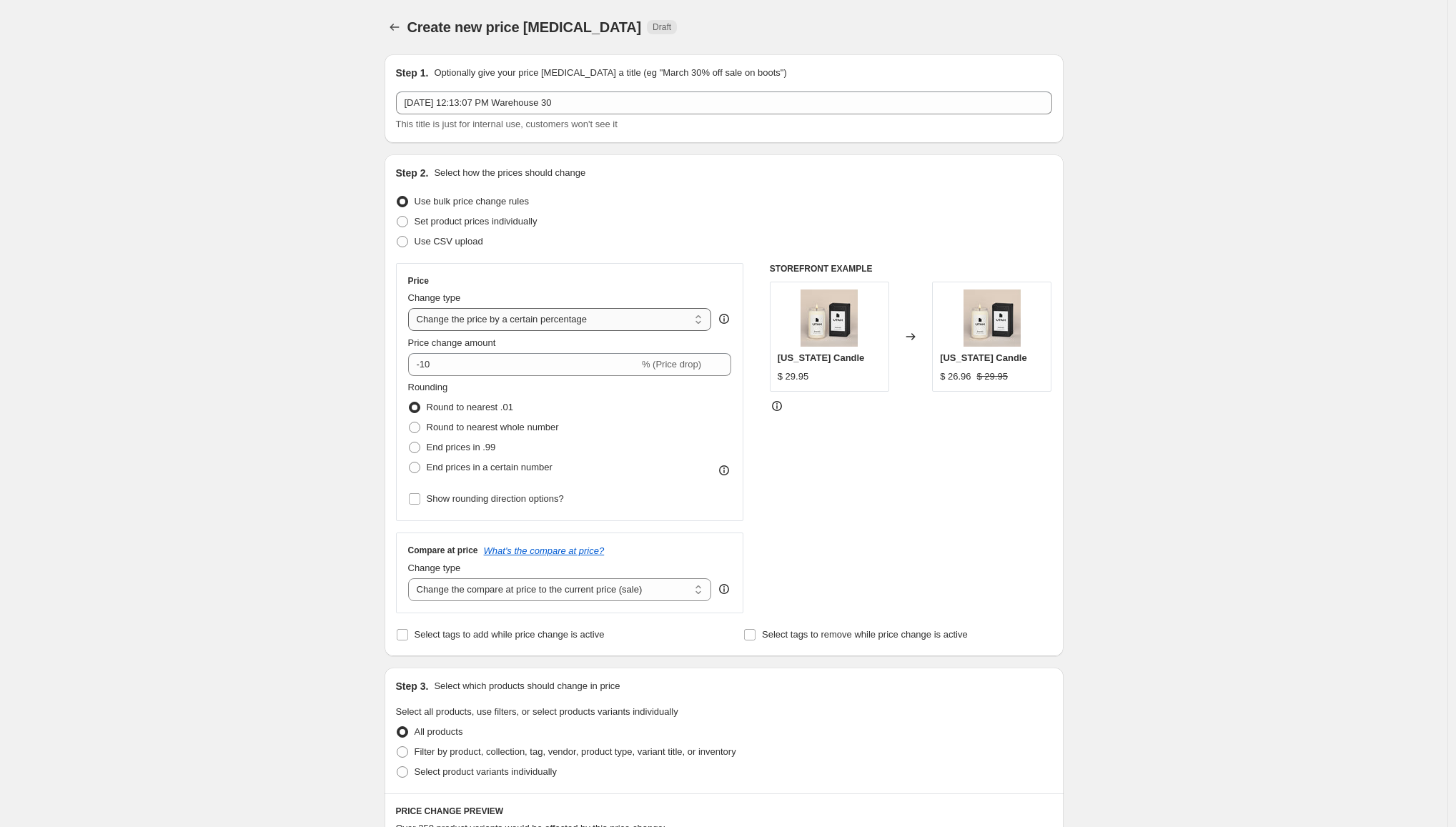
select select "pcap"
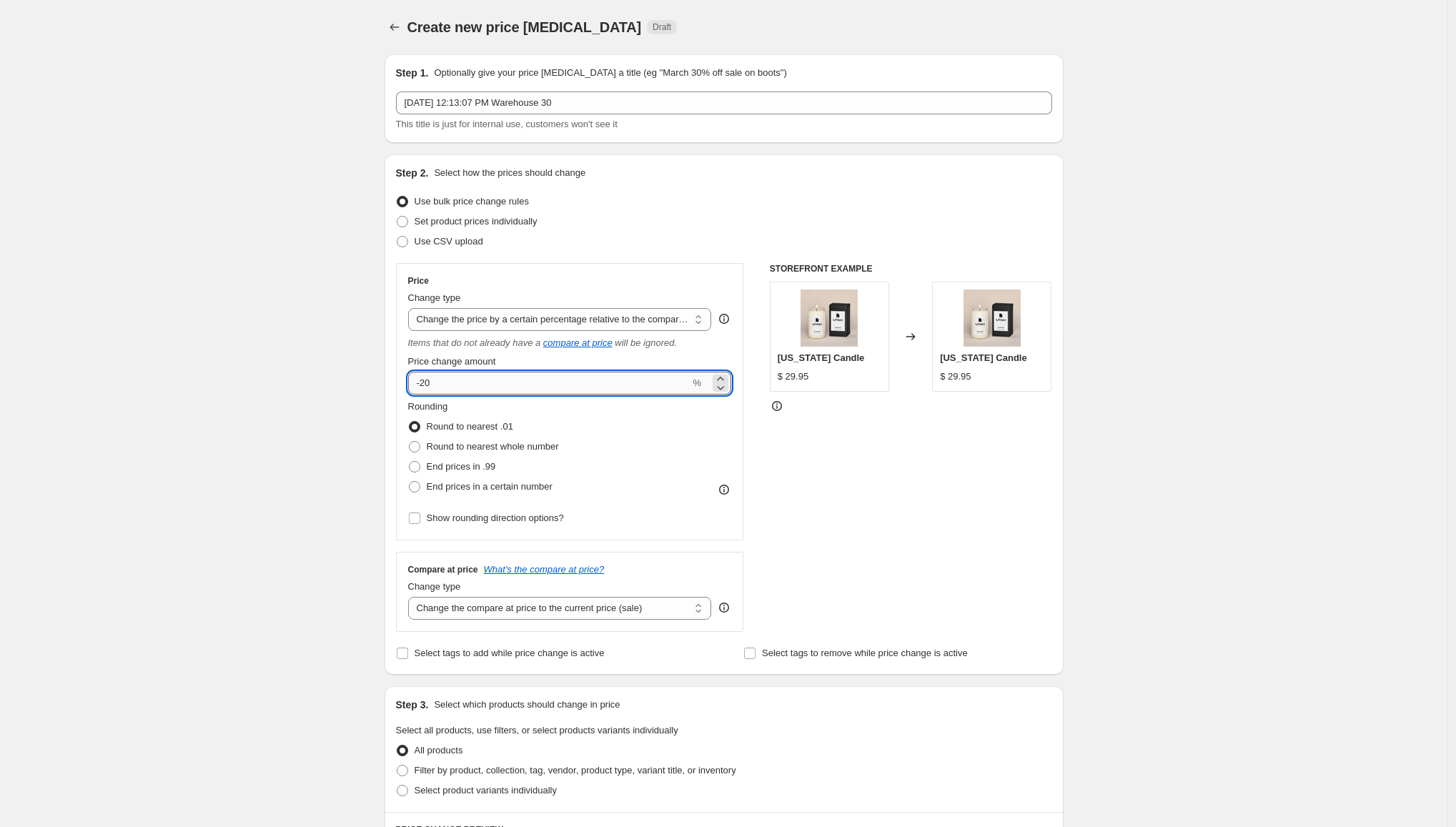
click at [430, 387] on input "-20" at bounding box center [549, 382] width 283 height 22
type input "-30"
click at [574, 601] on select "Change the compare at price to the current price (sale) Change the compare at p…" at bounding box center [559, 607] width 303 height 22
select select "no_change"
click at [205, 553] on div "Create new price [MEDICAL_DATA]. This page is ready Create new price [MEDICAL_D…" at bounding box center [724, 724] width 1448 height 1447
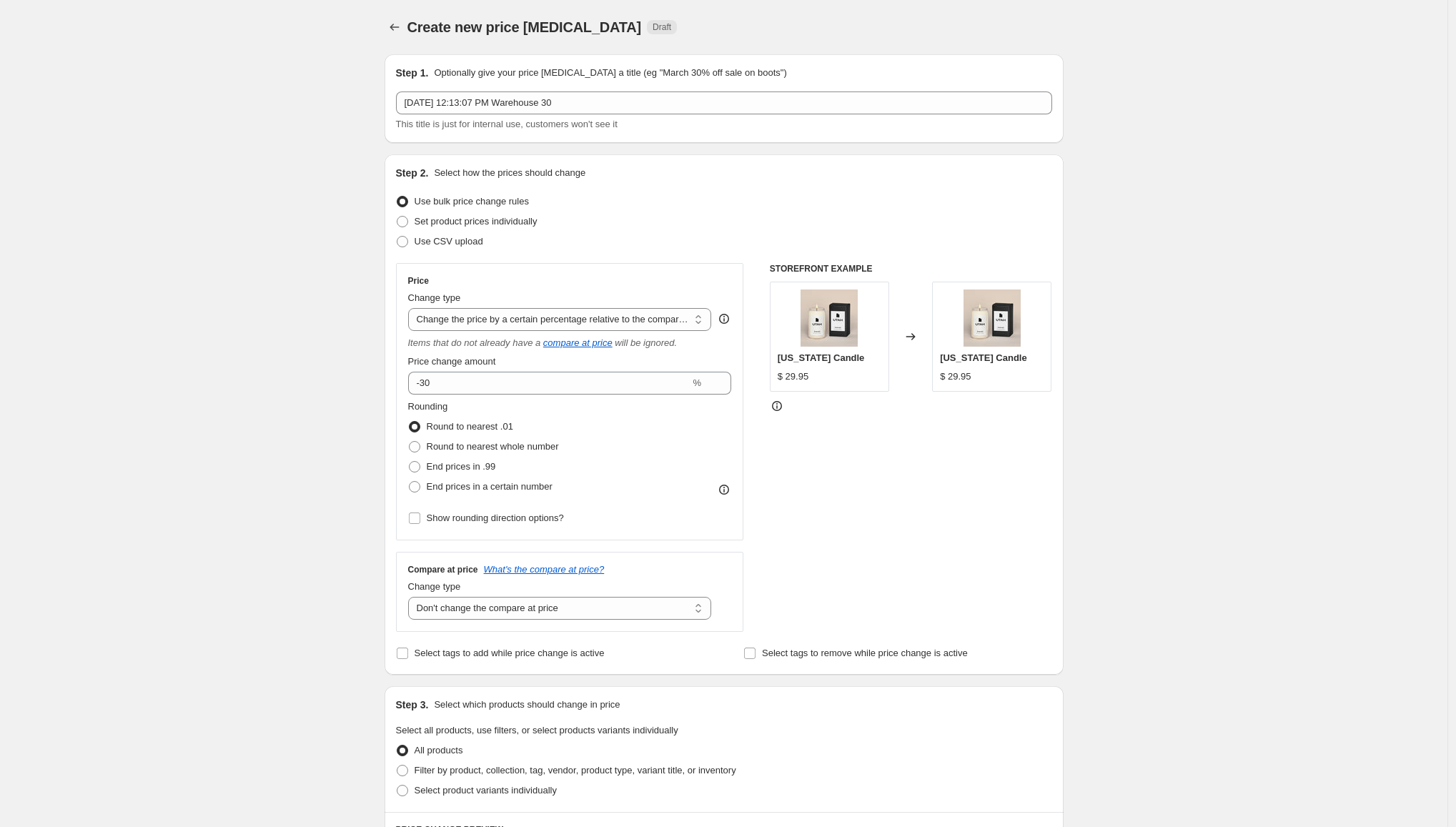
scroll to position [351, 0]
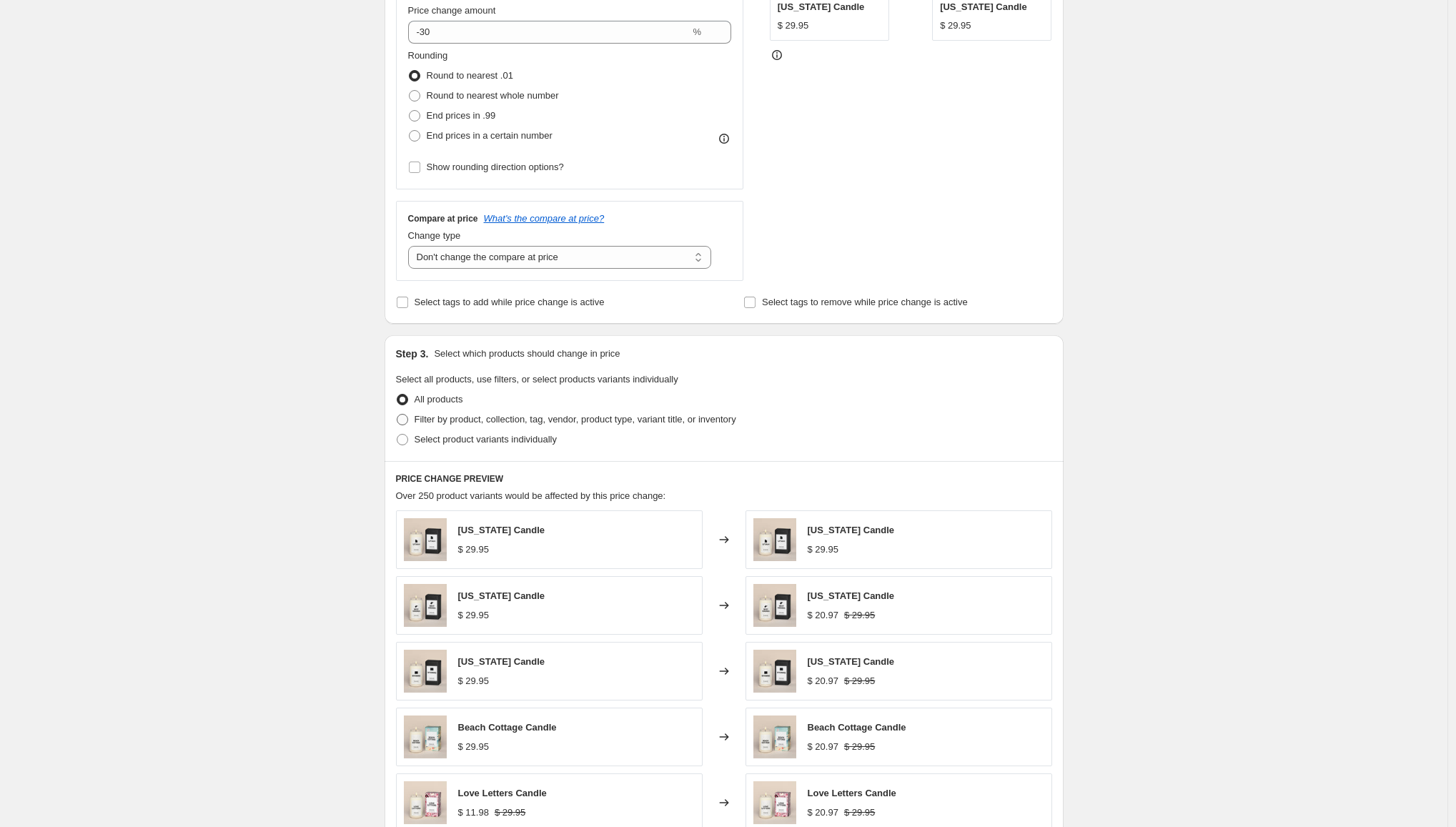
click at [408, 418] on span at bounding box center [402, 419] width 12 height 12
click at [397, 414] on input "Filter by product, collection, tag, vendor, product type, variant title, or inv…" at bounding box center [397, 414] width 1 height 1
radio input "true"
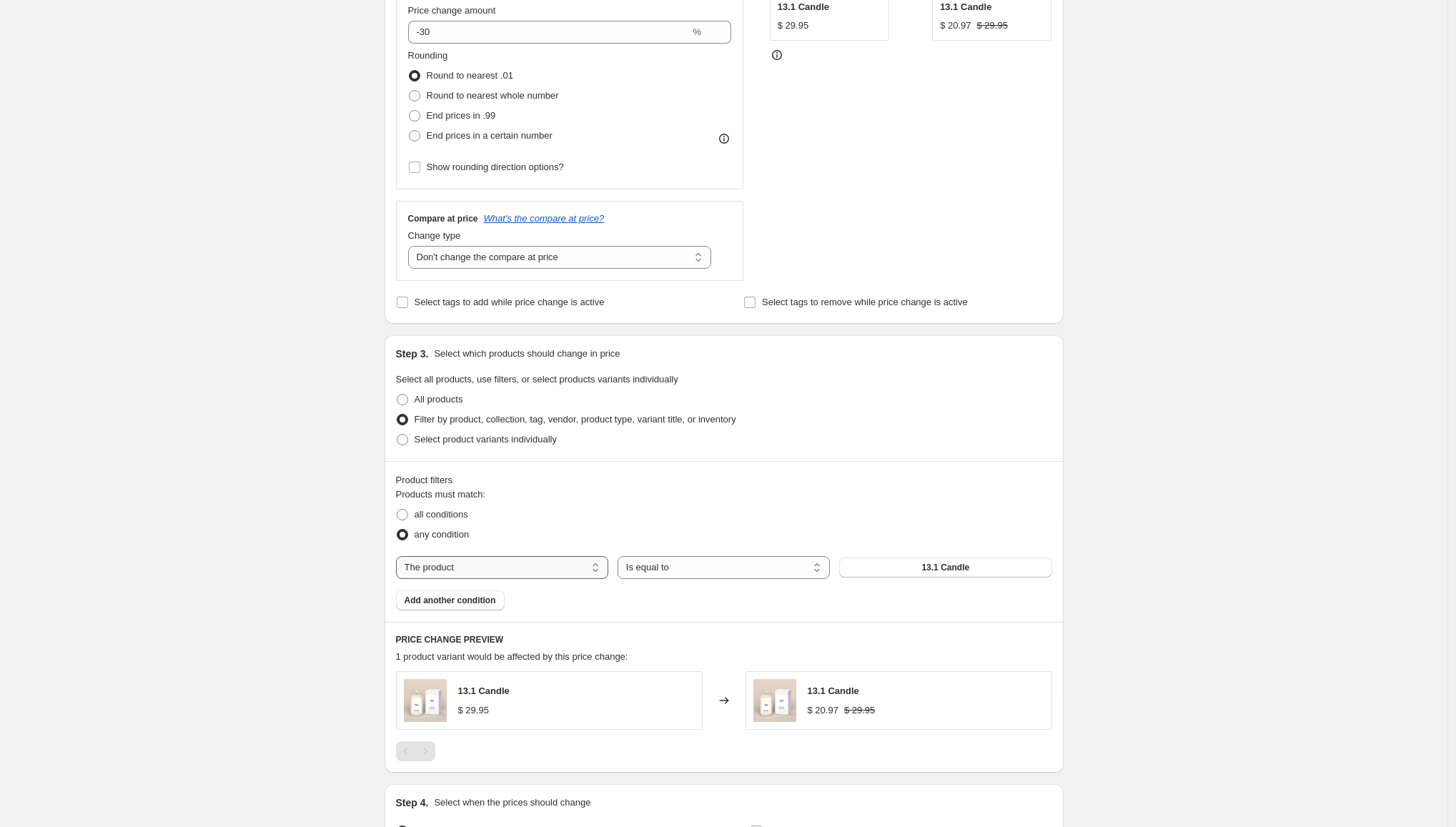
click at [501, 575] on select "The product The product's collection The product's tag The product's vendor The…" at bounding box center [502, 567] width 213 height 22
select select "collection"
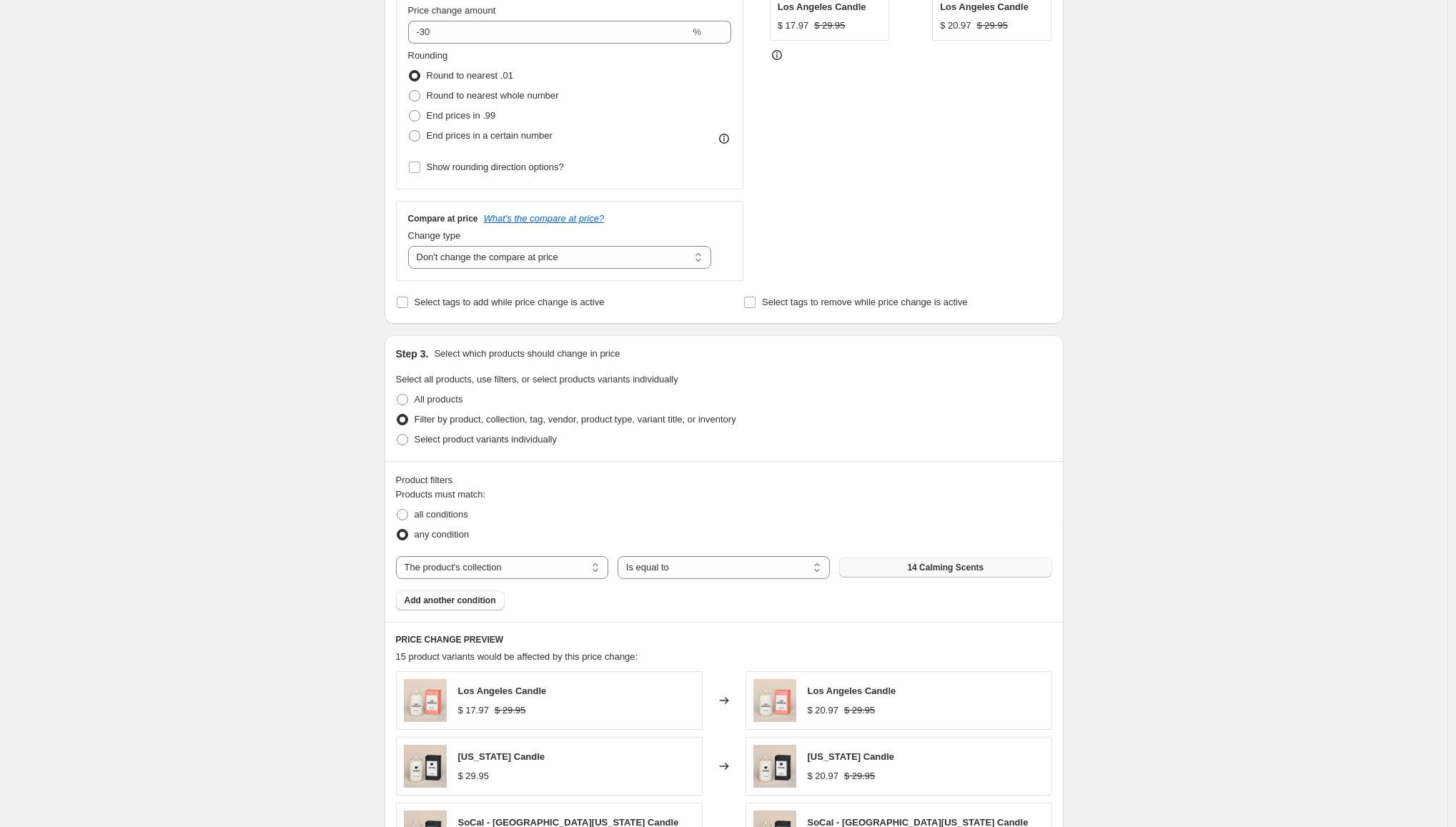
click at [981, 558] on button "14 Calming Scents" at bounding box center [945, 567] width 213 height 20
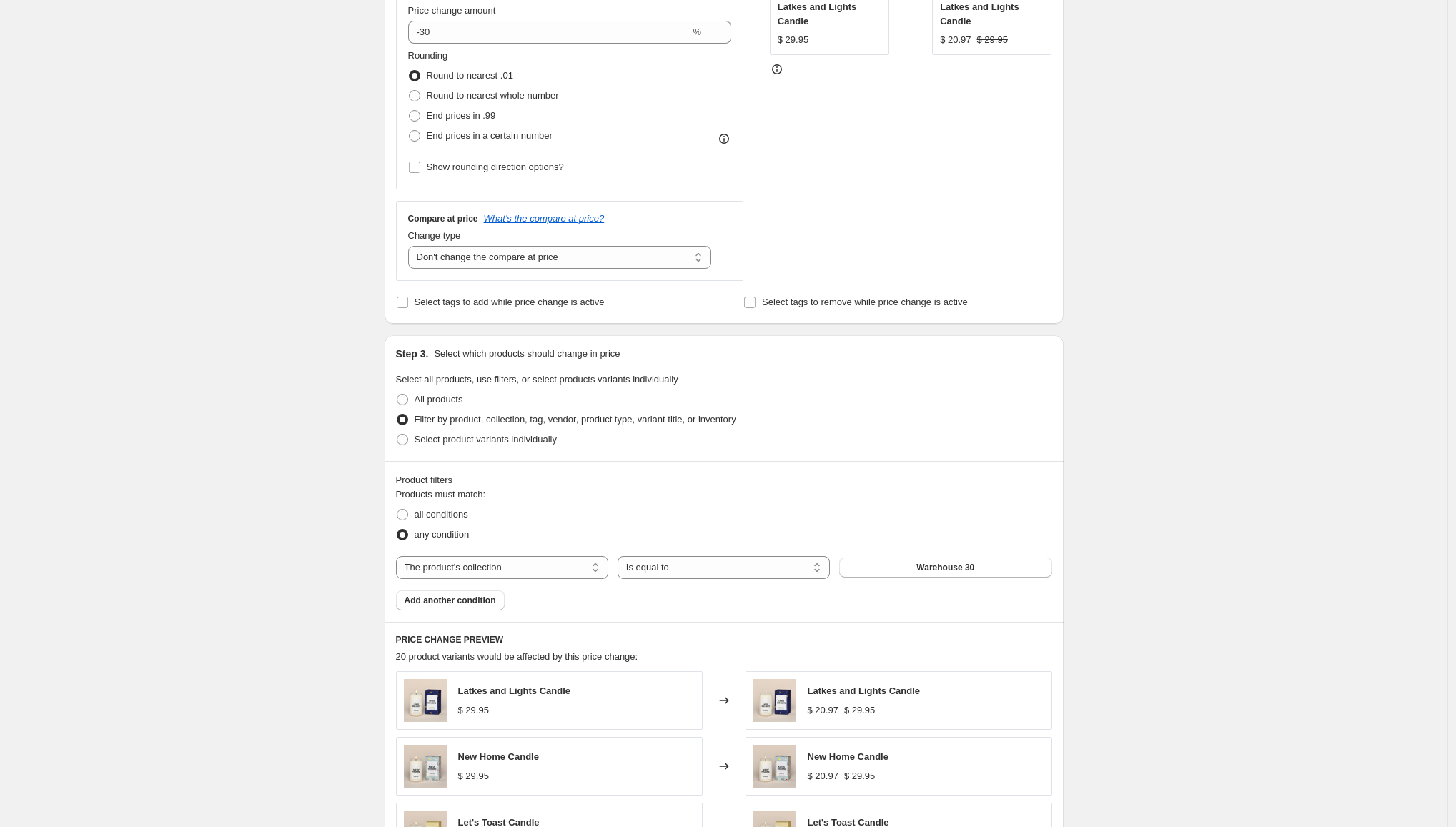
click at [1141, 584] on div "Create new price [MEDICAL_DATA]. This page is ready Create new price [MEDICAL_D…" at bounding box center [724, 453] width 1448 height 1607
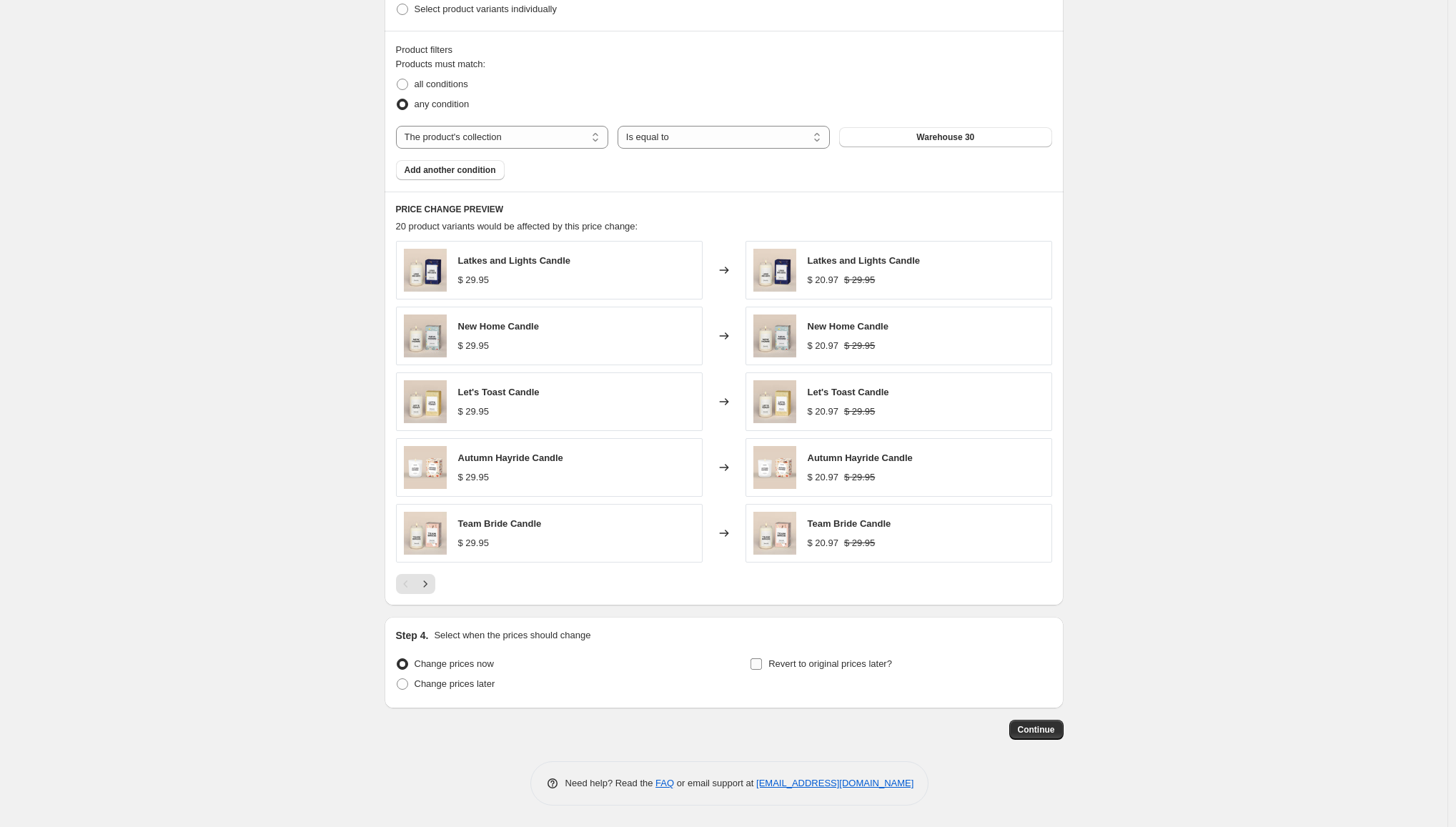
click at [760, 662] on input "Revert to original prices later?" at bounding box center [756, 663] width 12 height 12
checkbox input "true"
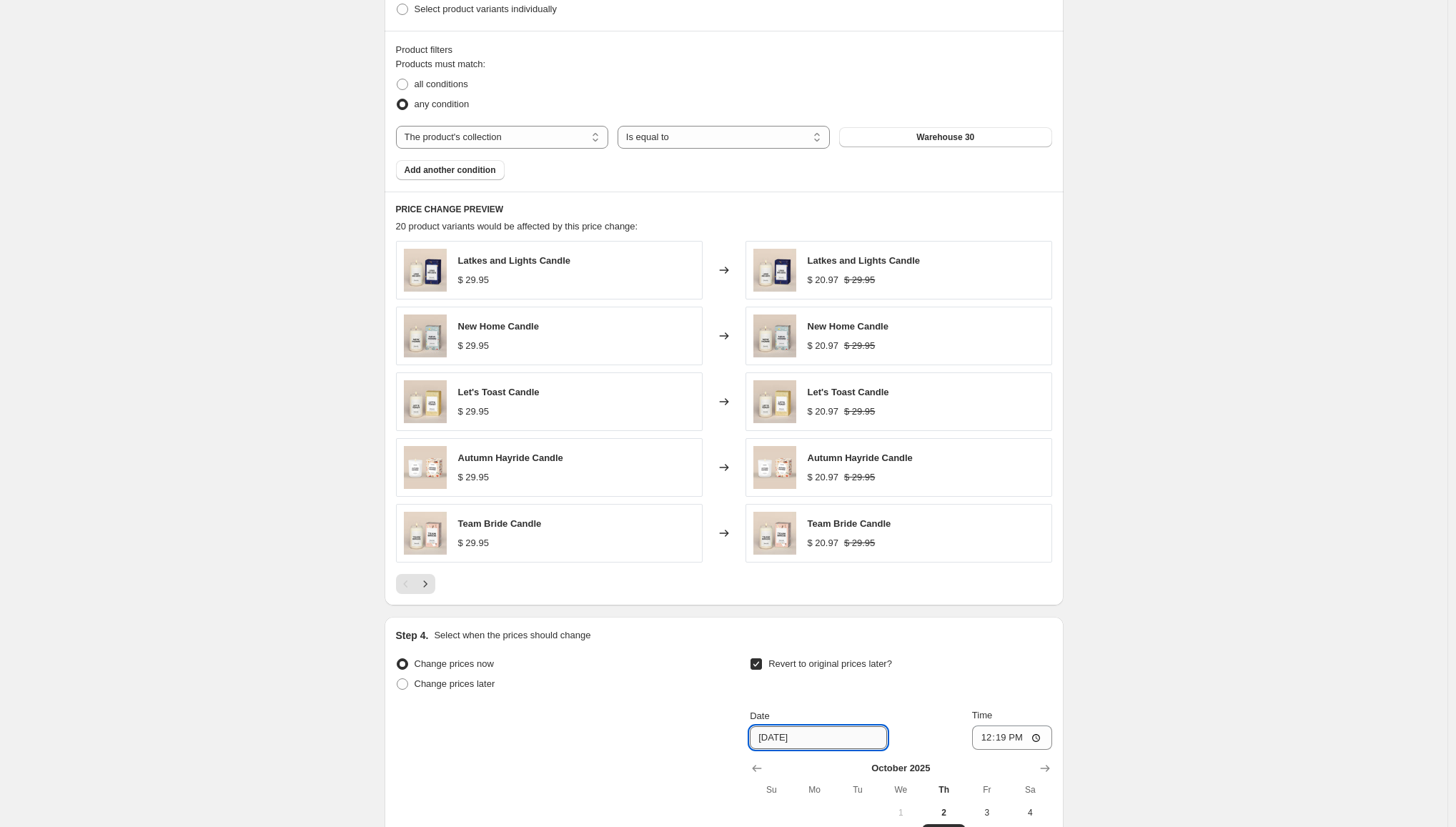
click at [810, 742] on input "[DATE]" at bounding box center [818, 737] width 137 height 22
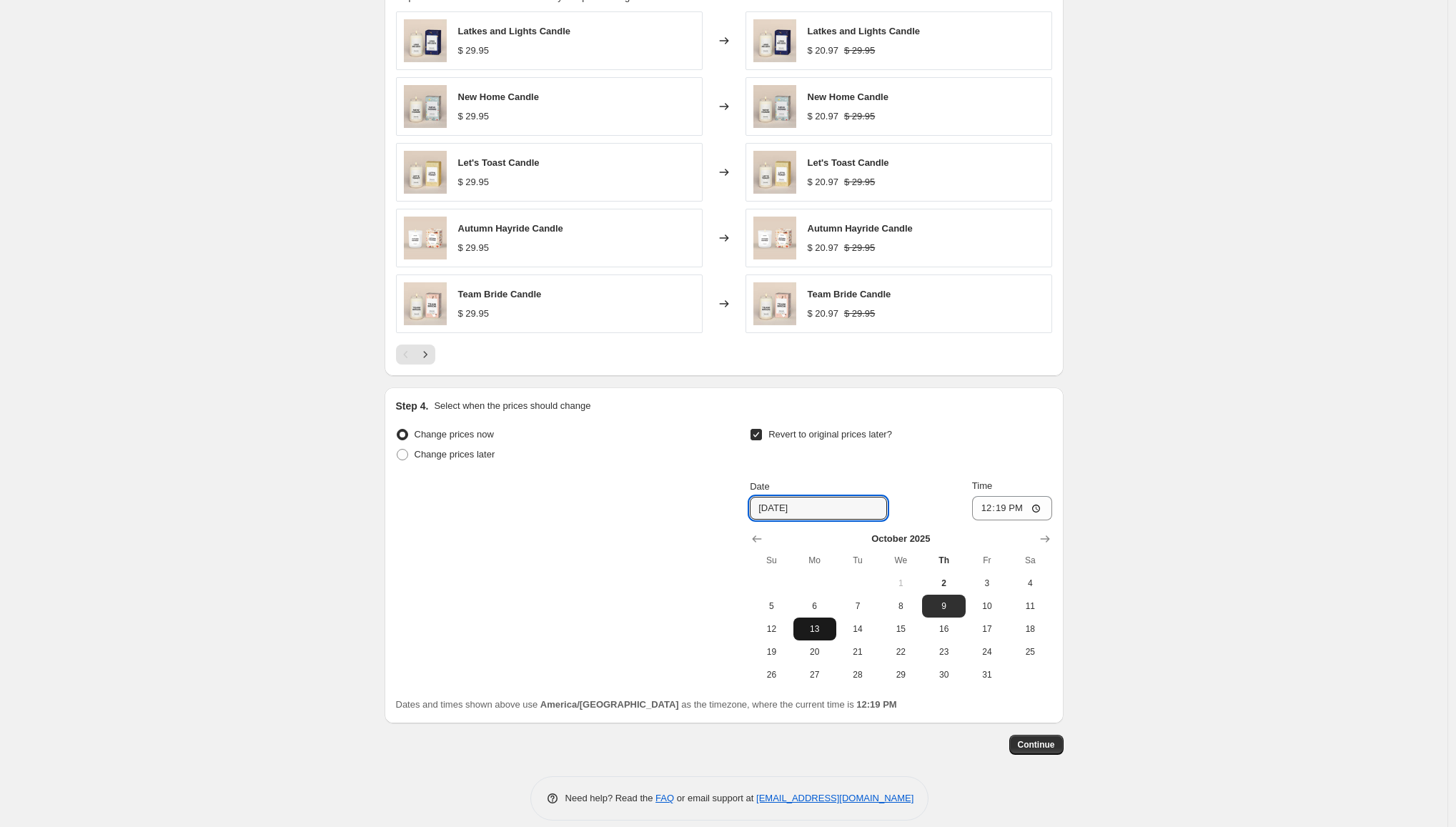
click at [818, 634] on button "13" at bounding box center [815, 628] width 43 height 22
type input "[DATE]"
click at [1040, 509] on input "12:19" at bounding box center [1012, 508] width 80 height 24
type input "09:36"
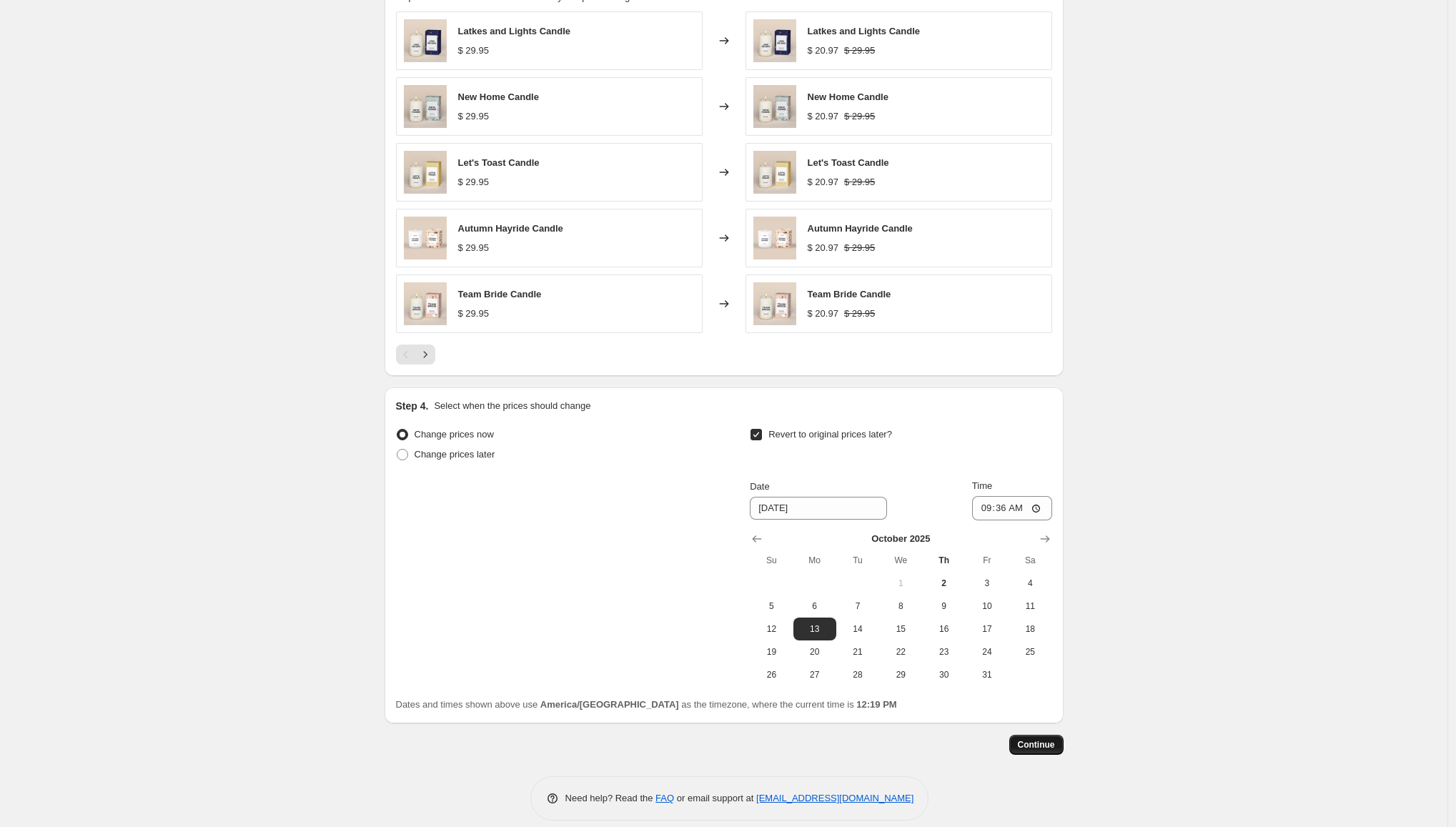
click at [1039, 745] on span "Continue" at bounding box center [1036, 744] width 37 height 12
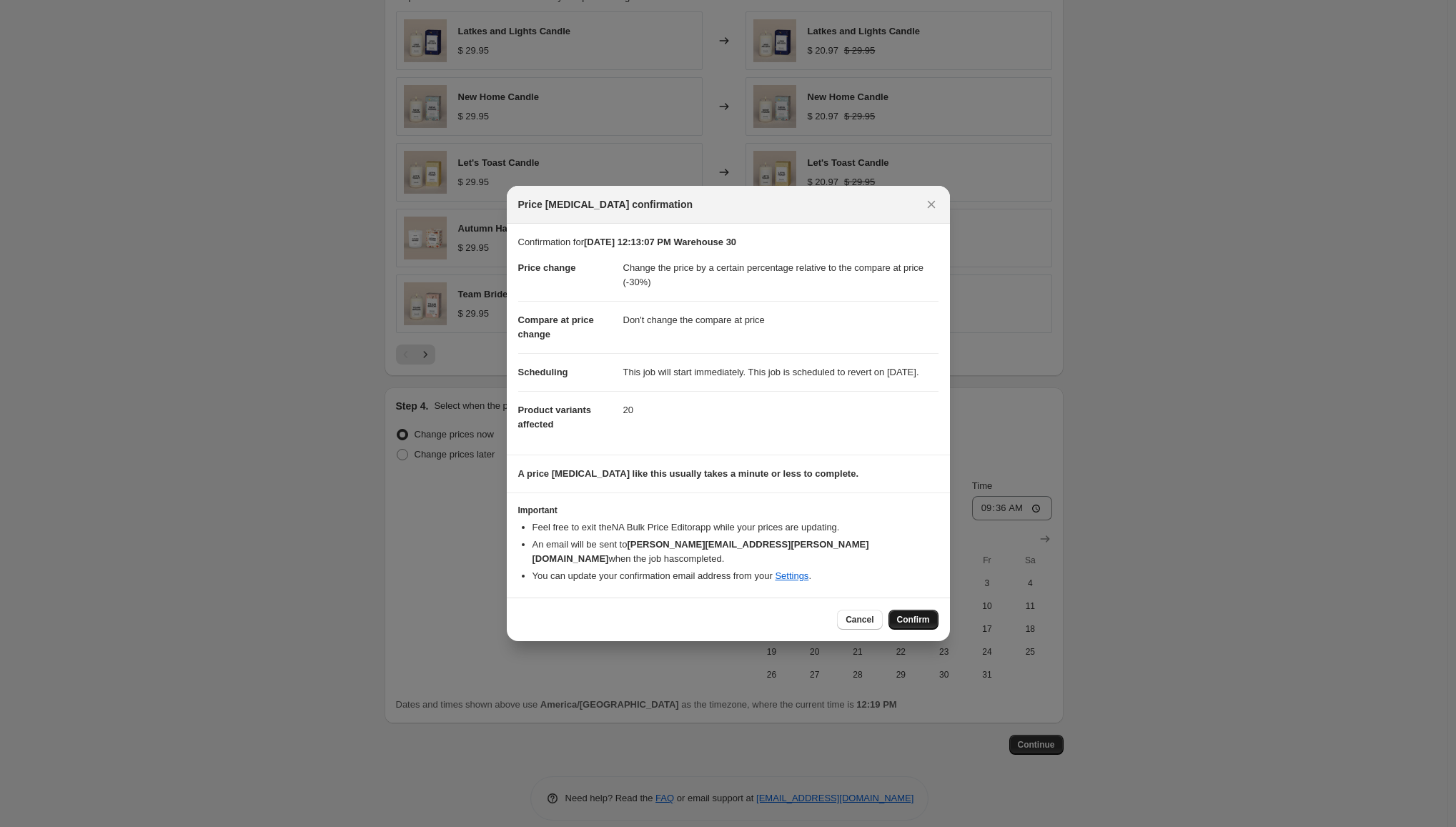
scroll to position [0, 0]
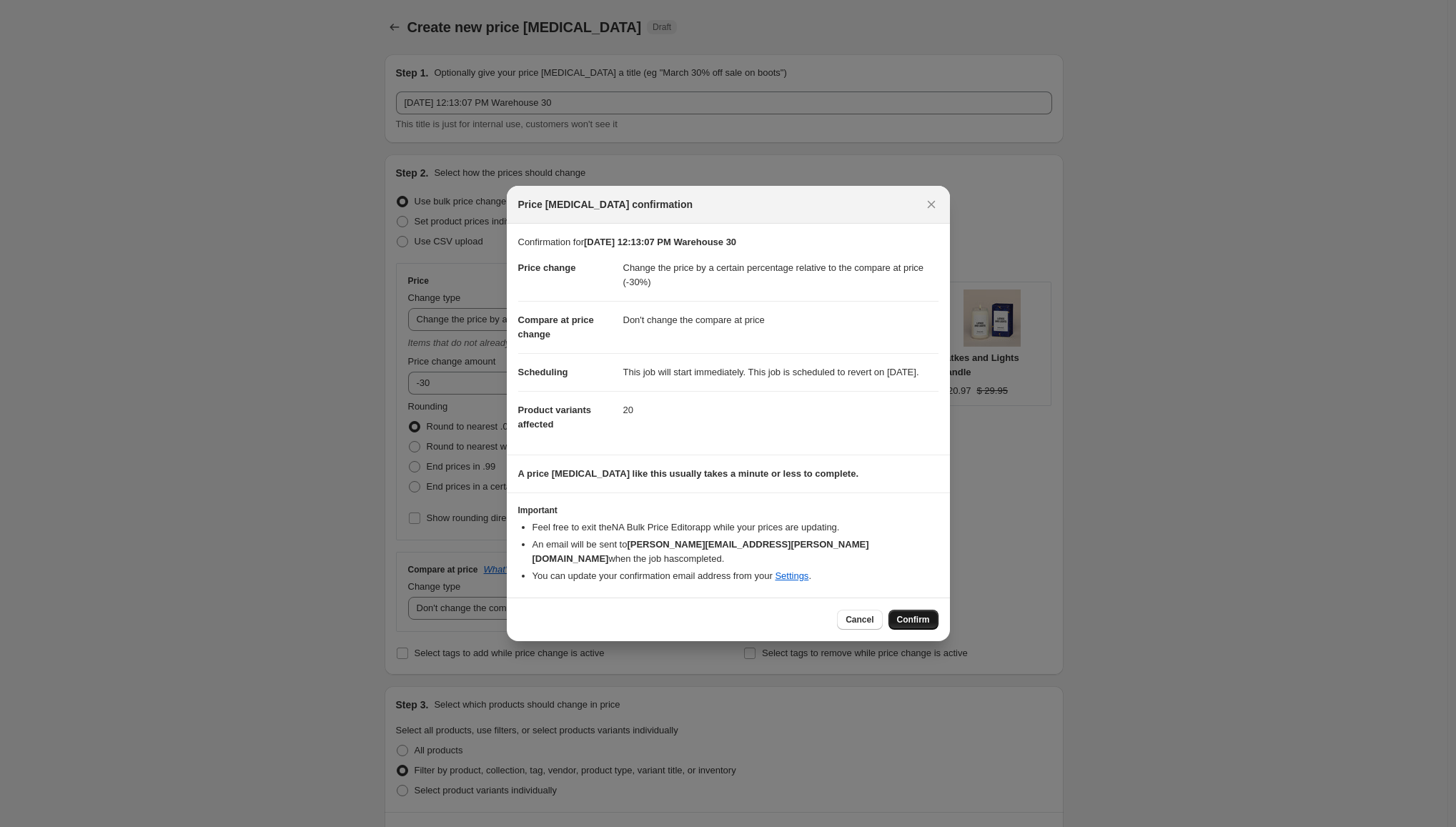
select select "pcap"
select select "no_change"
select select "collection"
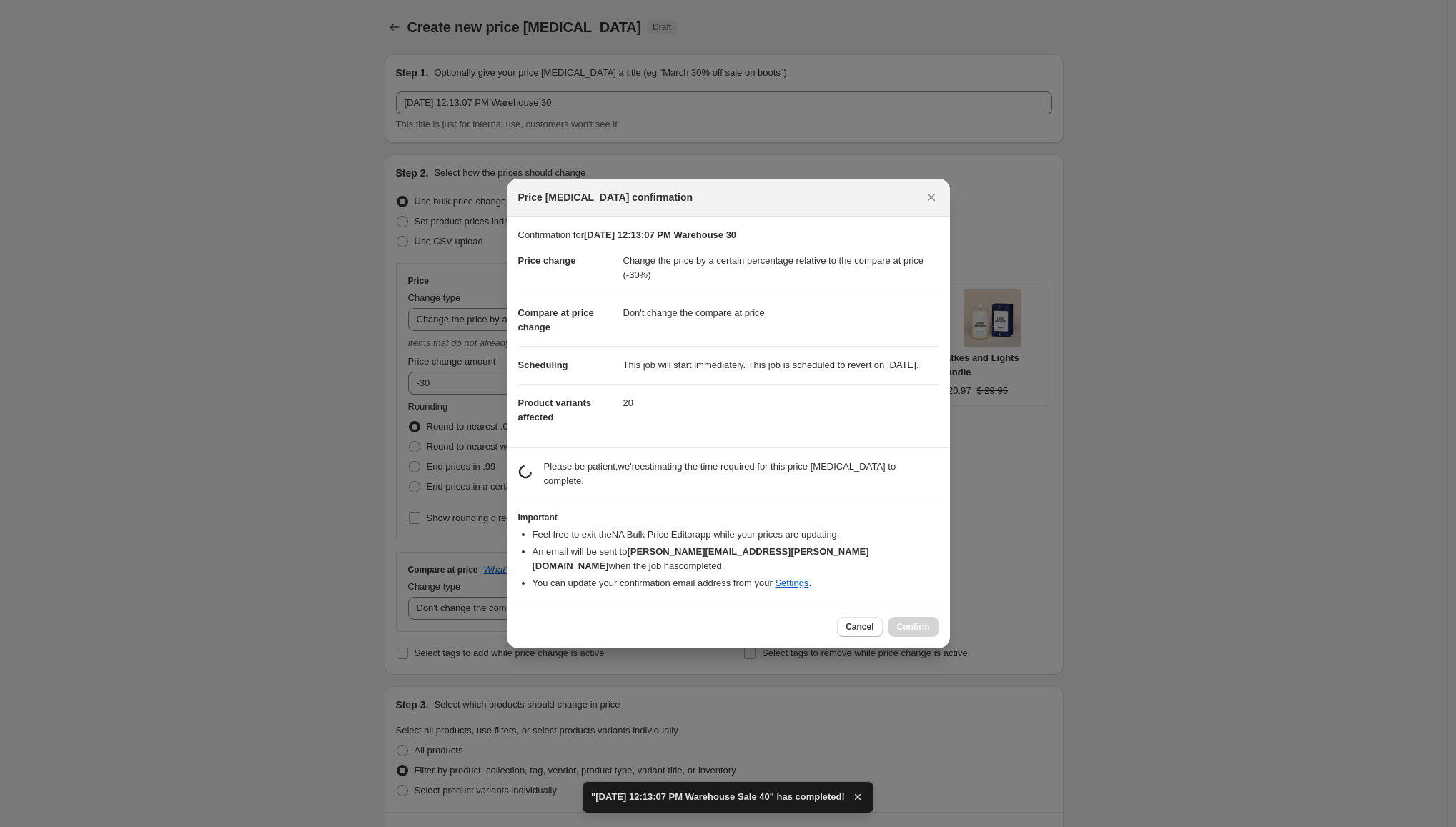
click at [923, 621] on div "Cancel Confirm" at bounding box center [888, 626] width 101 height 20
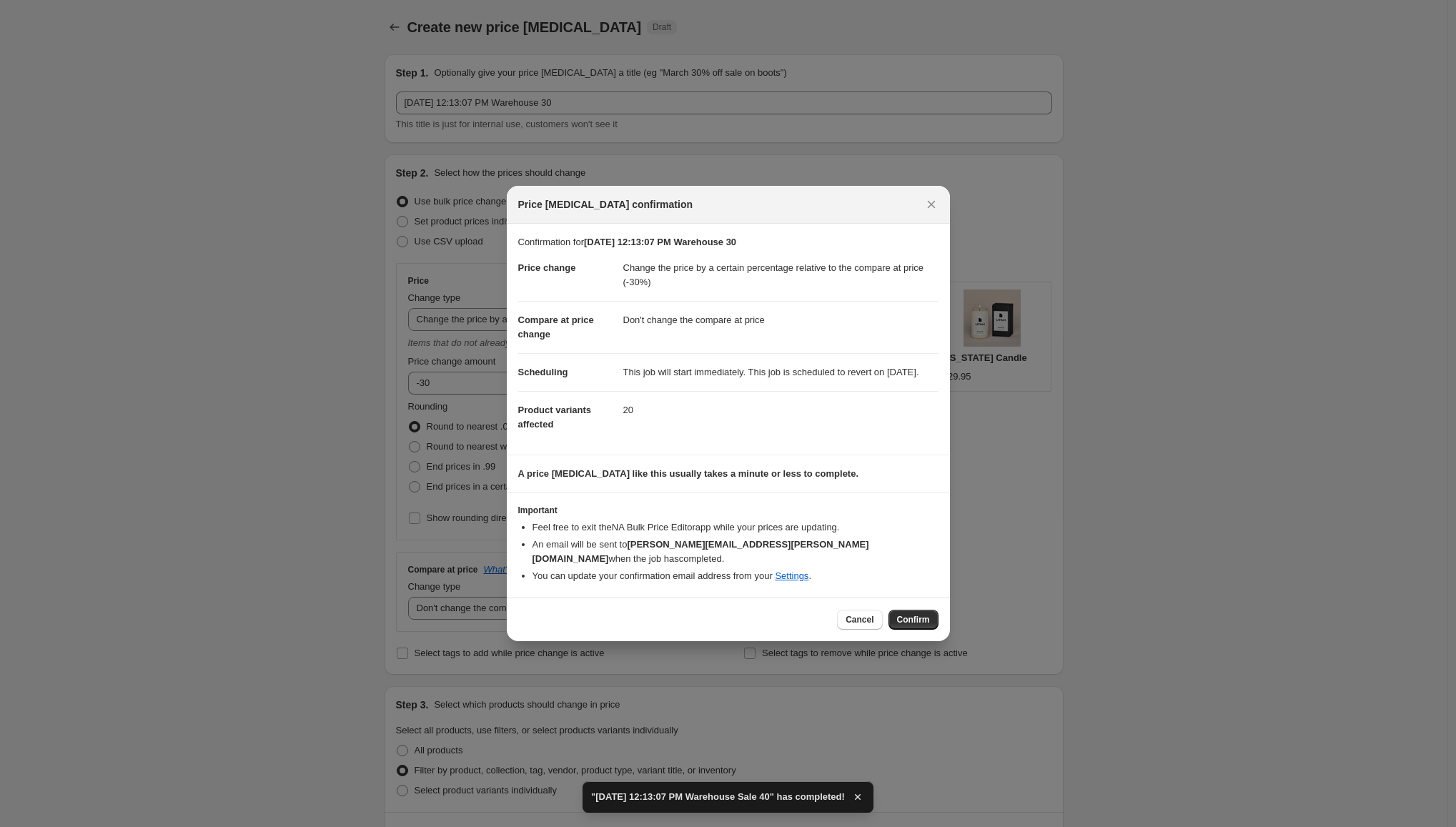
click at [737, 428] on dd "20" at bounding box center [781, 409] width 315 height 38
click at [927, 620] on span "Confirm" at bounding box center [913, 619] width 33 height 12
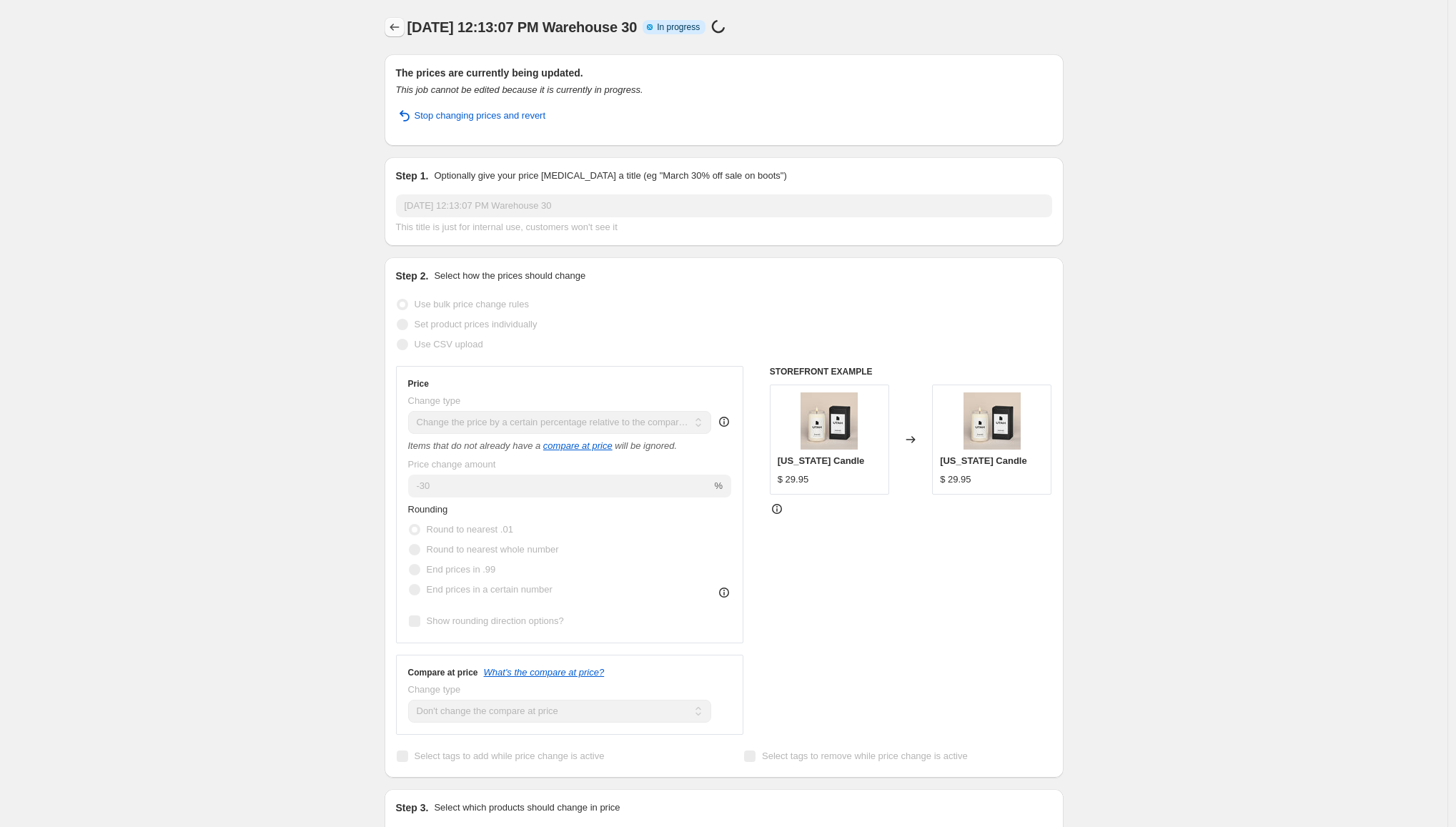
click at [402, 28] on icon "Price change jobs" at bounding box center [394, 27] width 14 height 14
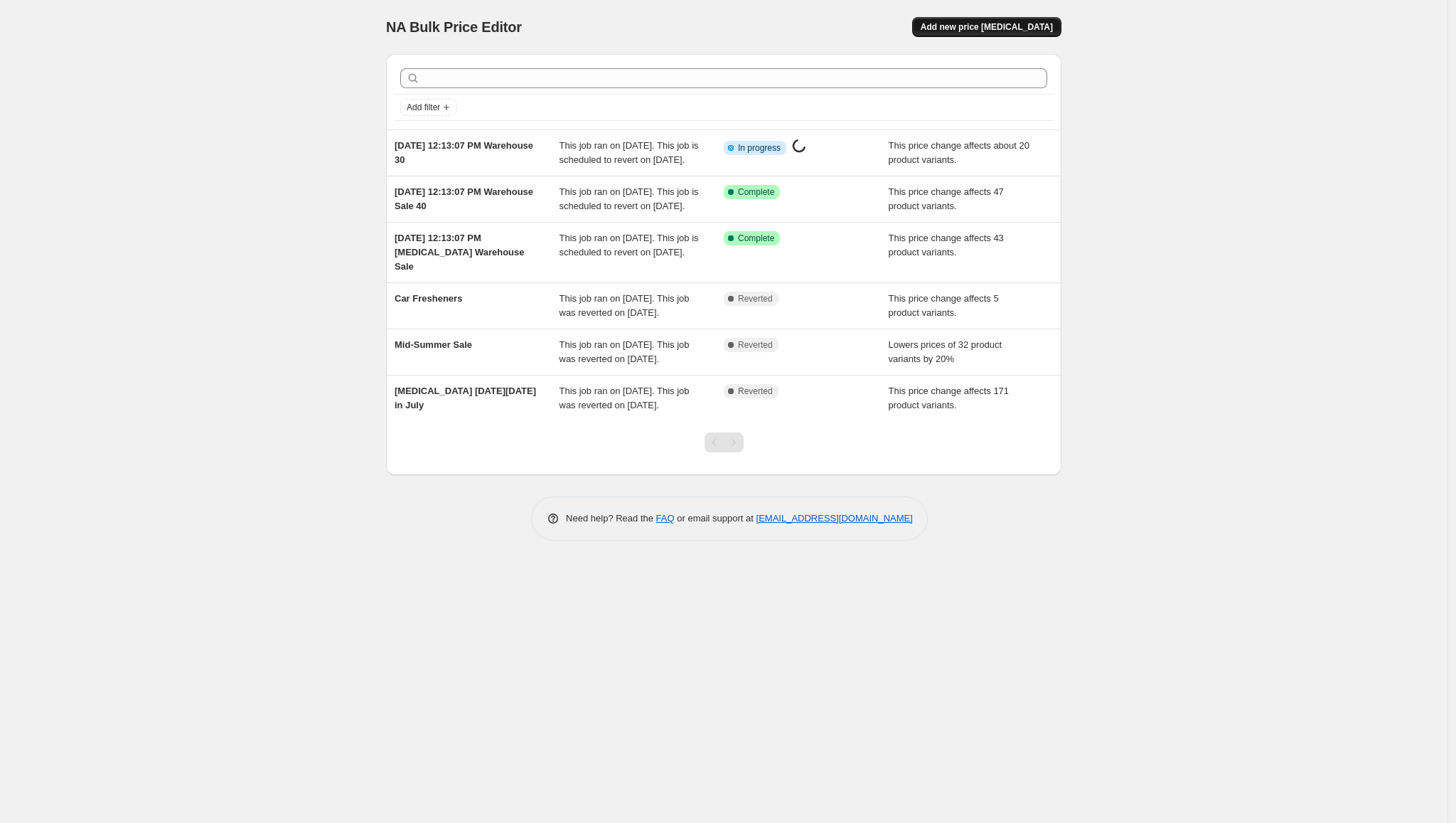
click at [1002, 21] on span "Add new price [MEDICAL_DATA]" at bounding box center [987, 27] width 133 height 12
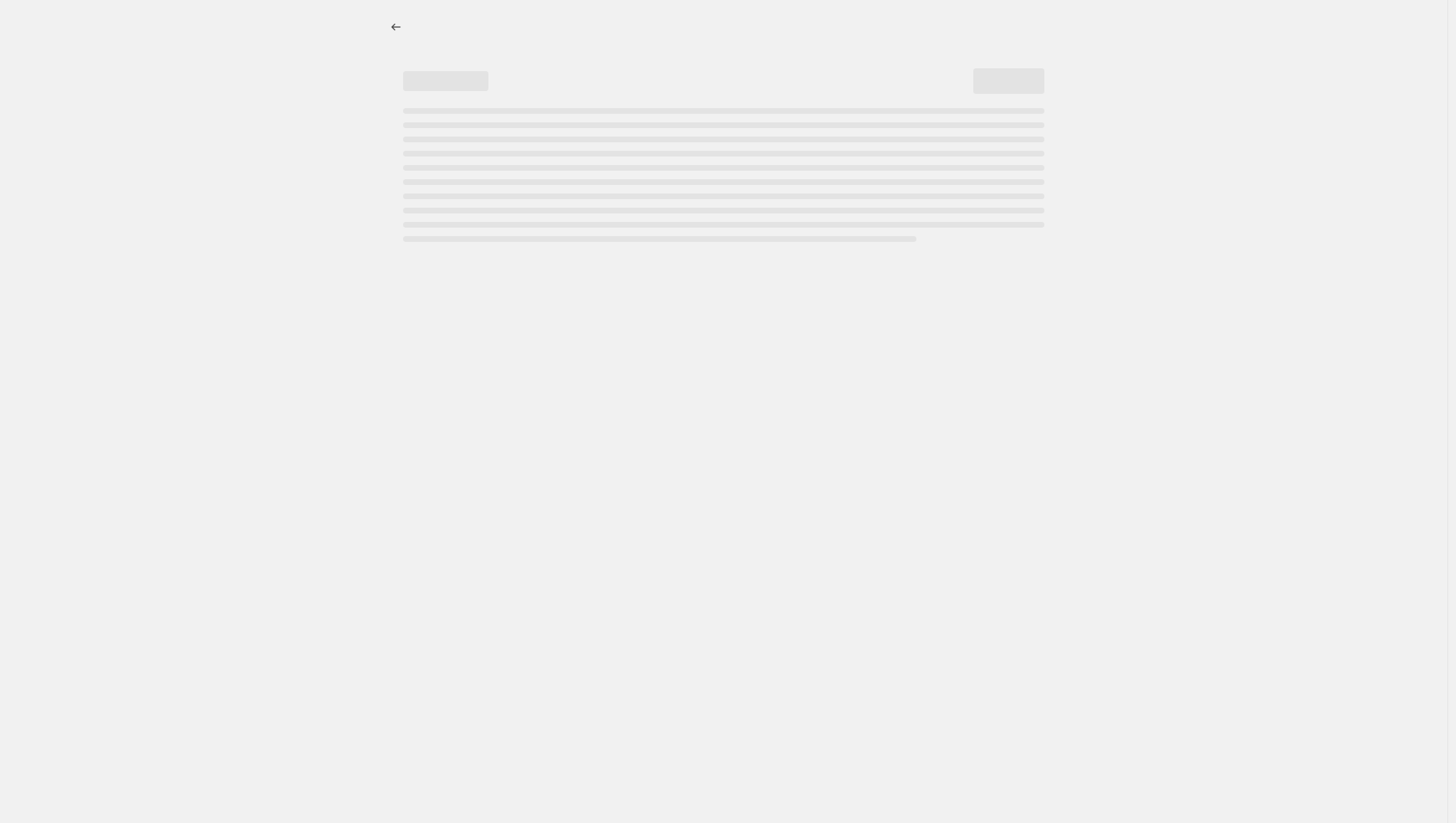
select select "percentage"
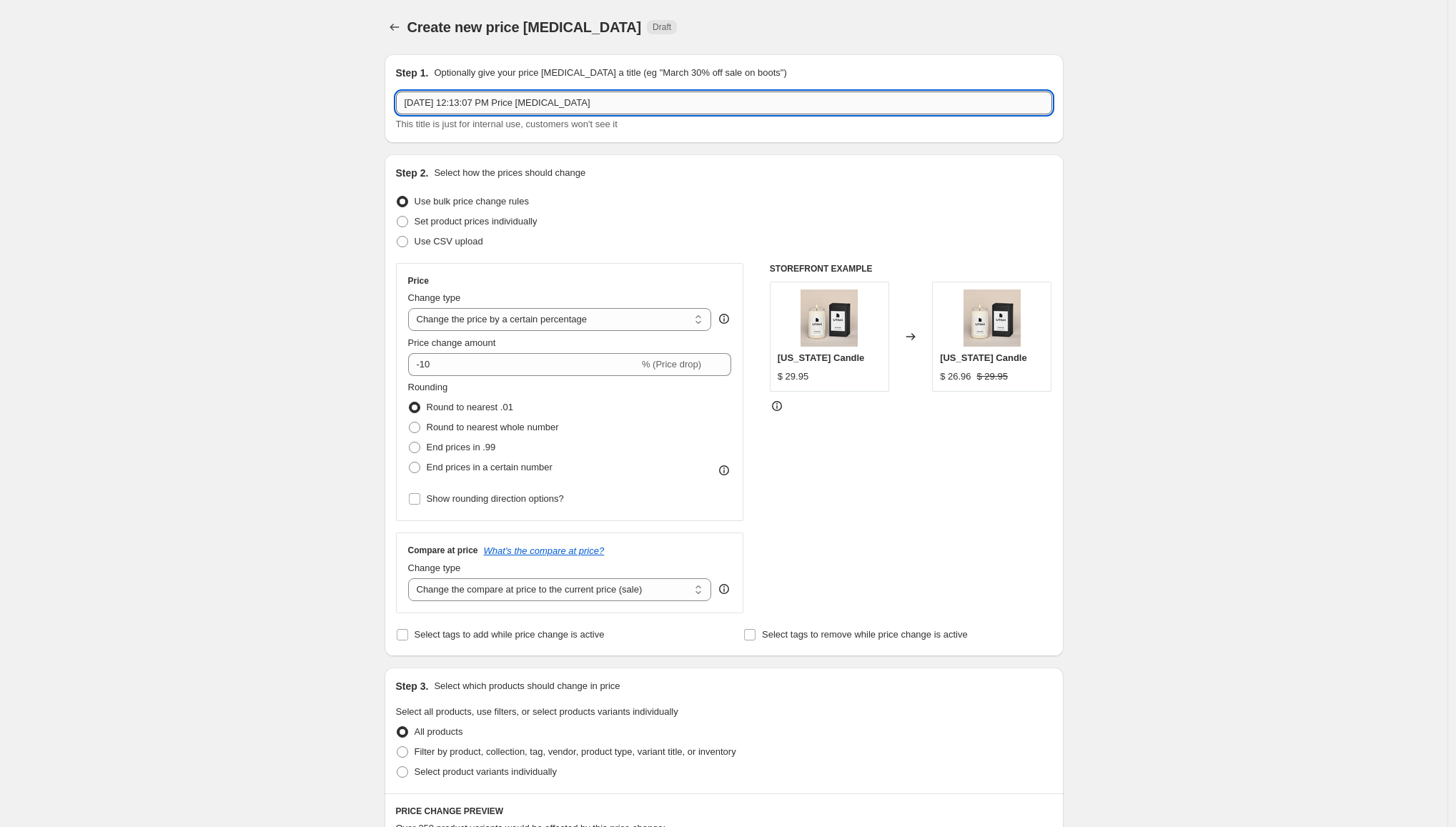
drag, startPoint x: 600, startPoint y: 106, endPoint x: 520, endPoint y: 105, distance: 80.0
click at [520, 105] on input "[DATE] 12:13:07 PM Price [MEDICAL_DATA]" at bounding box center [724, 103] width 656 height 22
type input "[DATE] 12:13:07 PM Warehouse 20"
click at [448, 320] on select "Change the price to a certain amount Change the price by a certain amount Chang…" at bounding box center [559, 319] width 303 height 22
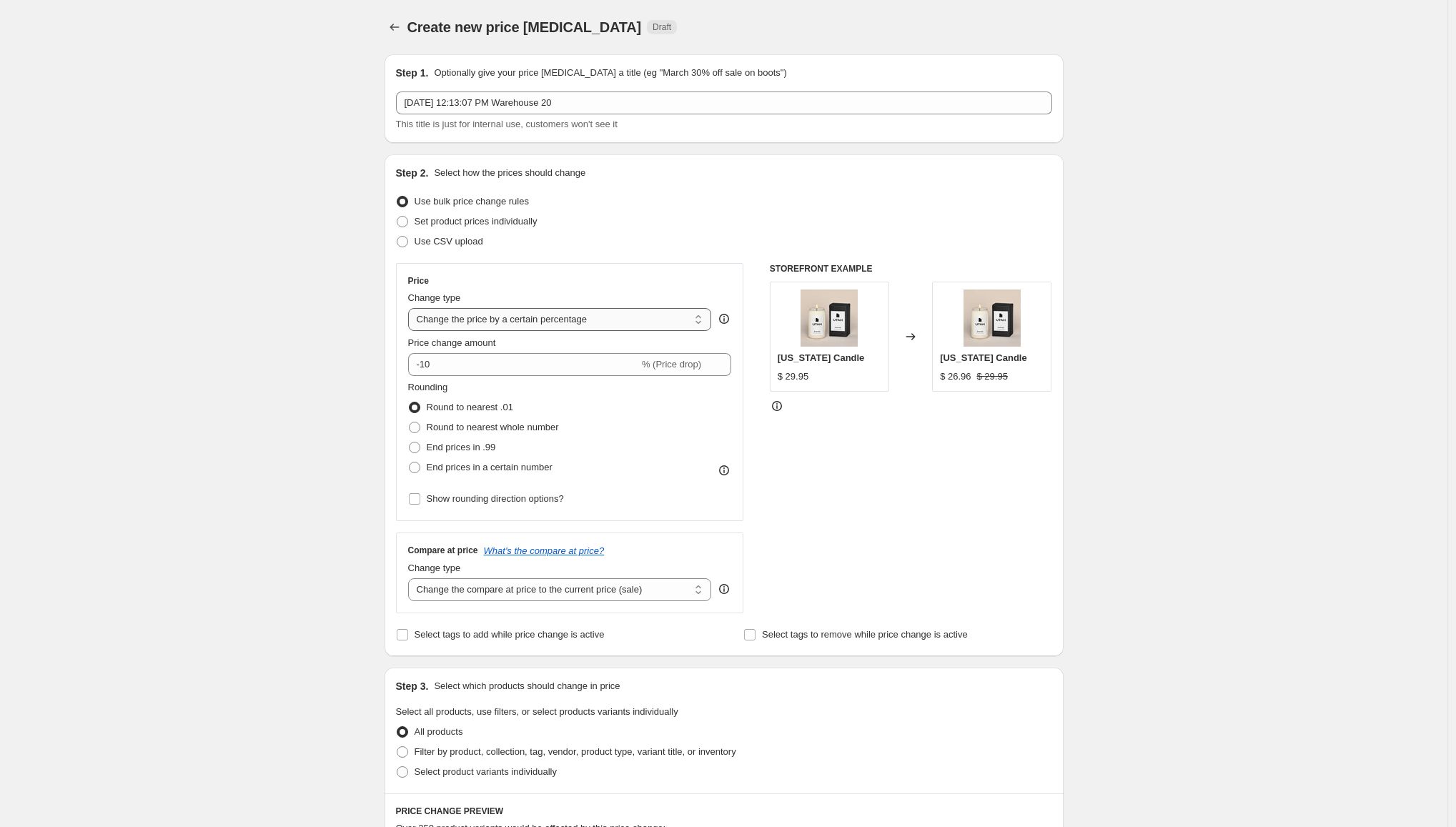
select select "pcap"
type input "-20"
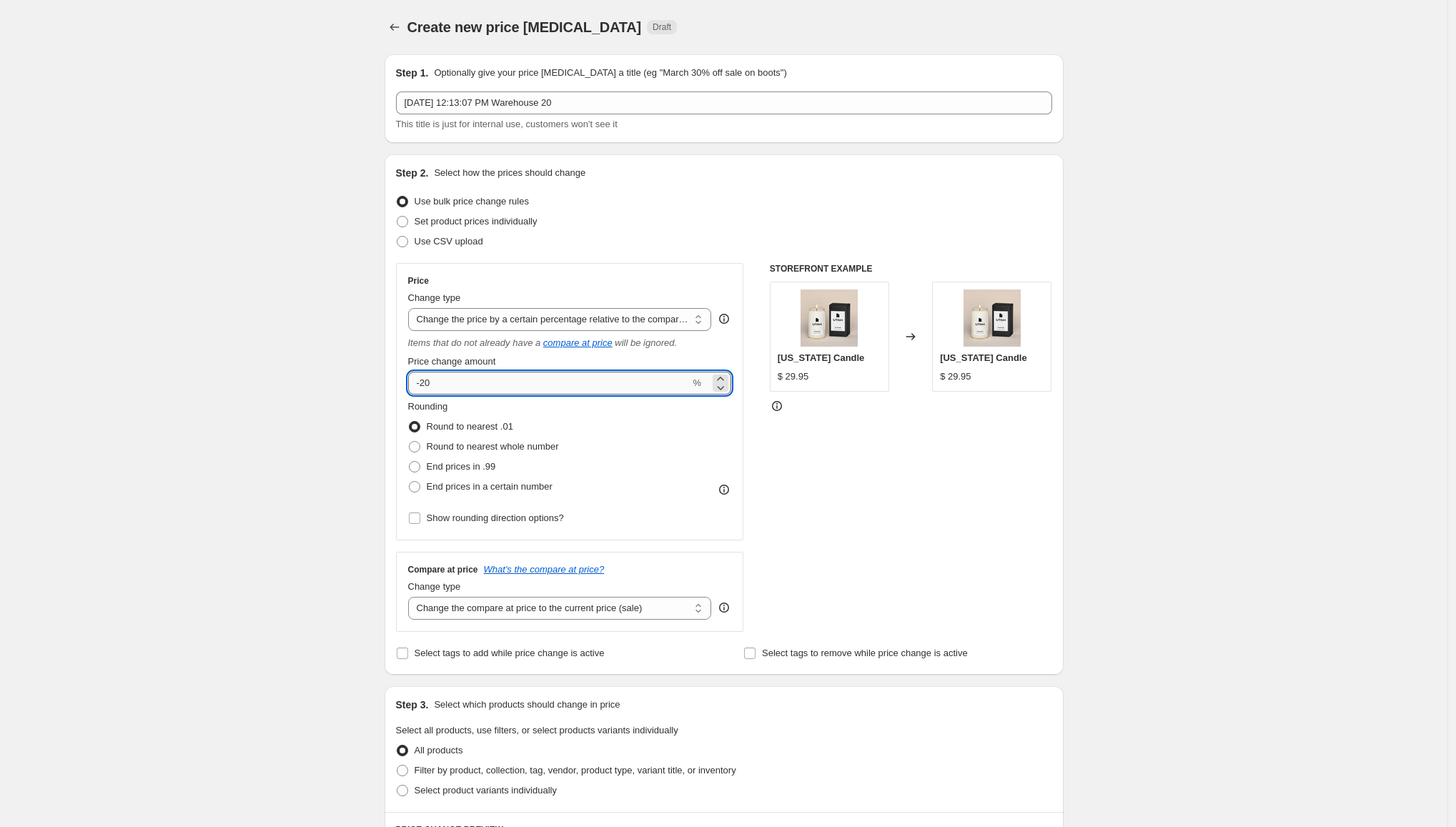
click at [430, 383] on input "-20" at bounding box center [549, 382] width 283 height 22
click at [248, 459] on div "Create new price [MEDICAL_DATA]. This page is ready Create new price [MEDICAL_D…" at bounding box center [724, 724] width 1448 height 1447
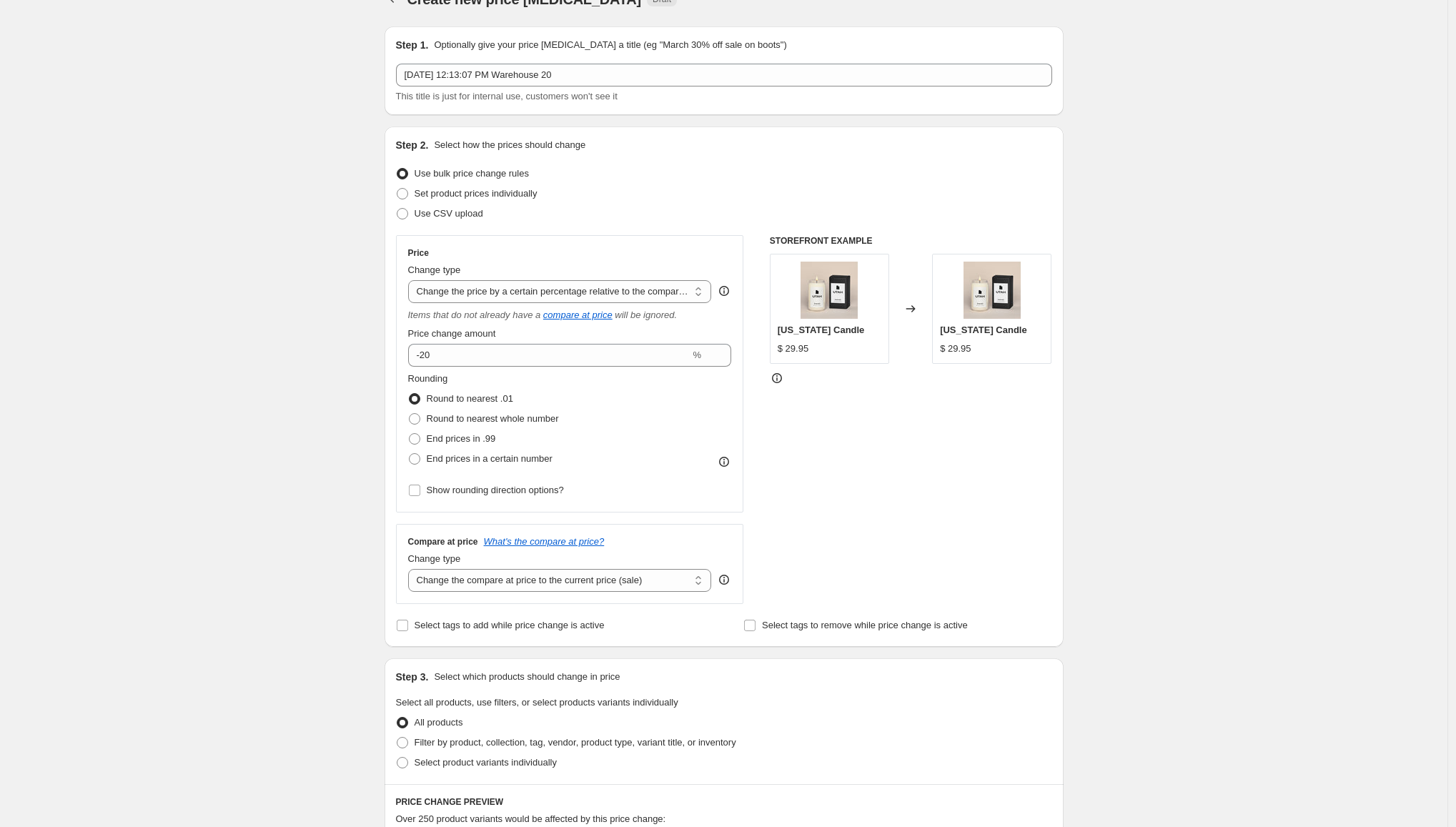
scroll to position [64, 0]
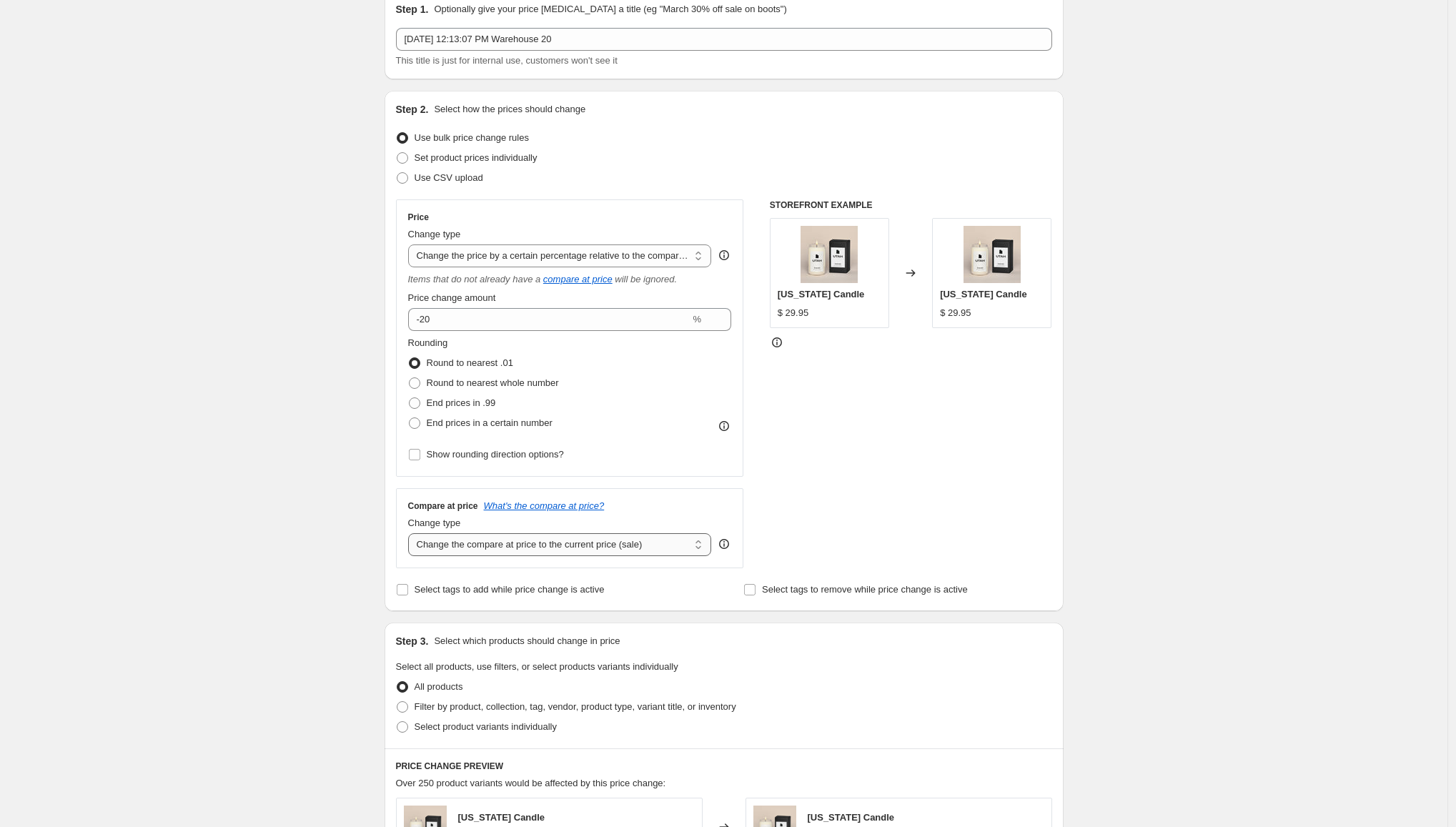
click at [502, 546] on select "Change the compare at price to the current price (sale) Change the compare at p…" at bounding box center [559, 544] width 303 height 22
select select "no_change"
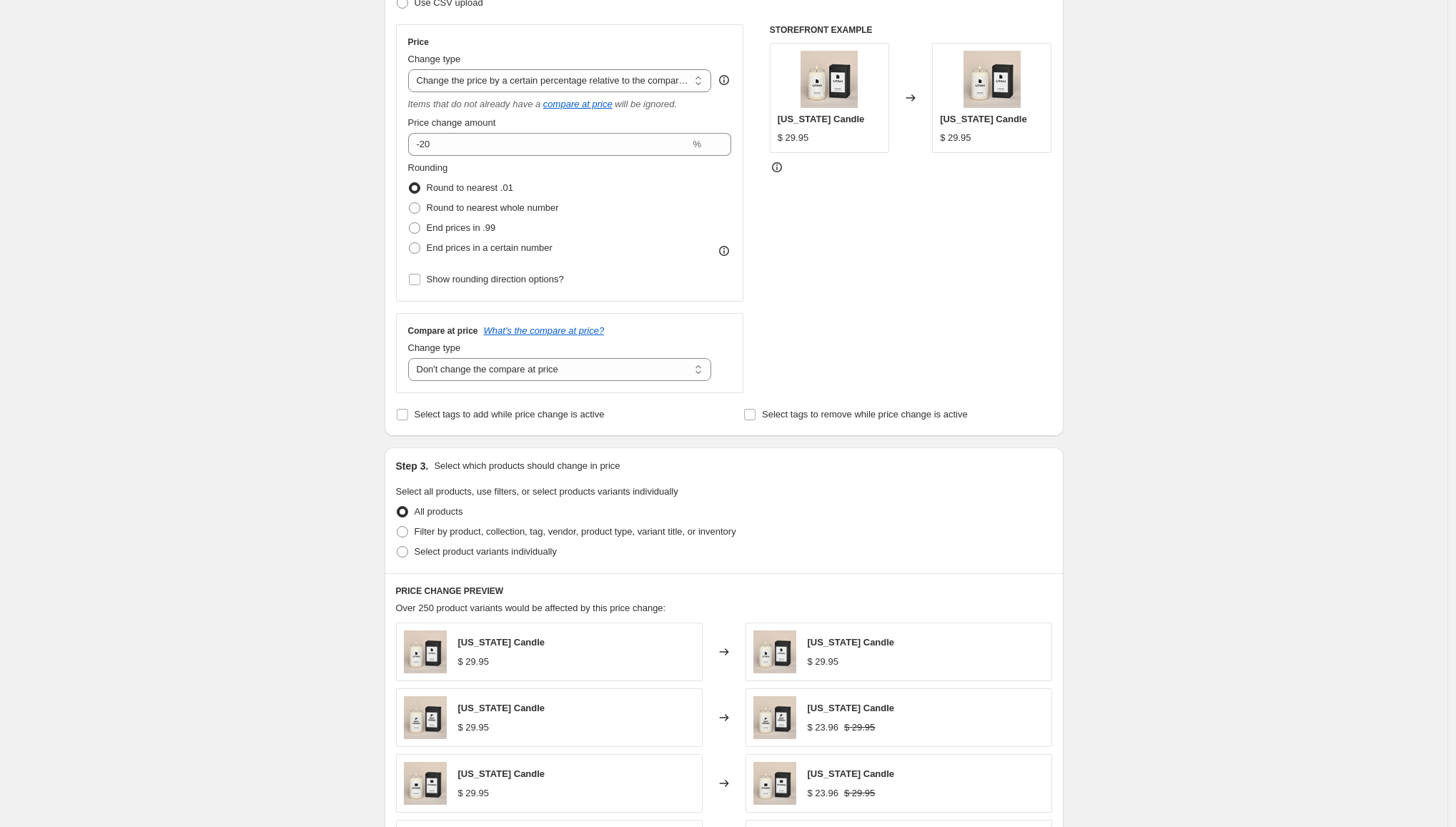
scroll to position [311, 0]
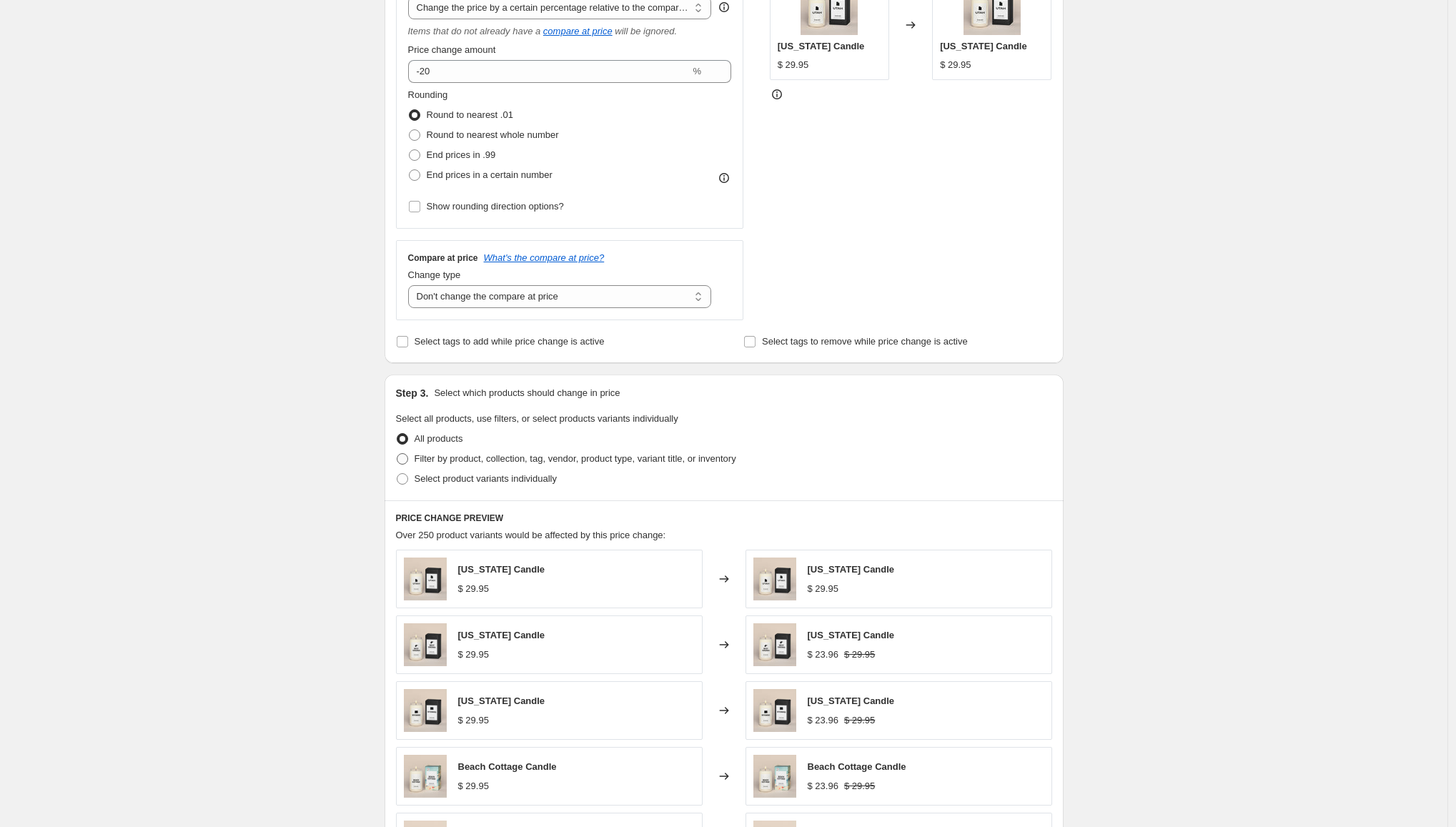
click at [405, 459] on span at bounding box center [402, 458] width 12 height 12
click at [397, 454] on input "Filter by product, collection, tag, vendor, product type, variant title, or inv…" at bounding box center [397, 453] width 1 height 1
radio input "true"
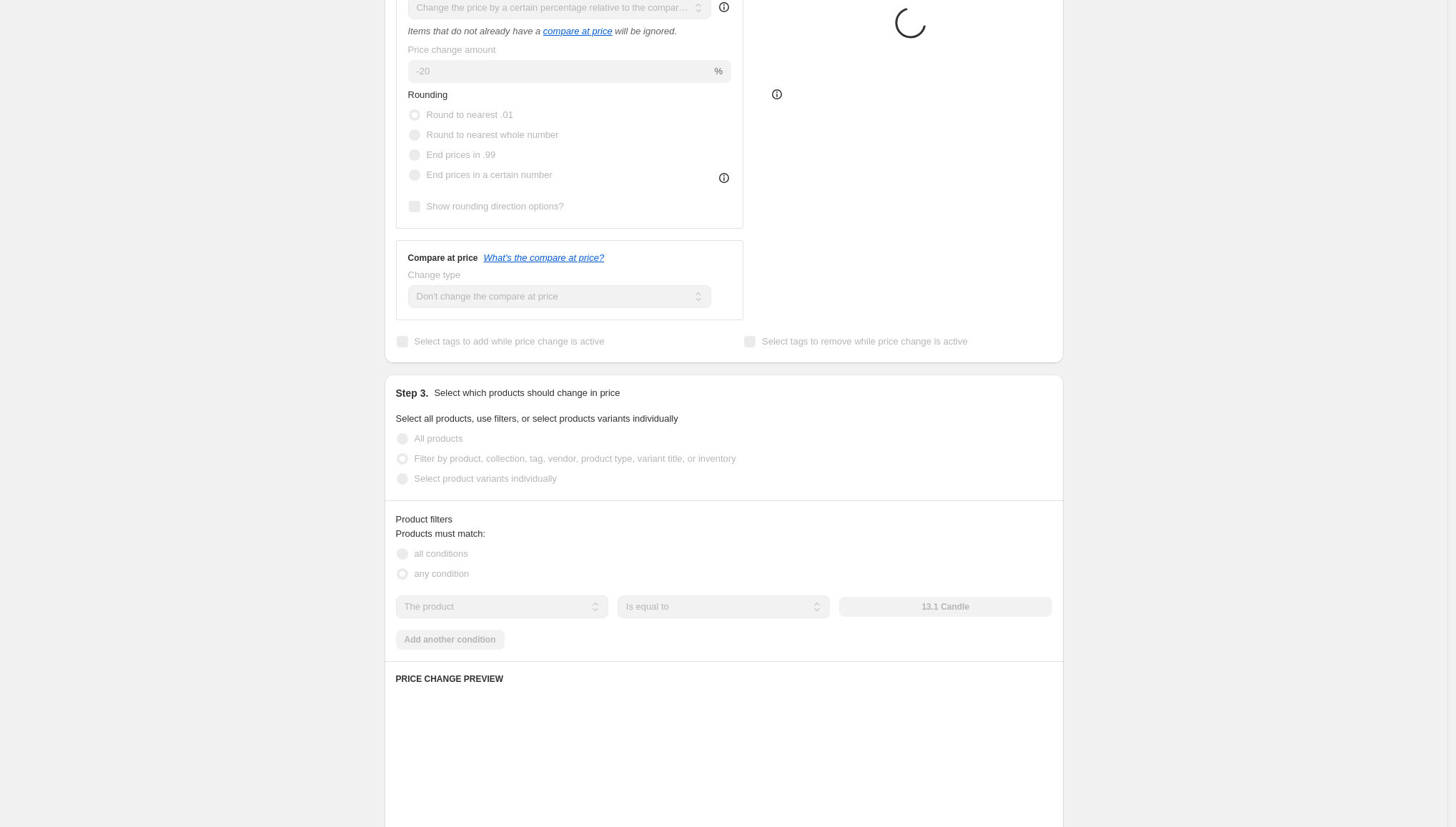
scroll to position [0, 0]
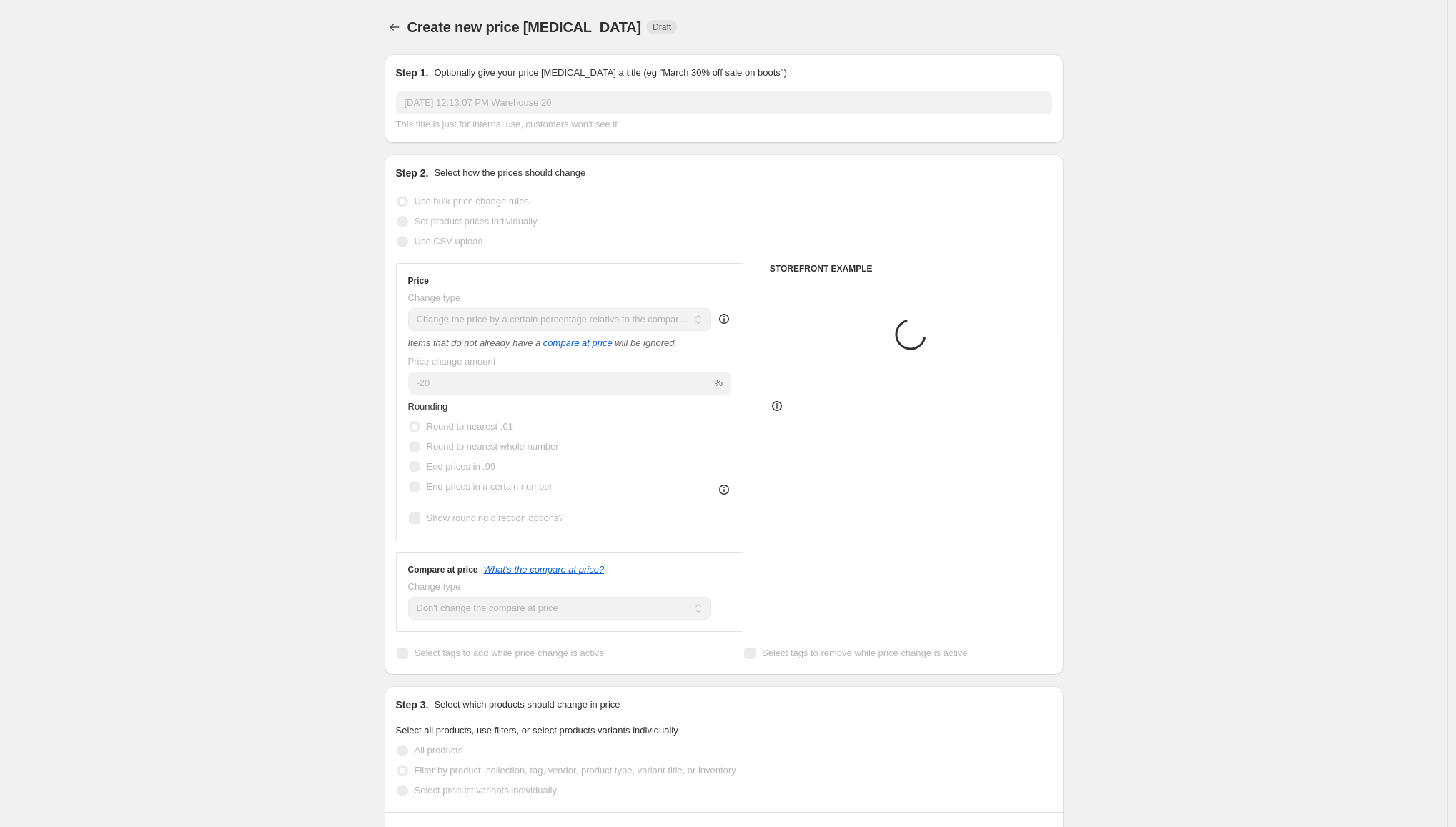
select select "pcap"
select select "no_change"
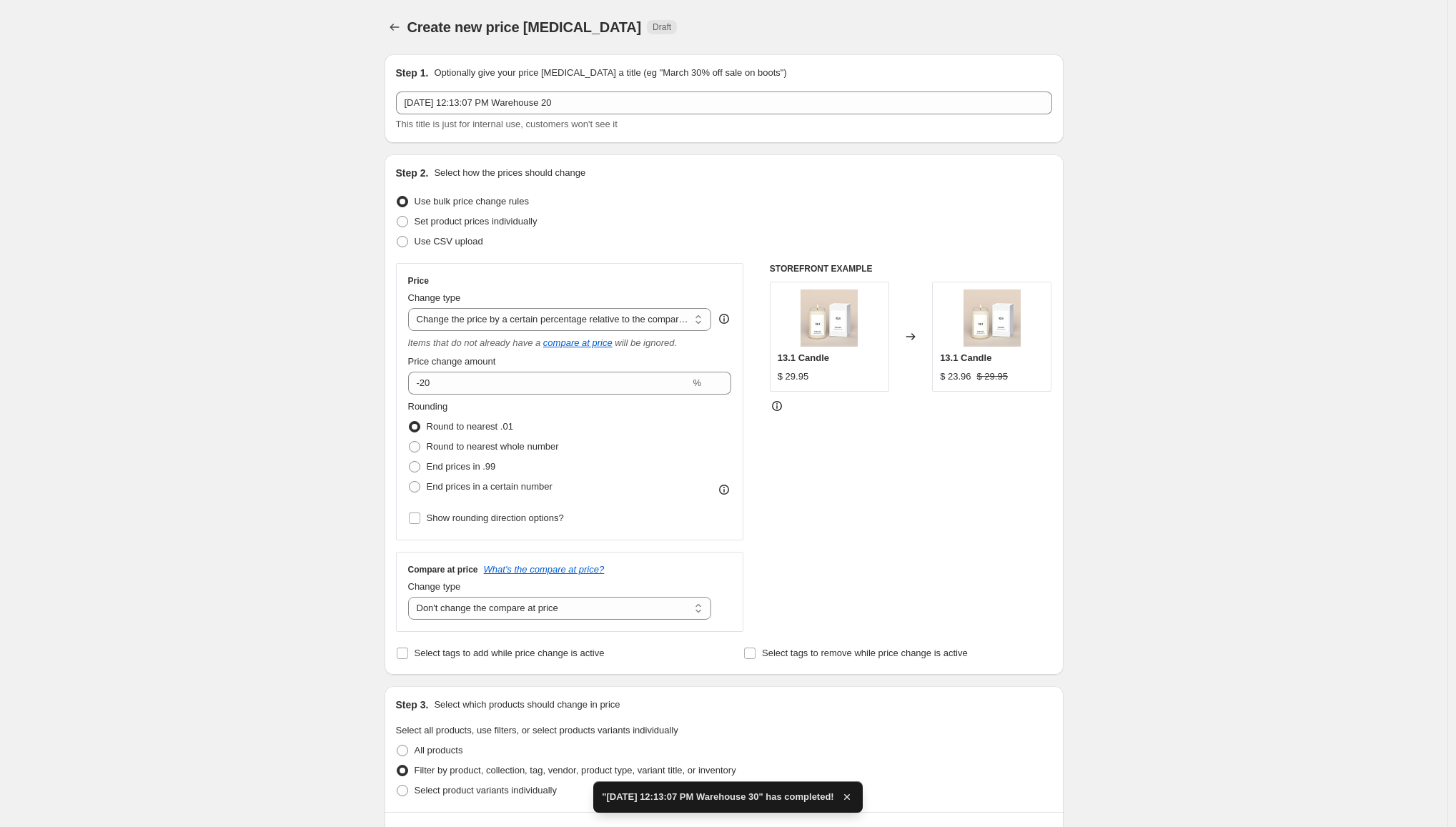
scroll to position [386, 0]
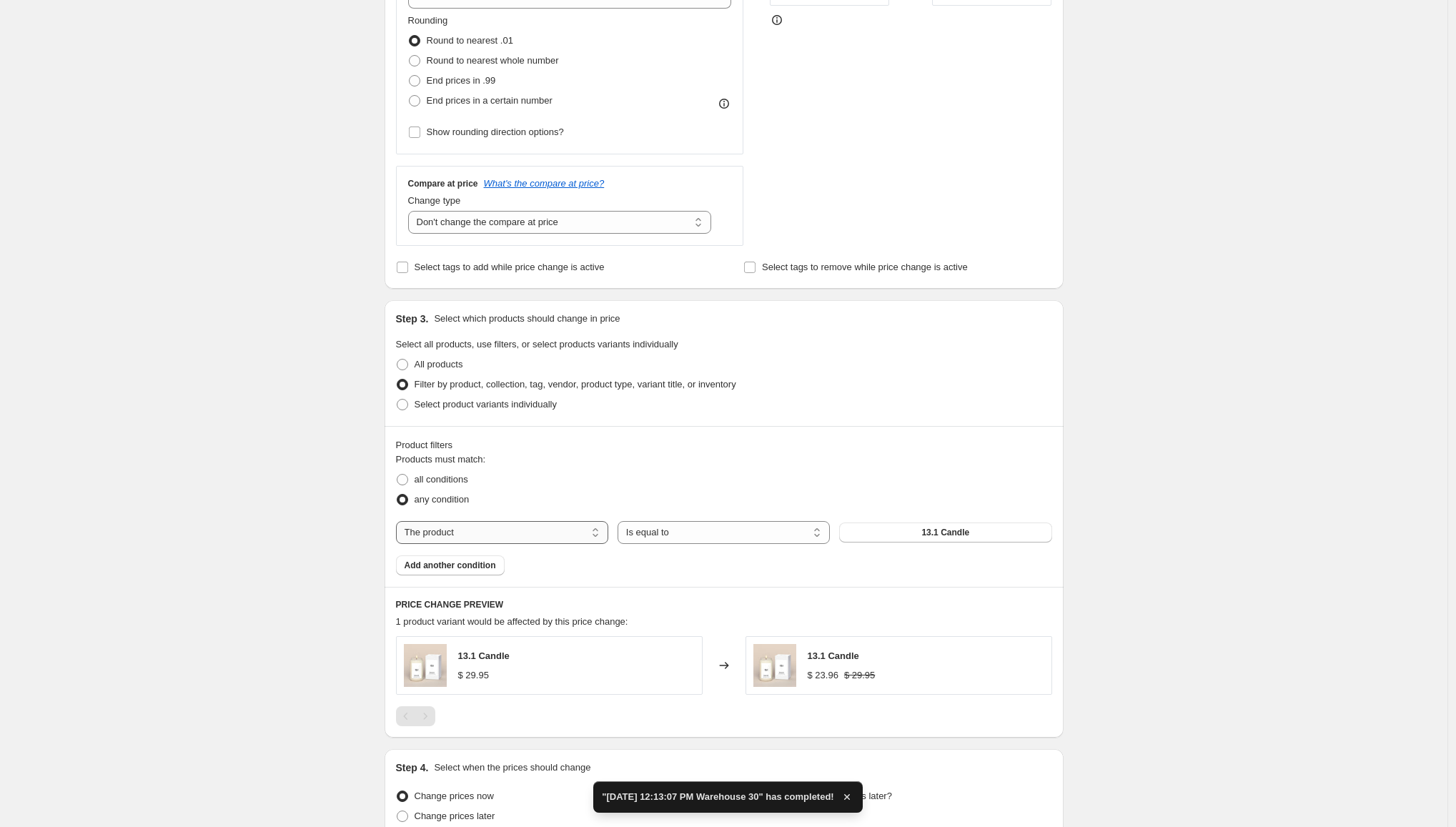
click at [478, 521] on select "The product The product's collection The product's tag The product's vendor The…" at bounding box center [502, 532] width 213 height 22
select select "collection"
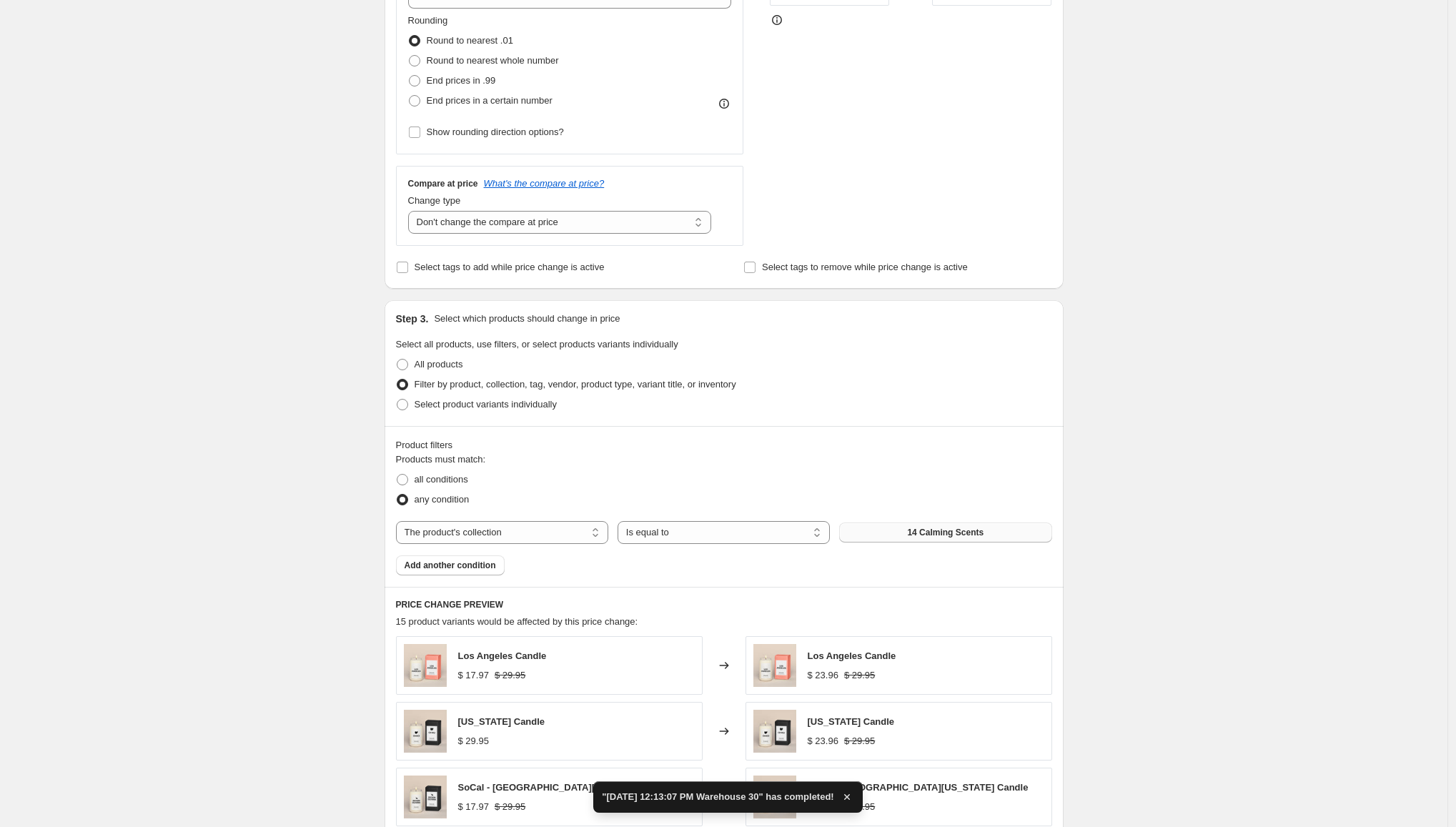
click at [951, 531] on span "14 Calming Scents" at bounding box center [945, 532] width 77 height 12
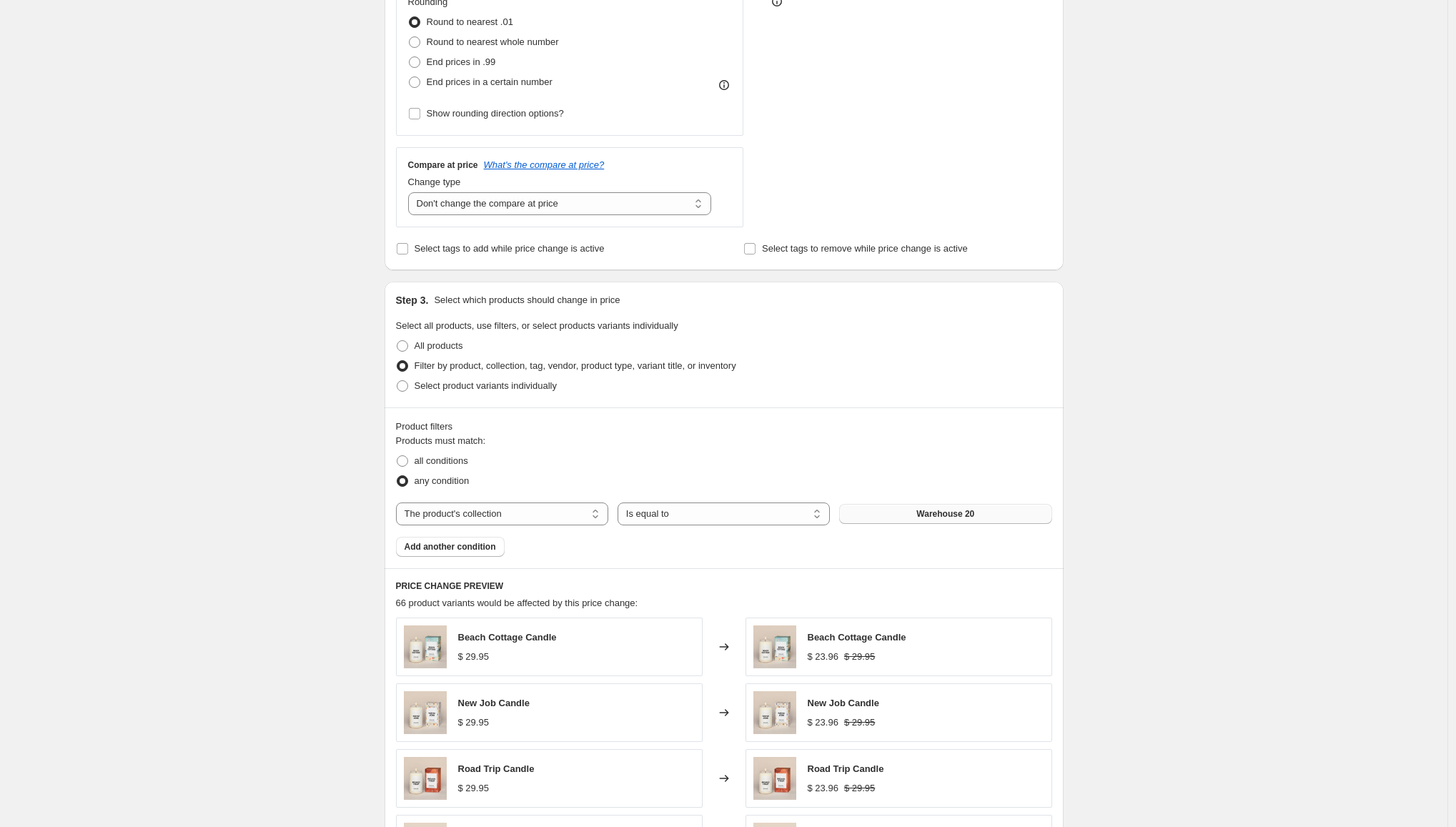
scroll to position [781, 0]
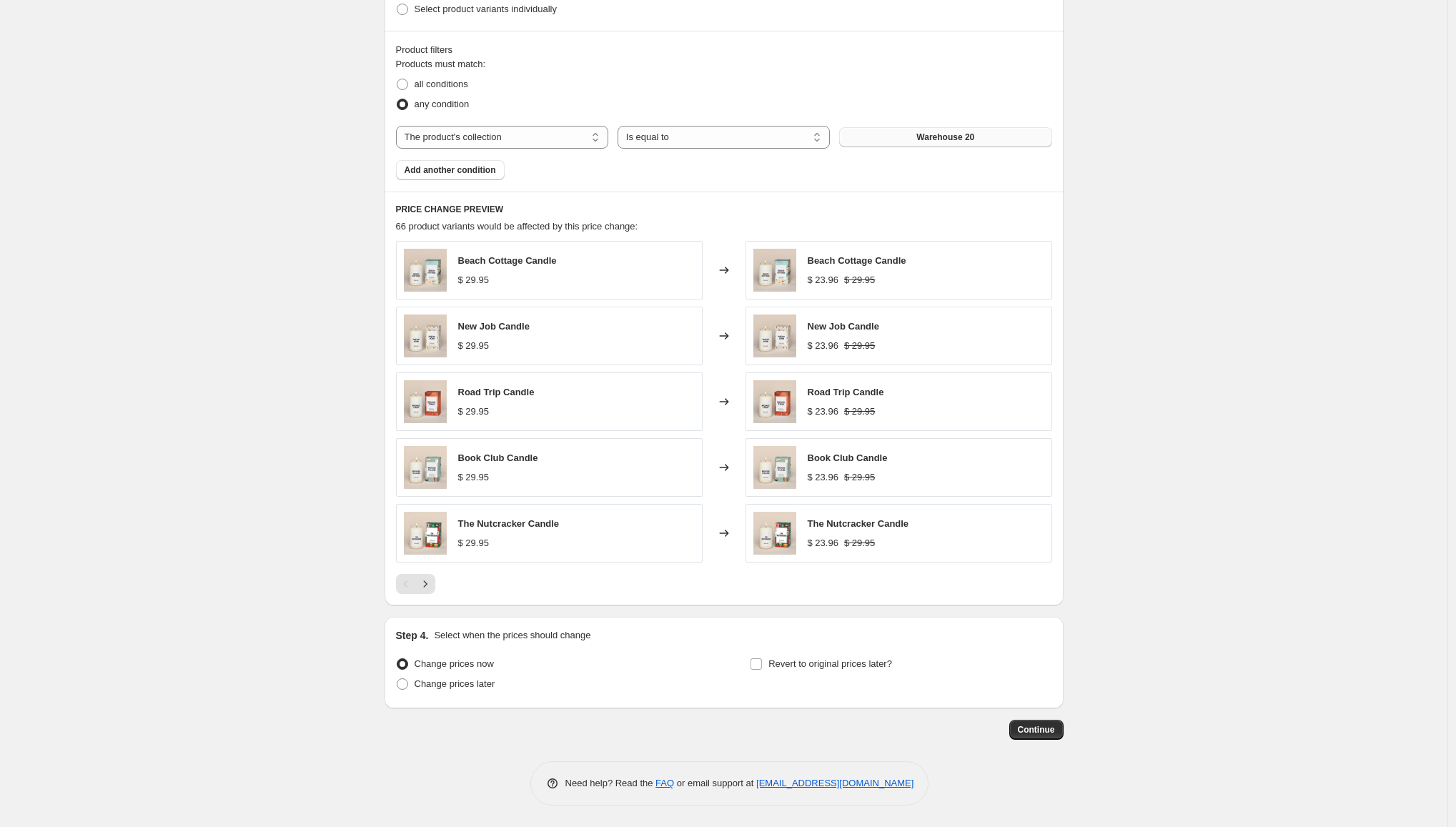
drag, startPoint x: 739, startPoint y: 665, endPoint x: 748, endPoint y: 665, distance: 9.0
click at [739, 665] on div "Change prices now Change prices later Revert to original prices later?" at bounding box center [724, 675] width 656 height 43
click at [762, 664] on input "Revert to original prices later?" at bounding box center [756, 663] width 12 height 12
checkbox input "true"
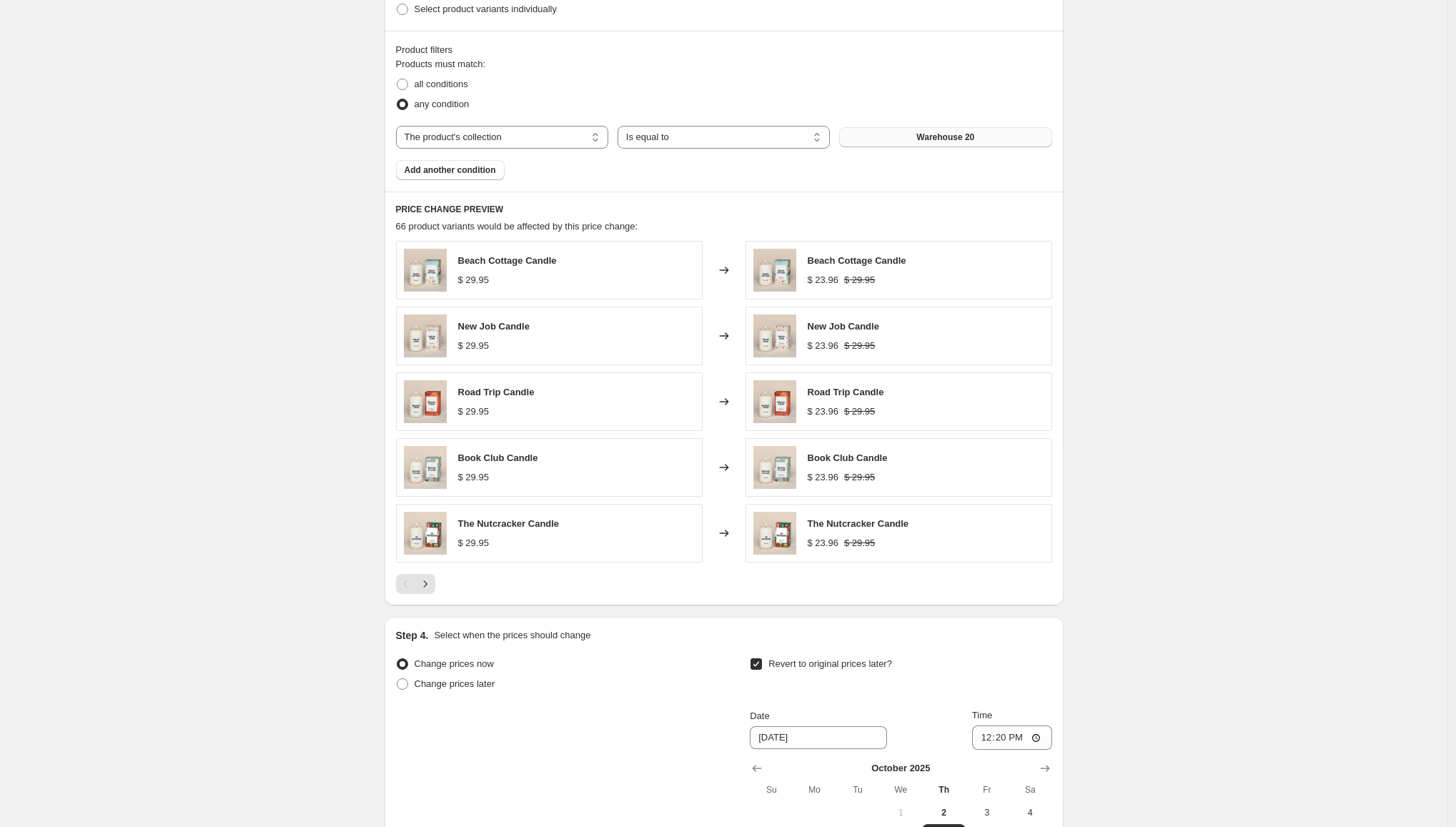
scroll to position [915, 0]
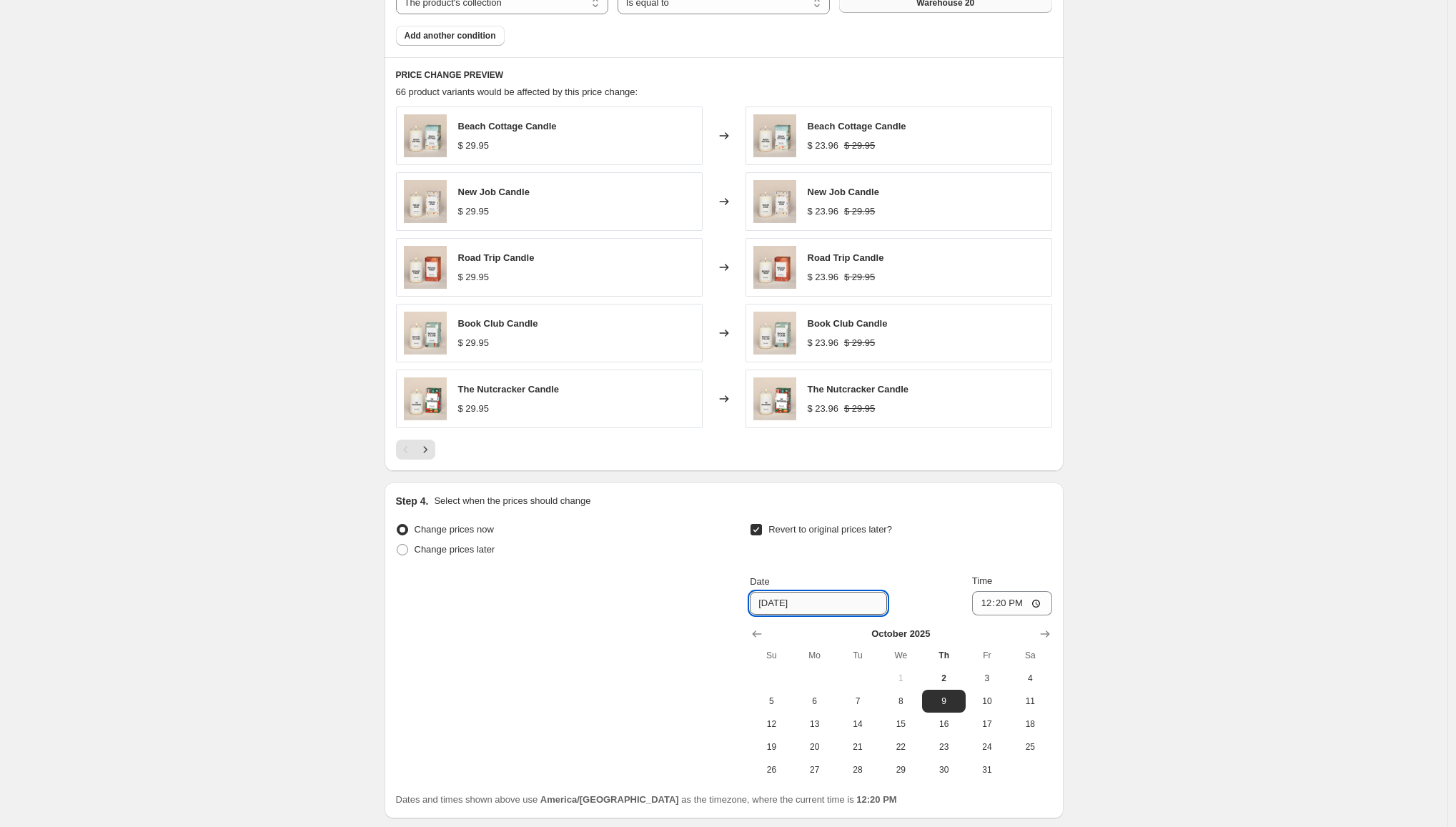
click at [825, 591] on input "[DATE]" at bounding box center [818, 602] width 137 height 22
click at [824, 724] on span "13" at bounding box center [815, 724] width 32 height 12
type input "[DATE]"
click at [1019, 597] on input "12:20" at bounding box center [1012, 603] width 80 height 24
click at [996, 605] on input "12:20" at bounding box center [1012, 603] width 80 height 24
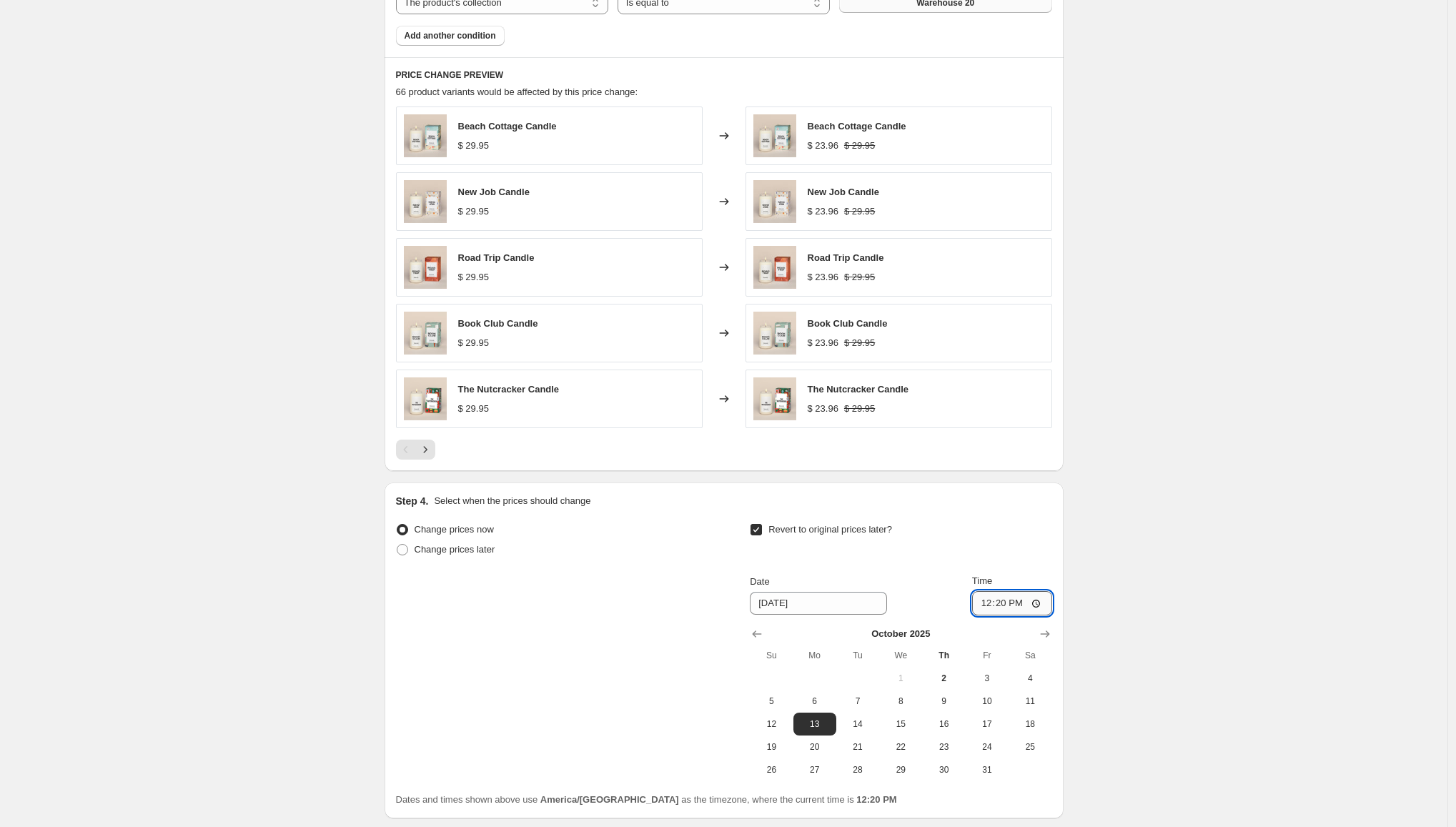
drag, startPoint x: 1045, startPoint y: 607, endPoint x: 1038, endPoint y: 601, distance: 9.2
click at [1045, 607] on input "12:20" at bounding box center [1012, 603] width 80 height 24
click at [1038, 601] on input "12:20" at bounding box center [1012, 603] width 80 height 24
type input "09:39"
click at [1175, 609] on div "Create new price [MEDICAL_DATA]. This page is ready Create new price [MEDICAL_D…" at bounding box center [724, 11] width 1448 height 1852
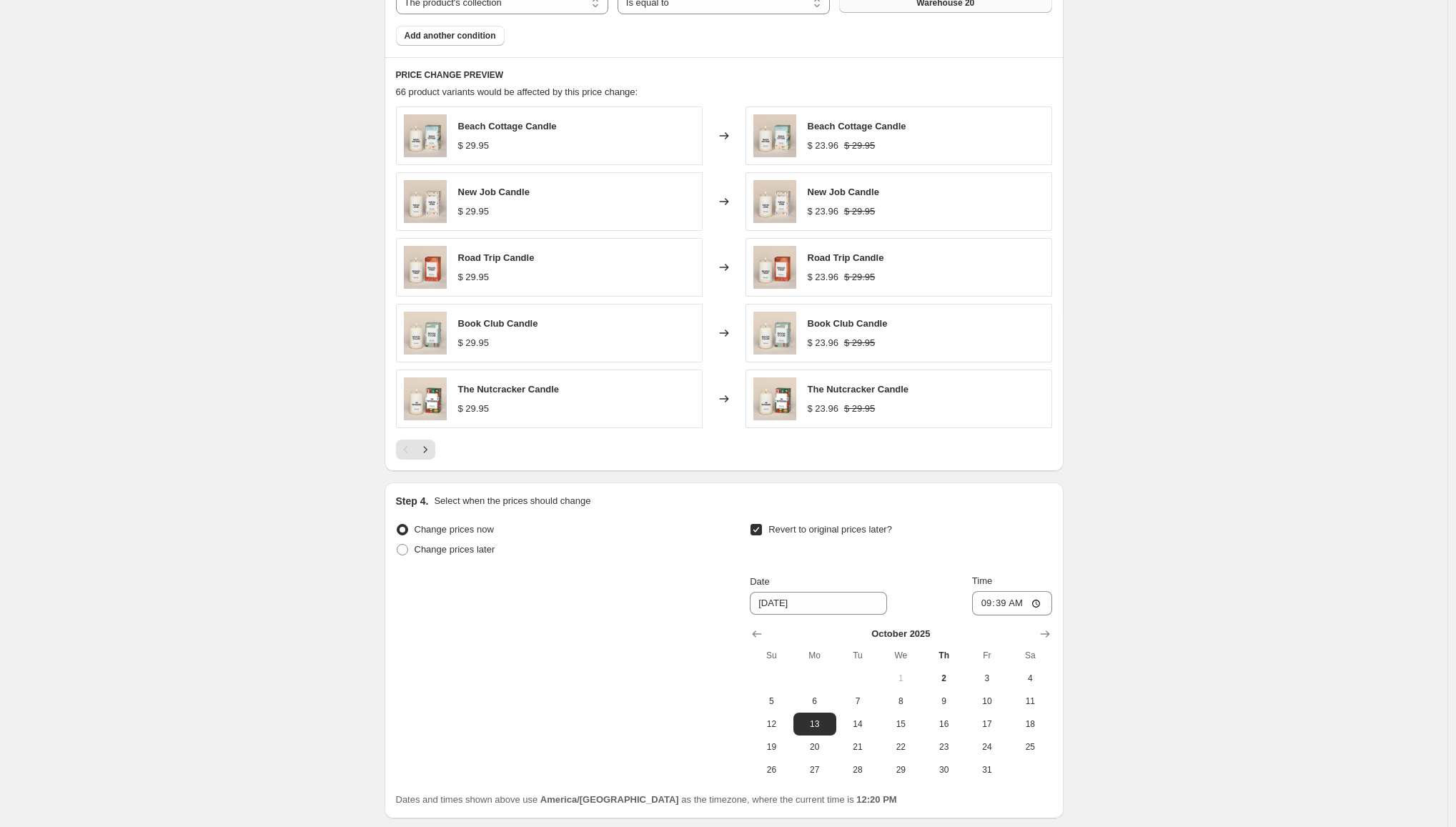
scroll to position [1025, 0]
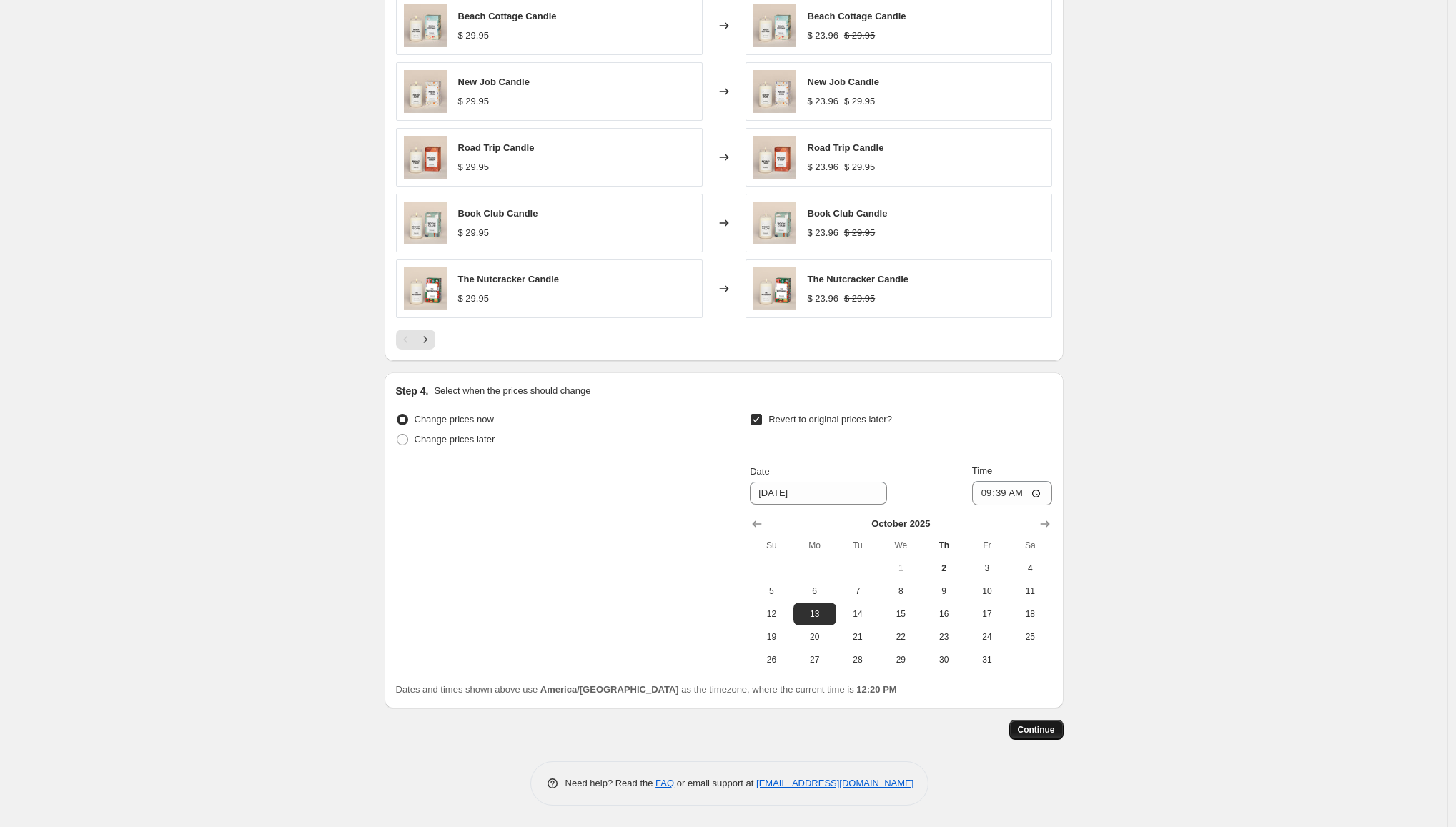
click at [1055, 734] on span "Continue" at bounding box center [1036, 729] width 37 height 12
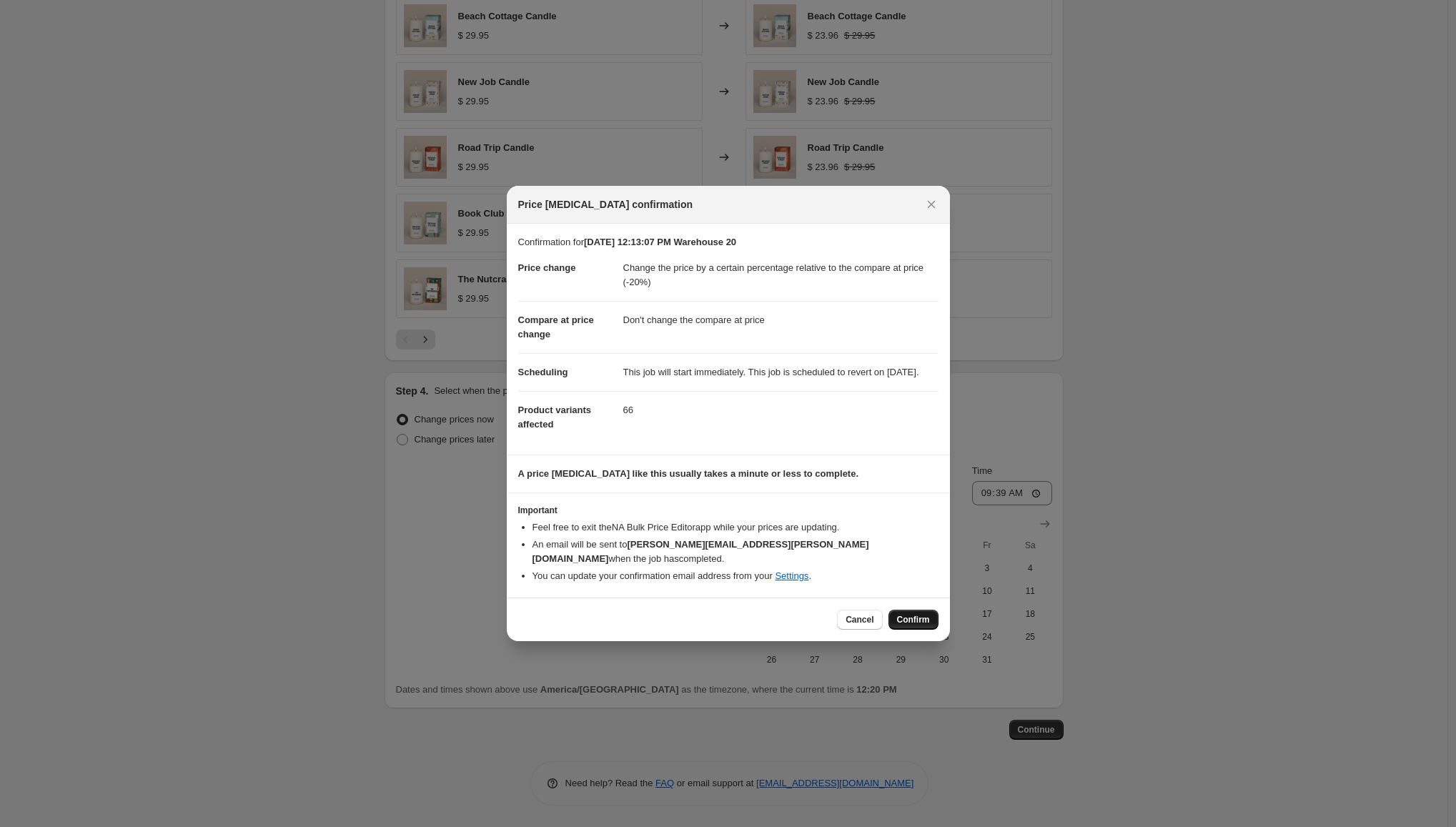
click at [912, 621] on span "Confirm" at bounding box center [913, 619] width 33 height 12
